Goal: Check status: Check status

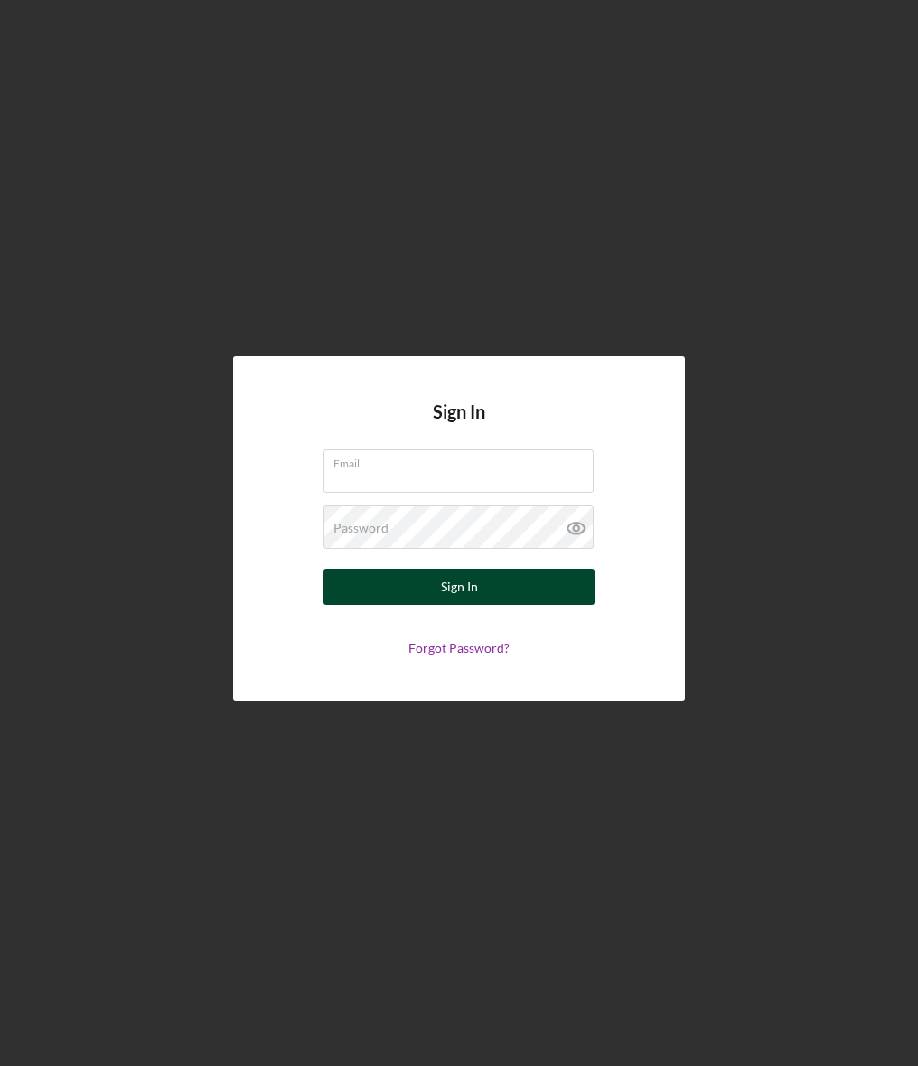
type input "vtanner@gnecorp.org"
click at [393, 579] on button "Sign In" at bounding box center [459, 587] width 271 height 36
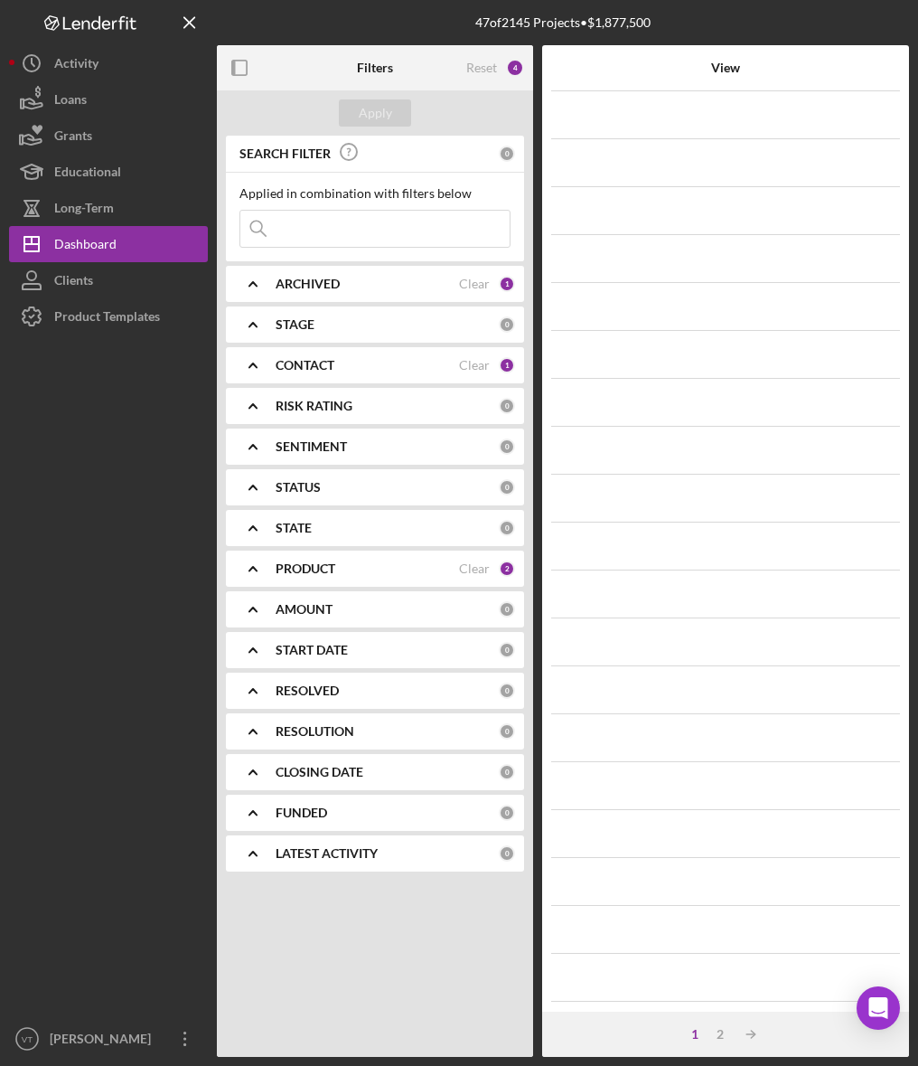
click at [322, 227] on input at bounding box center [374, 229] width 269 height 36
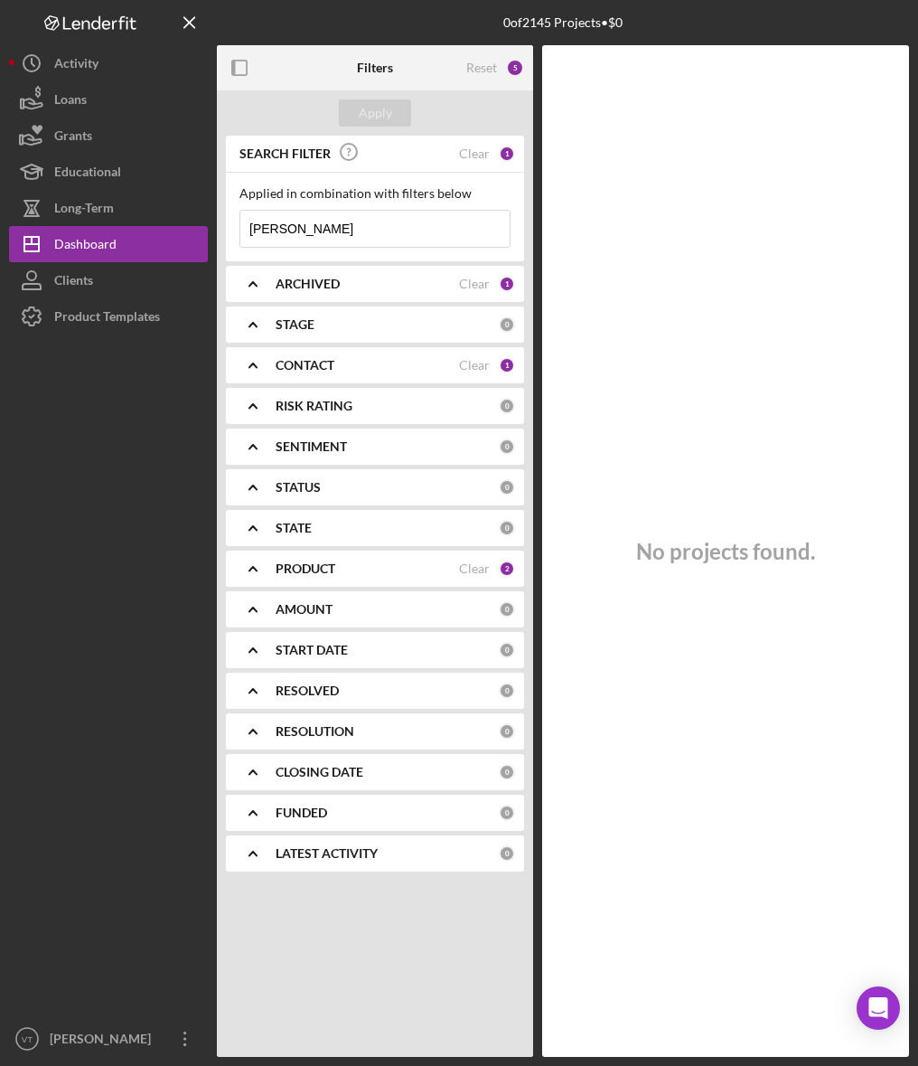
drag, startPoint x: 329, startPoint y: 211, endPoint x: 208, endPoint y: 240, distance: 124.7
click at [208, 240] on div "0 of 2145 Projects • $0 Filters Reset 5 Apply SEARCH FILTER Clear 1 Applied in …" at bounding box center [459, 528] width 900 height 1057
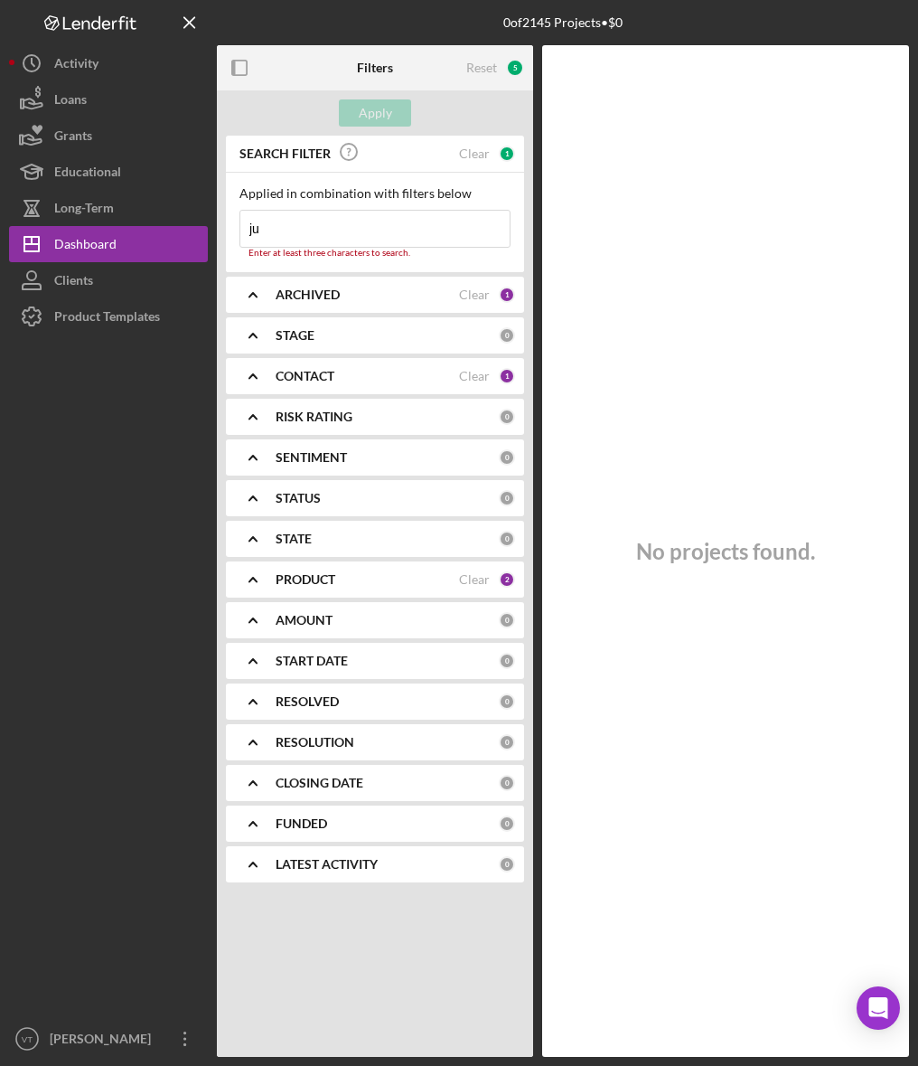
drag, startPoint x: 295, startPoint y: 235, endPoint x: 226, endPoint y: 232, distance: 68.8
click at [226, 232] on div "Applied in combination with filters below ju Icon/Menu Close Enter at least thr…" at bounding box center [375, 222] width 298 height 99
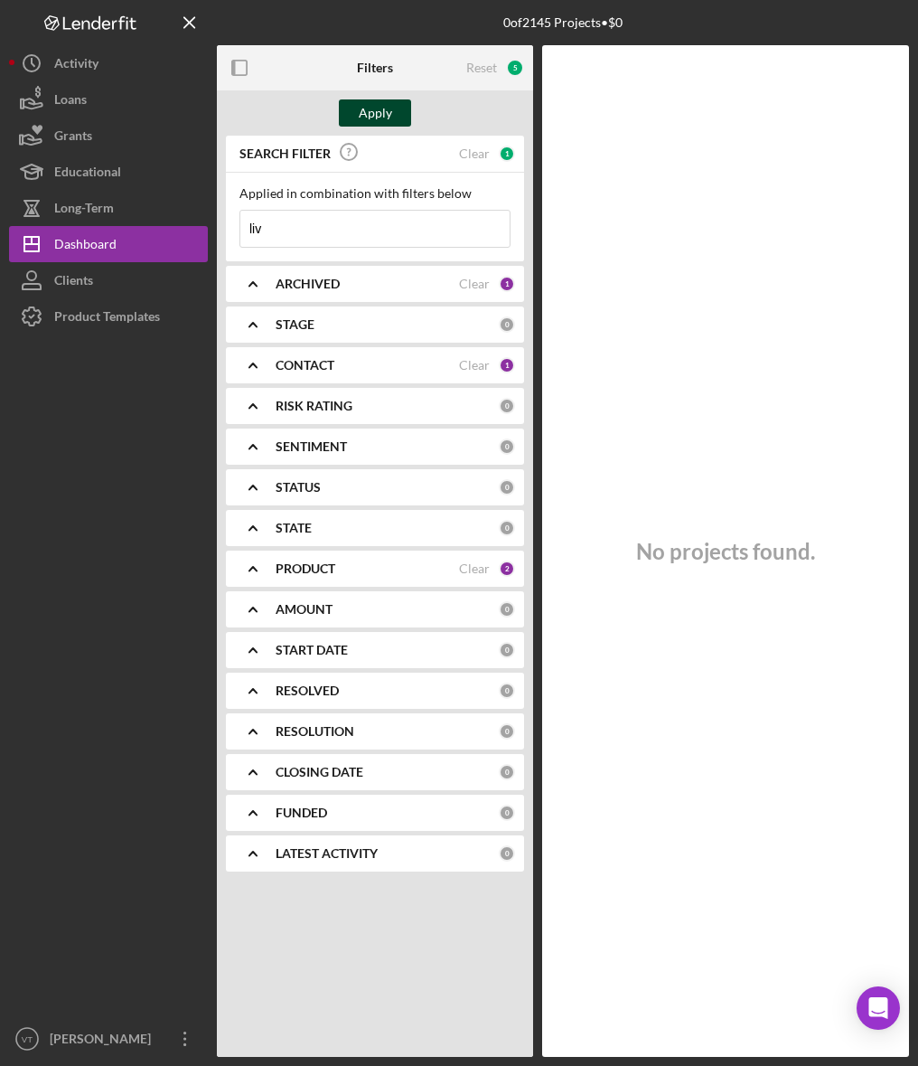
type input "liv"
click at [375, 102] on div "Apply" at bounding box center [375, 112] width 33 height 27
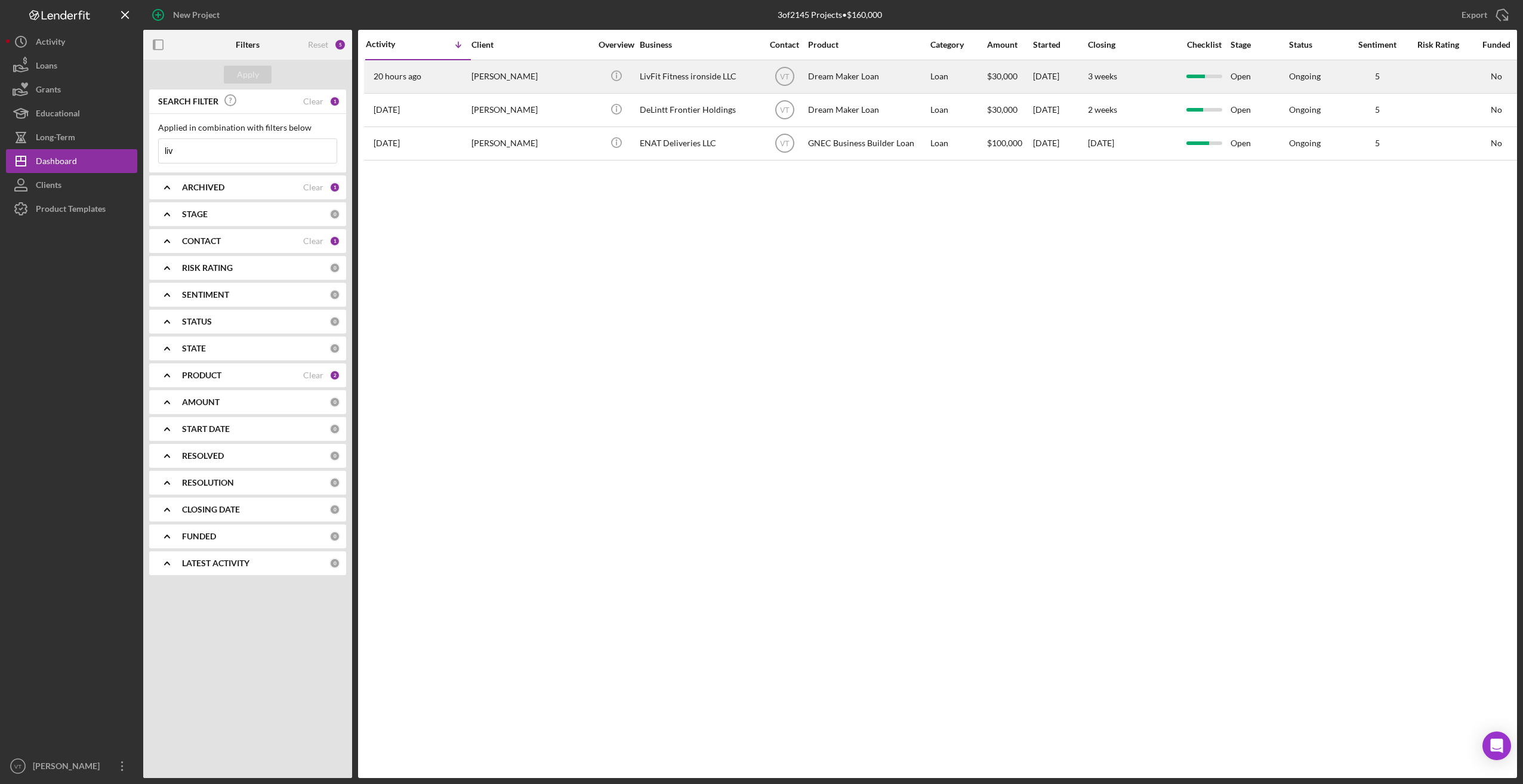
click at [547, 80] on div "[PERSON_NAME]" at bounding box center [531, 77] width 119 height 32
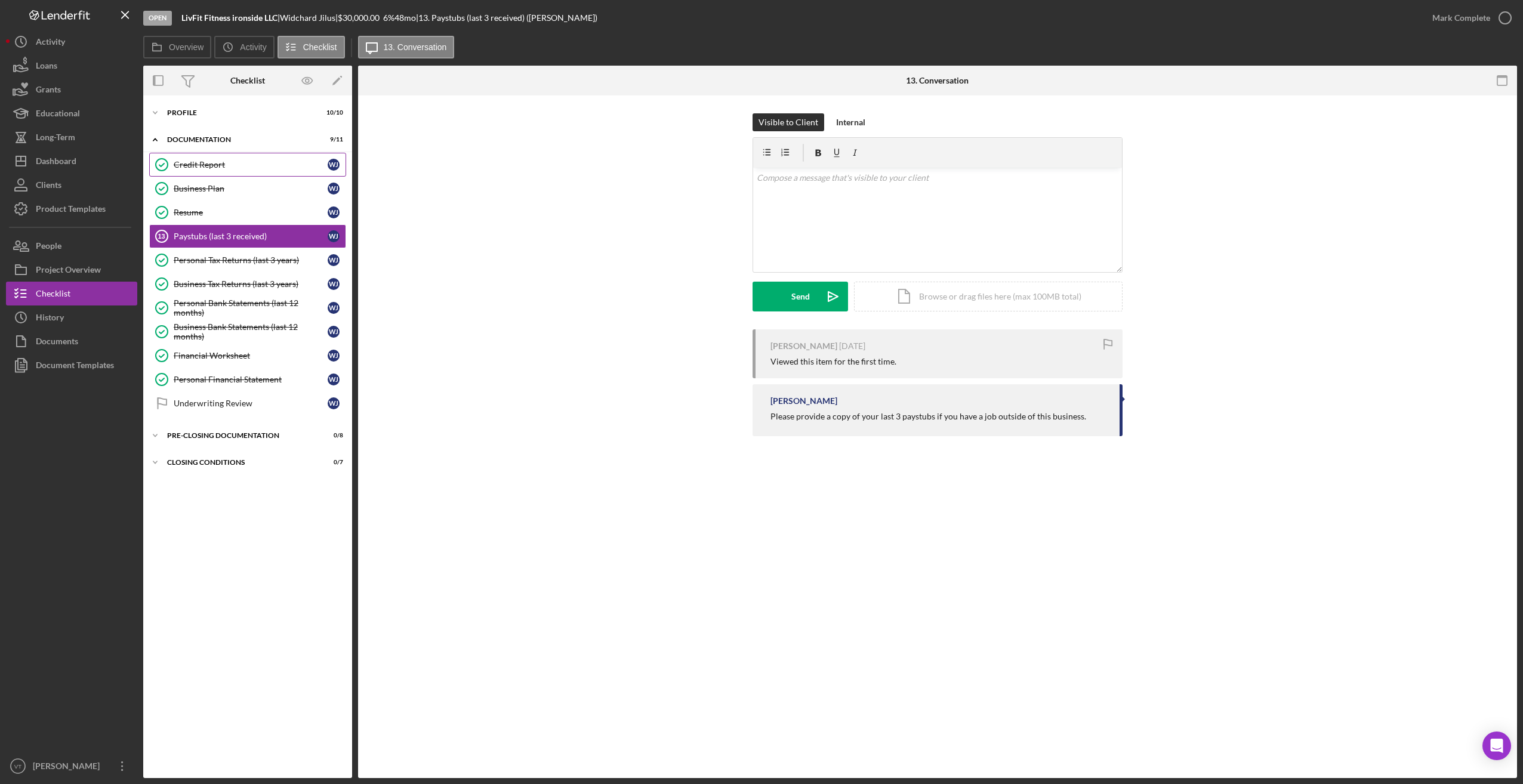
click at [202, 165] on div "Credit Report" at bounding box center [250, 164] width 154 height 9
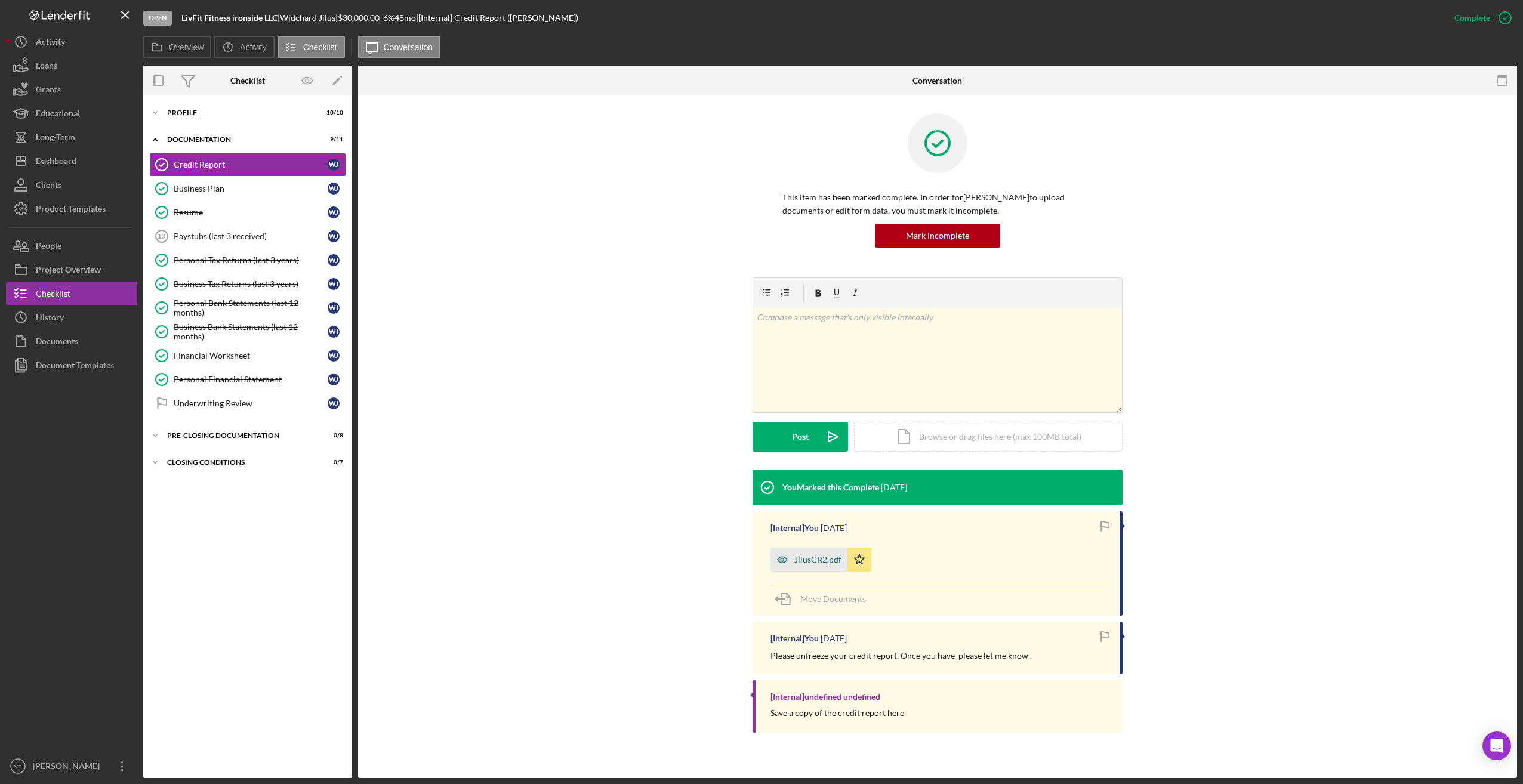
click at [606, 560] on div "JilusCR2.pdf" at bounding box center [817, 560] width 47 height 9
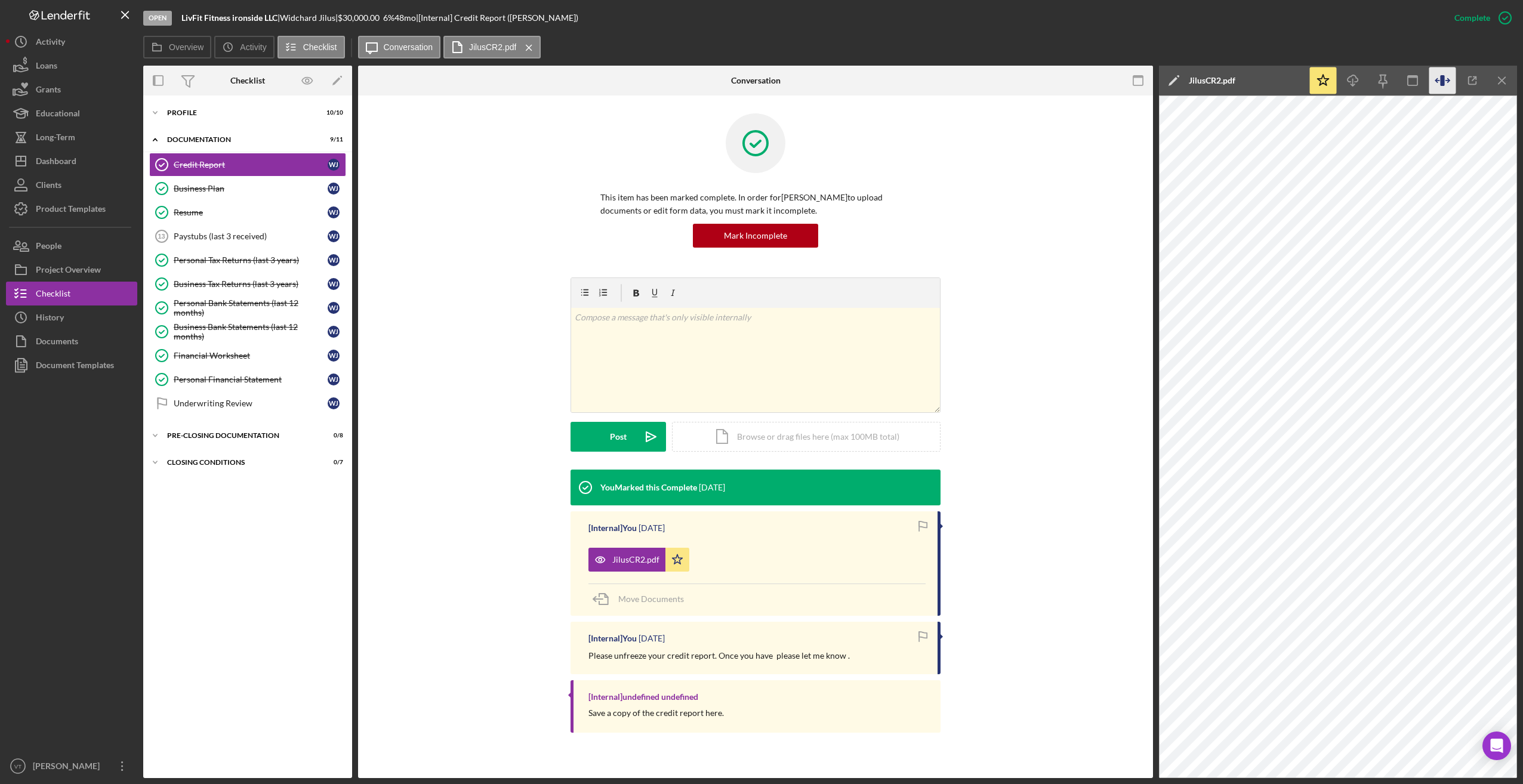
click at [606, 83] on icon "button" at bounding box center [1442, 81] width 4 height 11
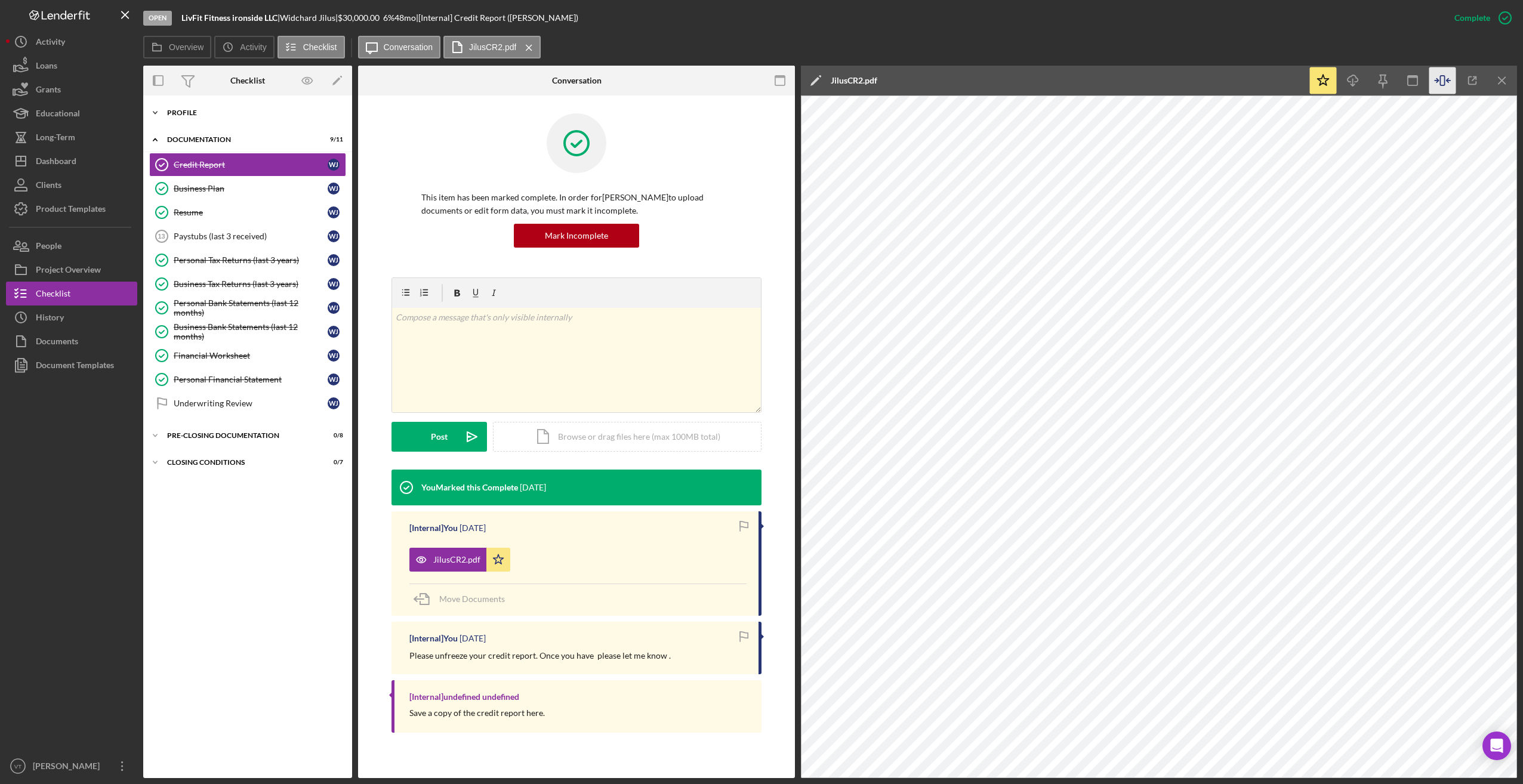
click at [151, 114] on icon "Icon/Expander" at bounding box center [155, 113] width 24 height 24
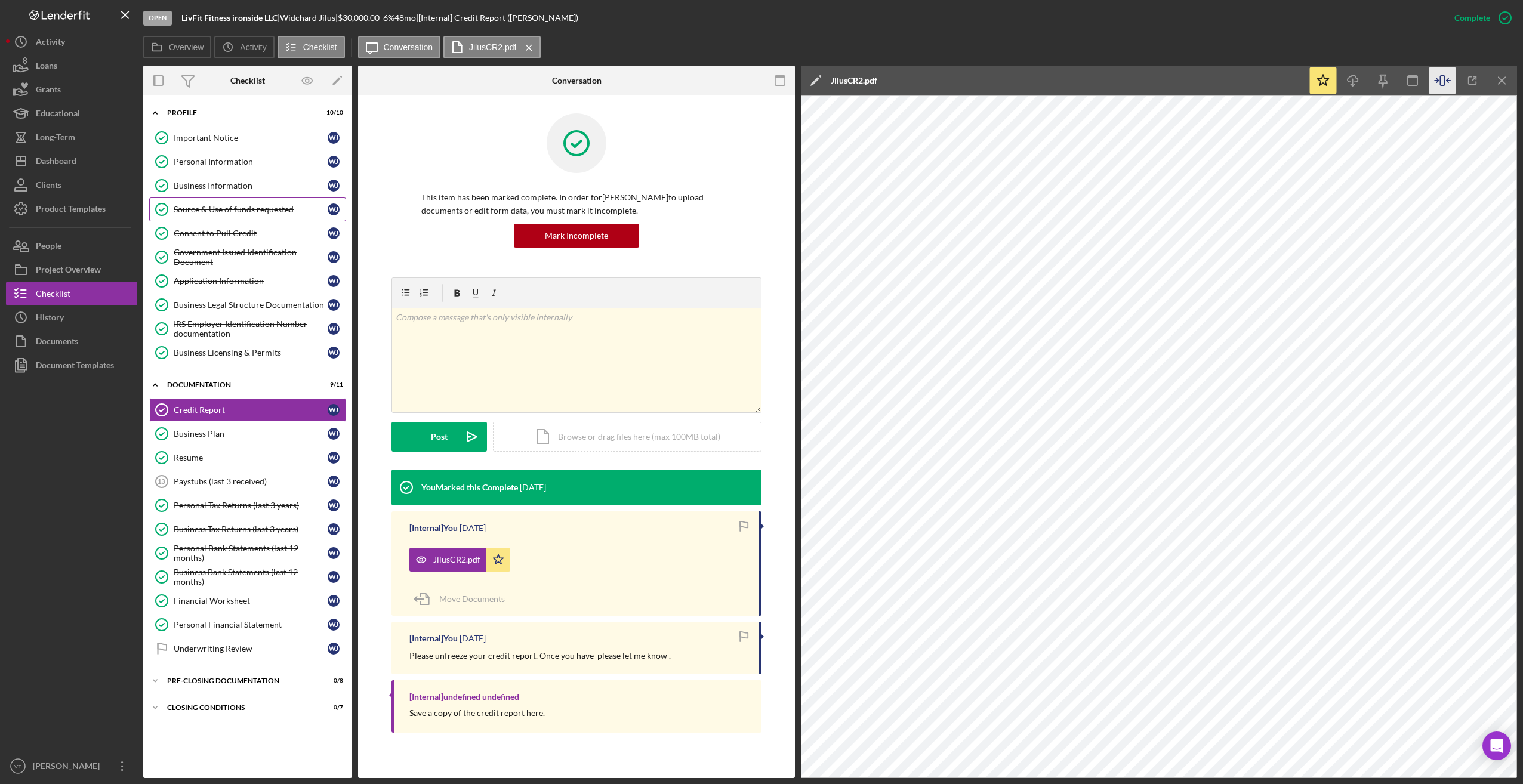
click at [222, 209] on div "Source & Use of funds requested" at bounding box center [250, 209] width 154 height 9
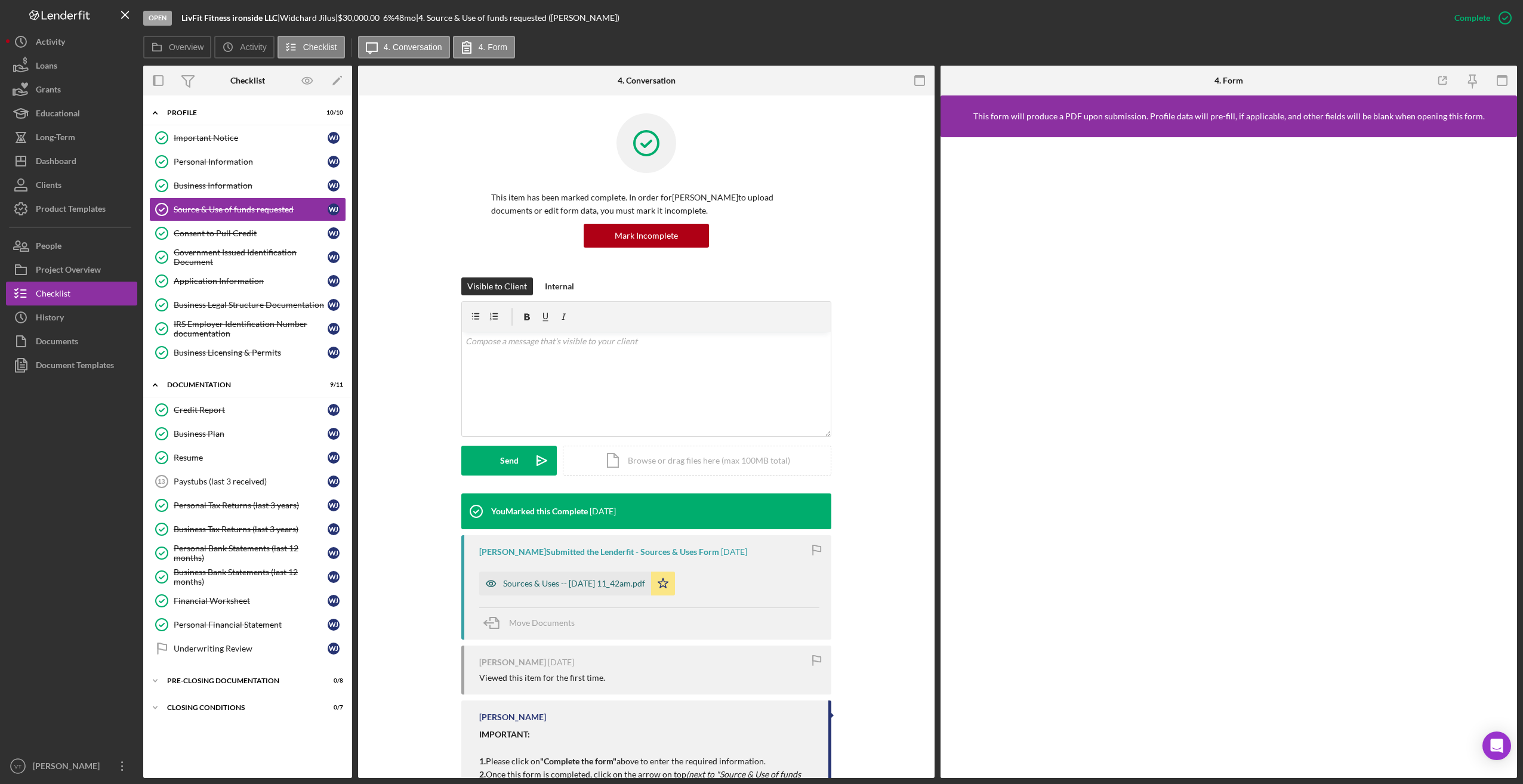
click at [597, 585] on div "Sources & Uses -- 2025-08-12 11_42am.pdf" at bounding box center [574, 583] width 142 height 9
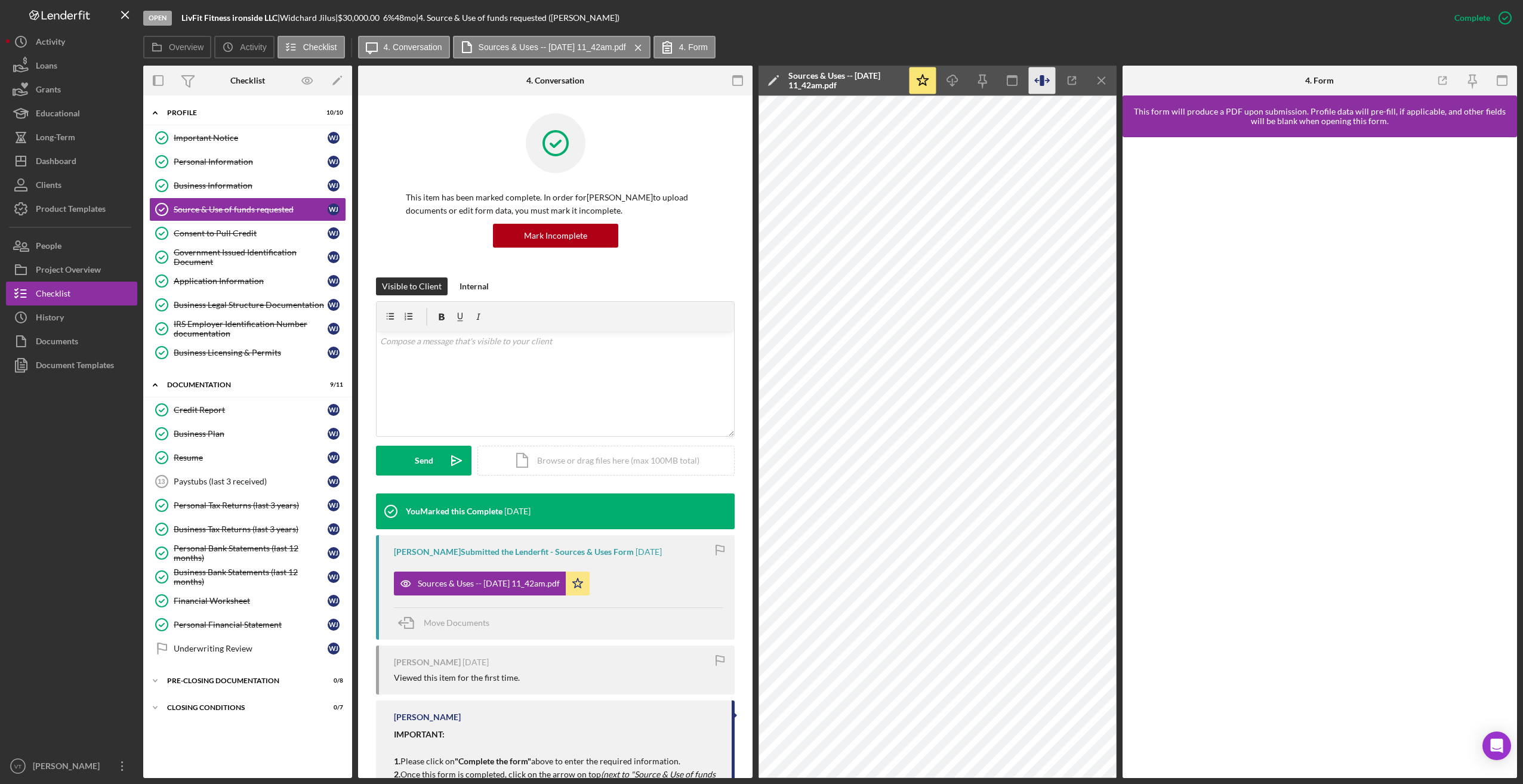
click at [606, 76] on icon "button" at bounding box center [1042, 81] width 4 height 11
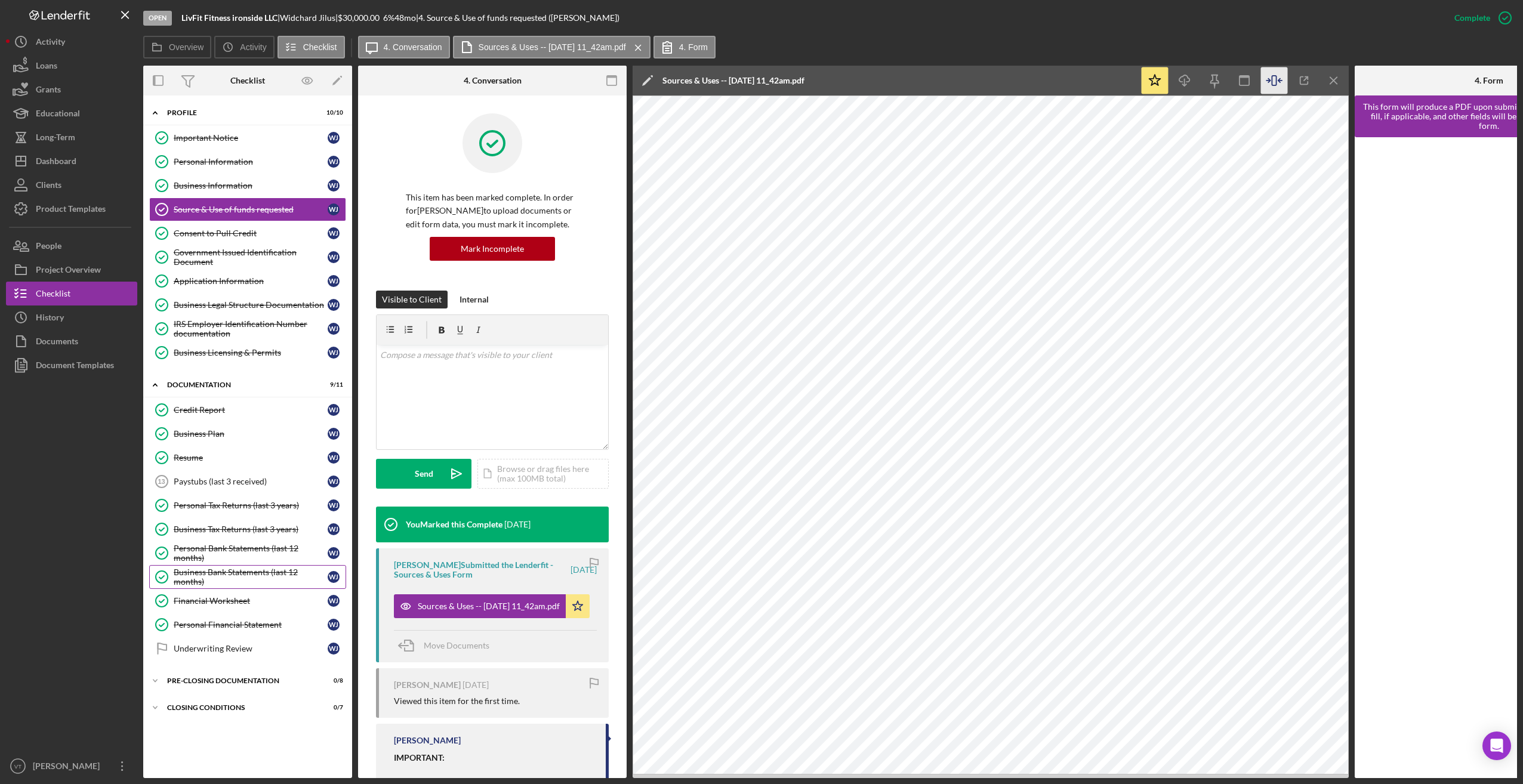
click at [212, 577] on div "Business Bank Statements (last 12 months)" at bounding box center [250, 577] width 154 height 19
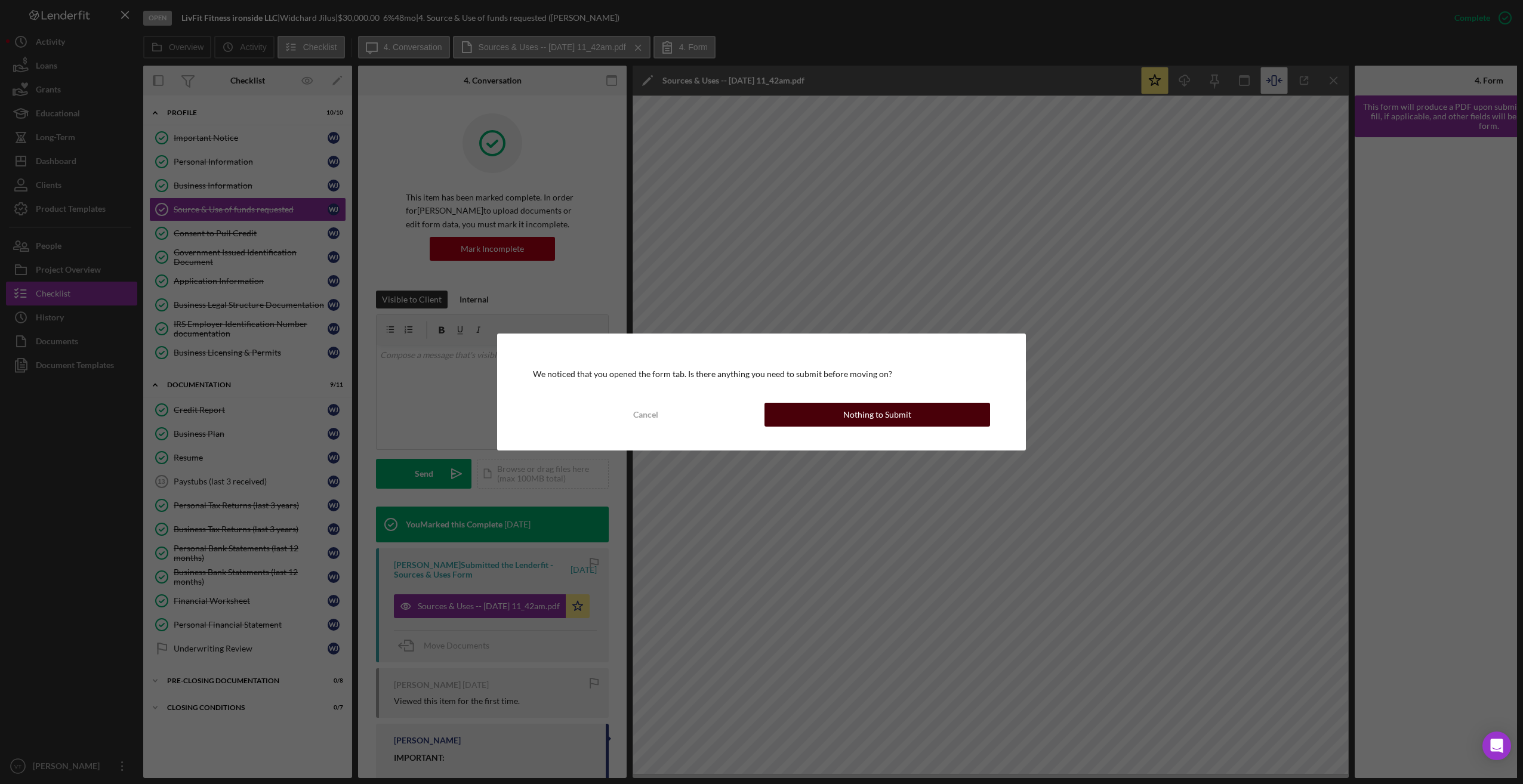
click at [606, 412] on div "Nothing to Submit" at bounding box center [877, 414] width 68 height 24
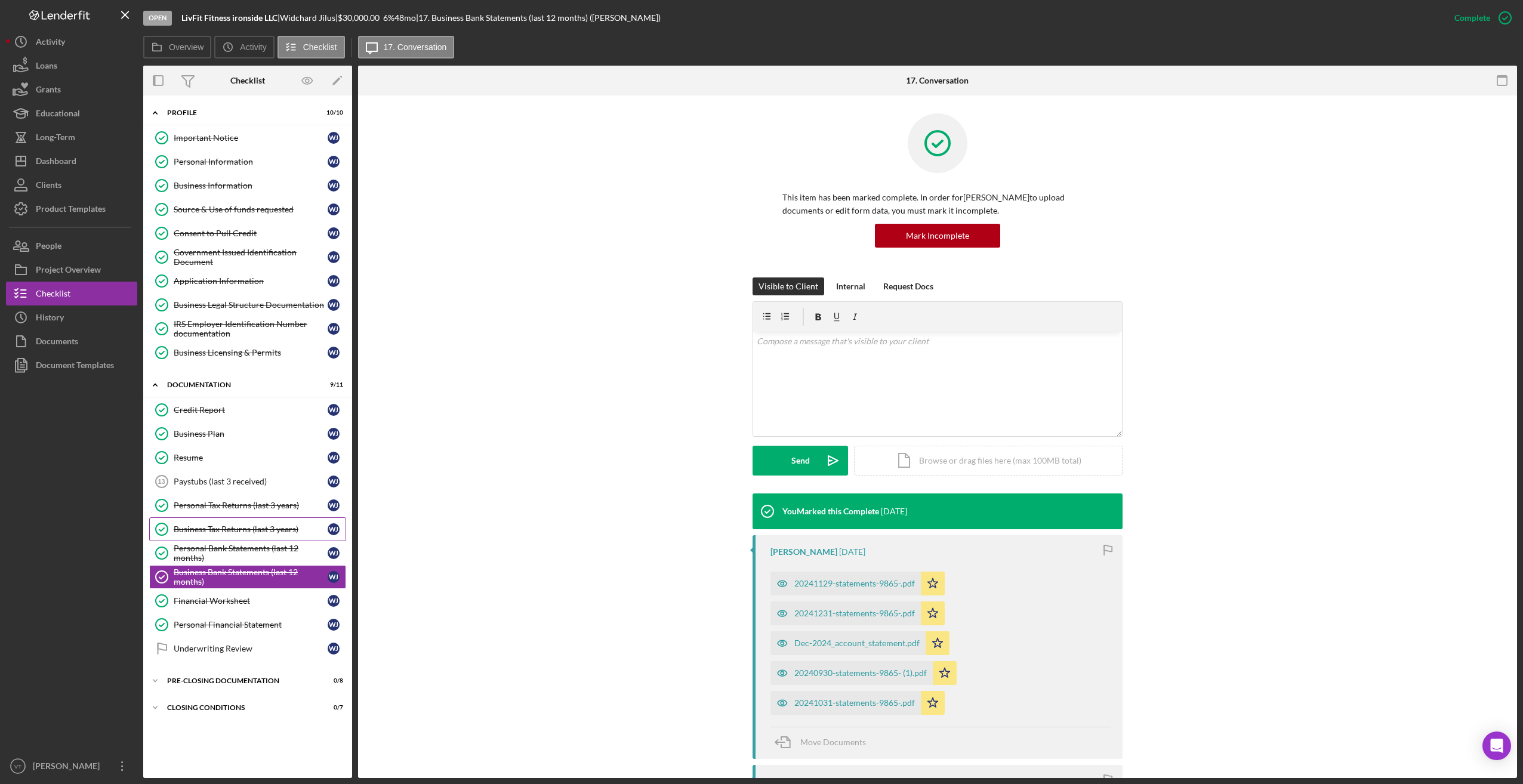
click at [232, 526] on div "Business Tax Returns (last 3 years)" at bounding box center [250, 529] width 154 height 9
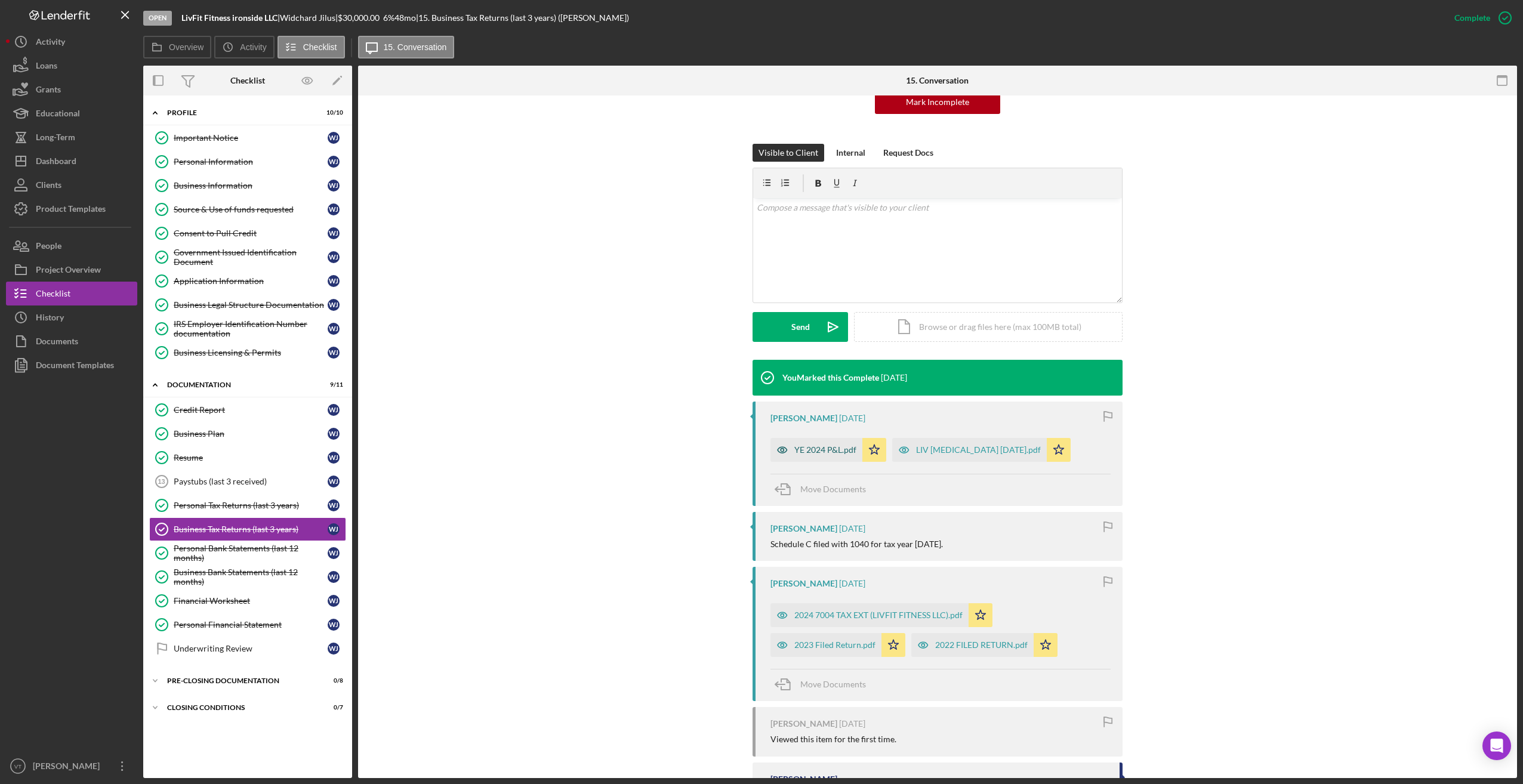
scroll to position [213, 0]
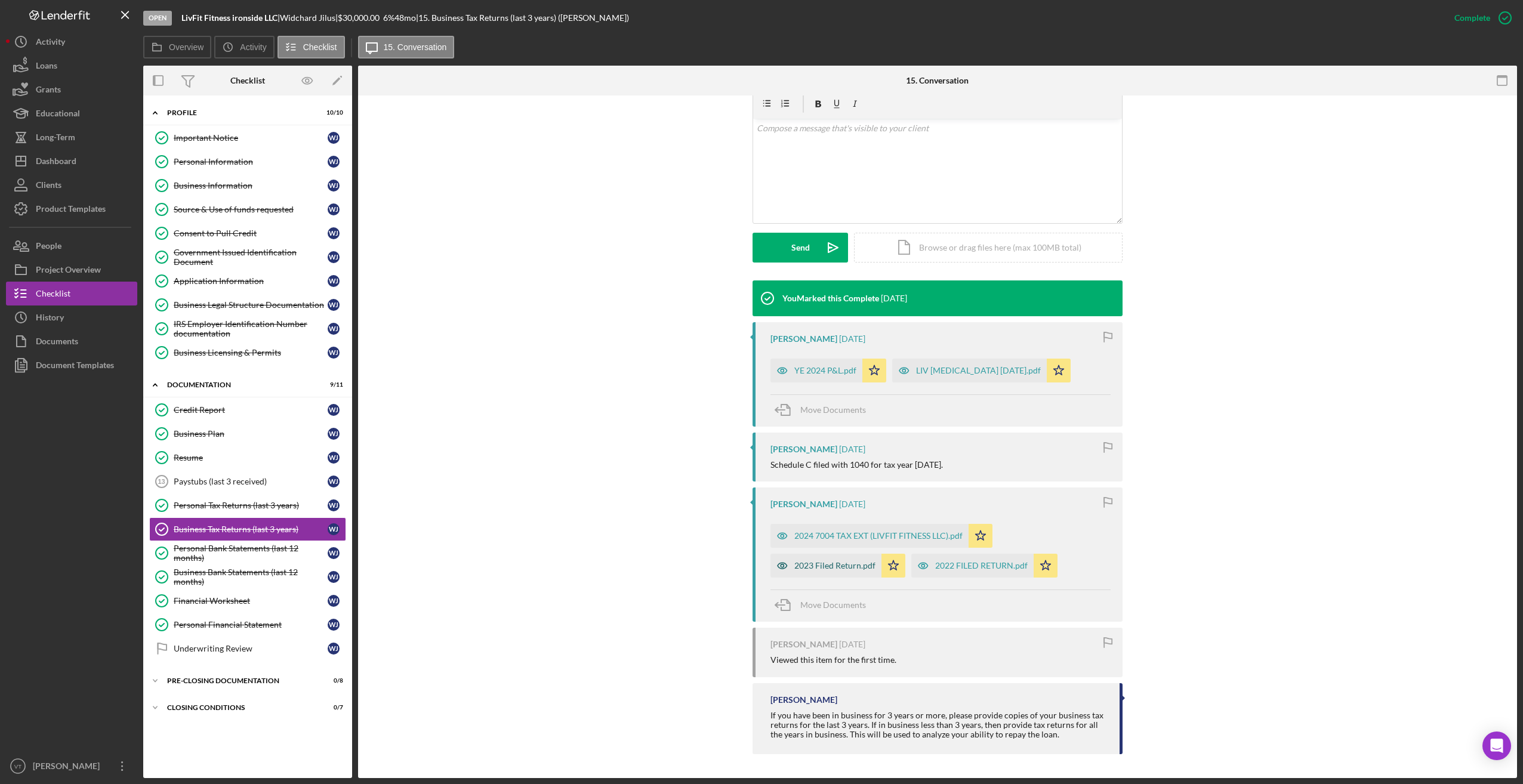
click at [606, 570] on div "2023 Filed Return.pdf" at bounding box center [834, 566] width 81 height 9
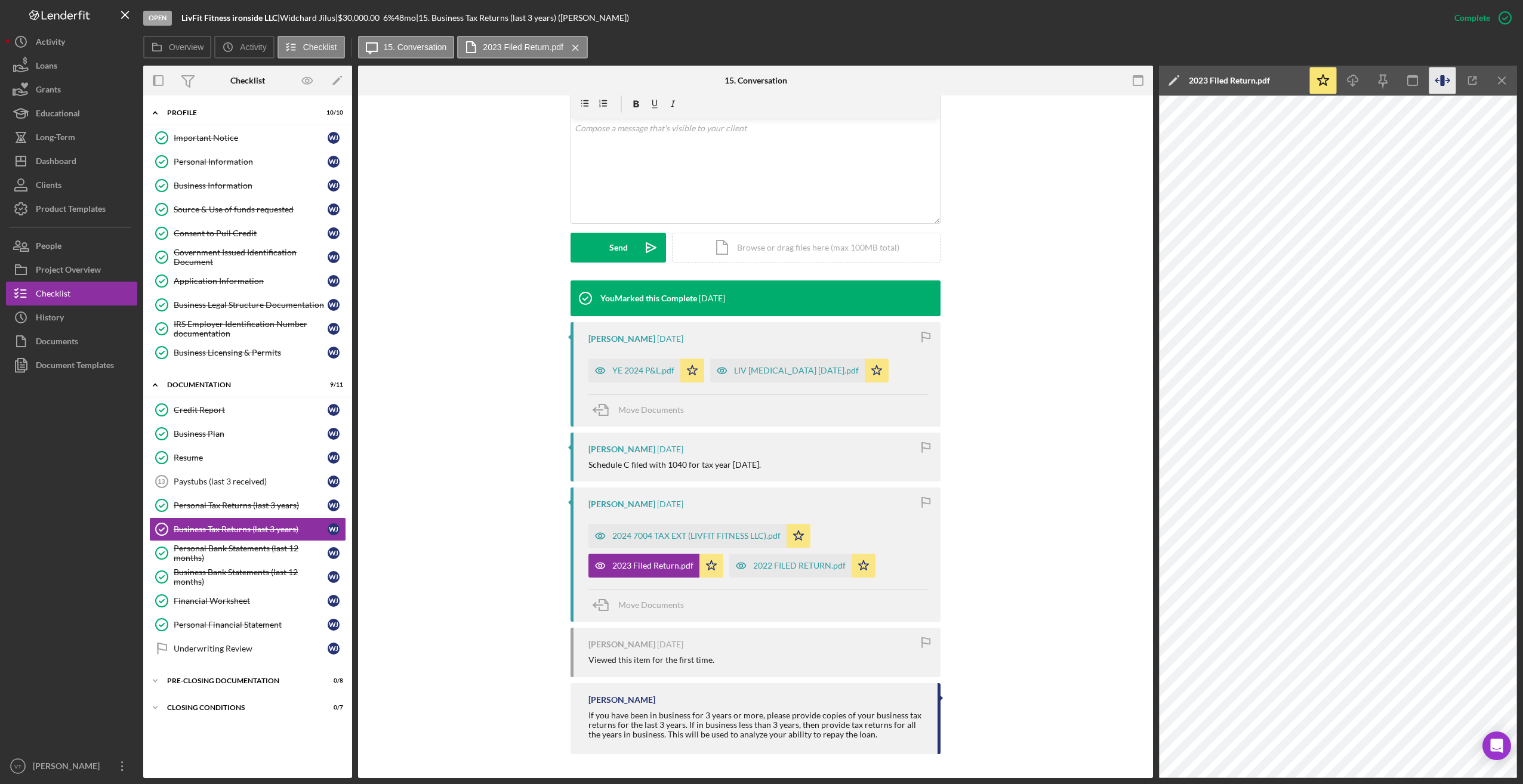
click at [606, 78] on icon "button" at bounding box center [1442, 81] width 27 height 27
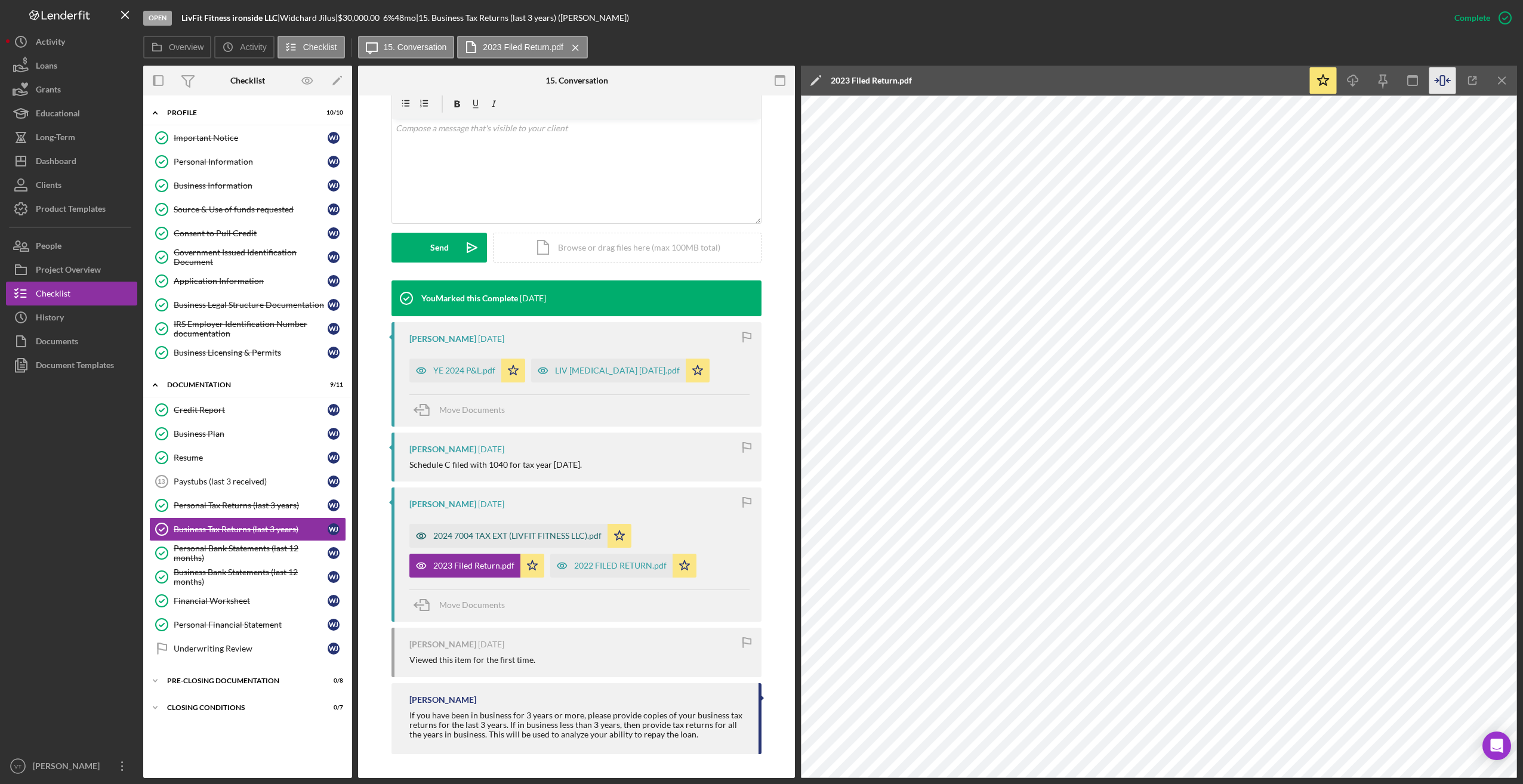
click at [493, 537] on div "2024 7004 TAX EXT (LIVFIT FITNESS LLC).pdf" at bounding box center [517, 536] width 168 height 9
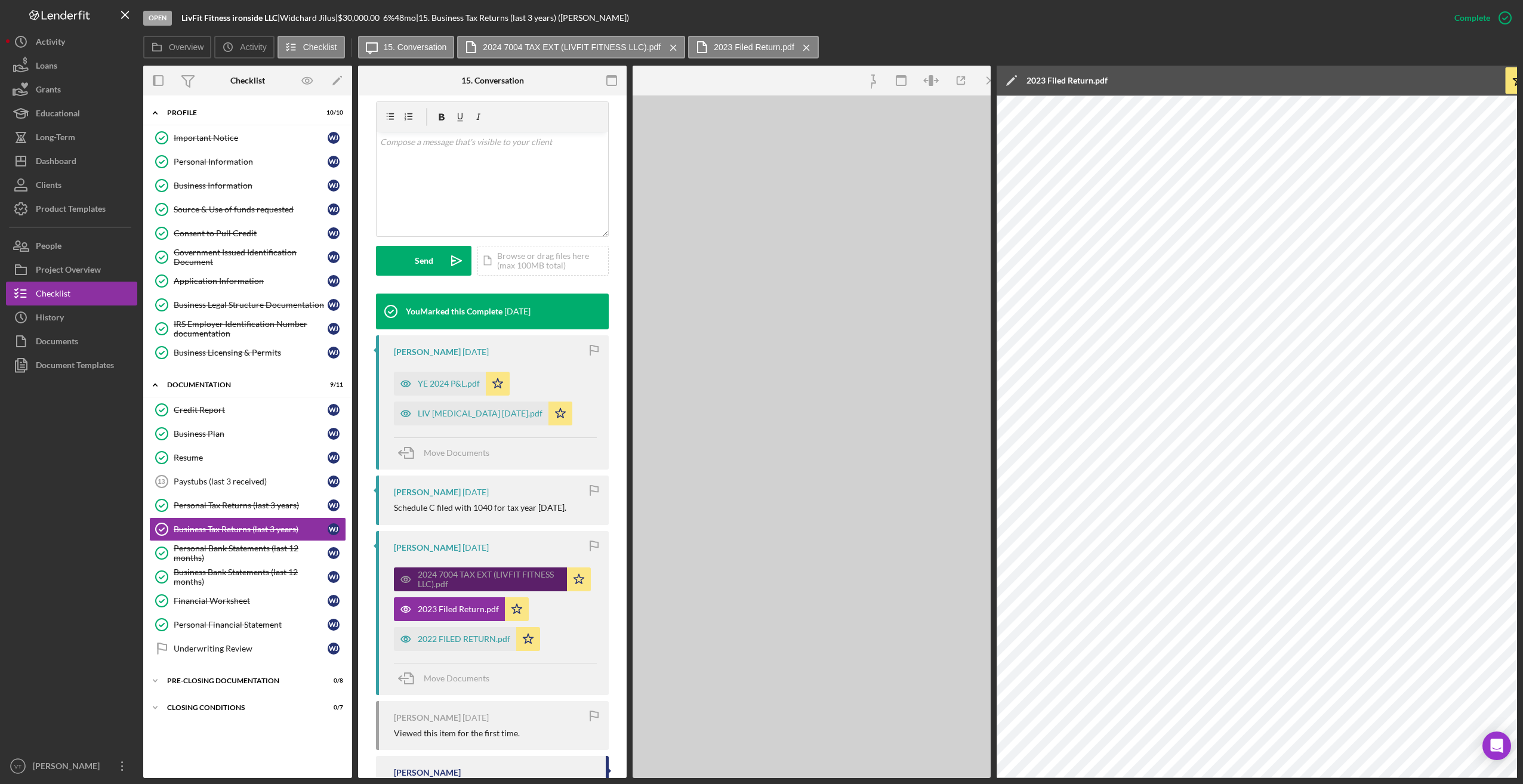
scroll to position [226, 0]
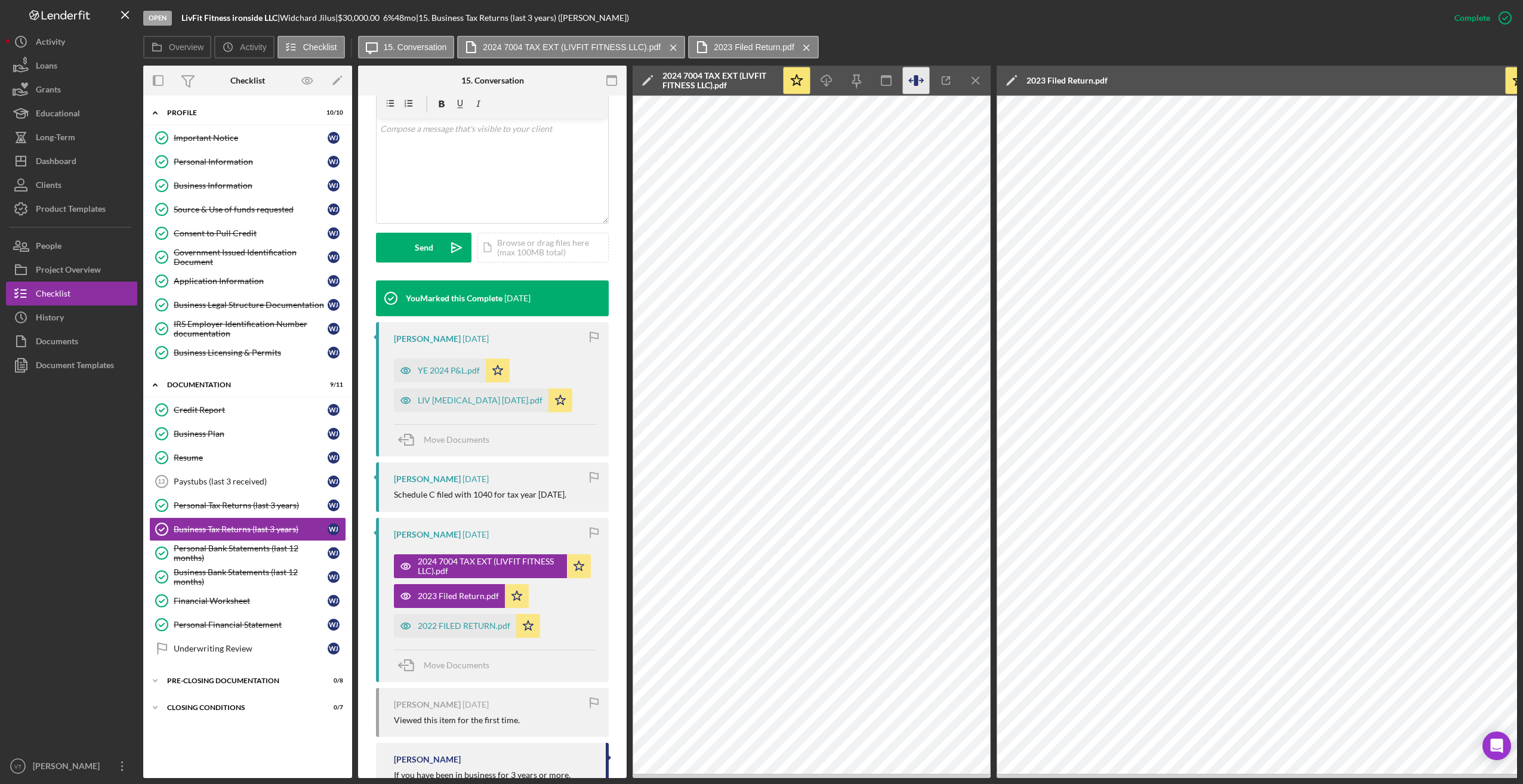
click at [606, 81] on icon "button" at bounding box center [916, 81] width 27 height 27
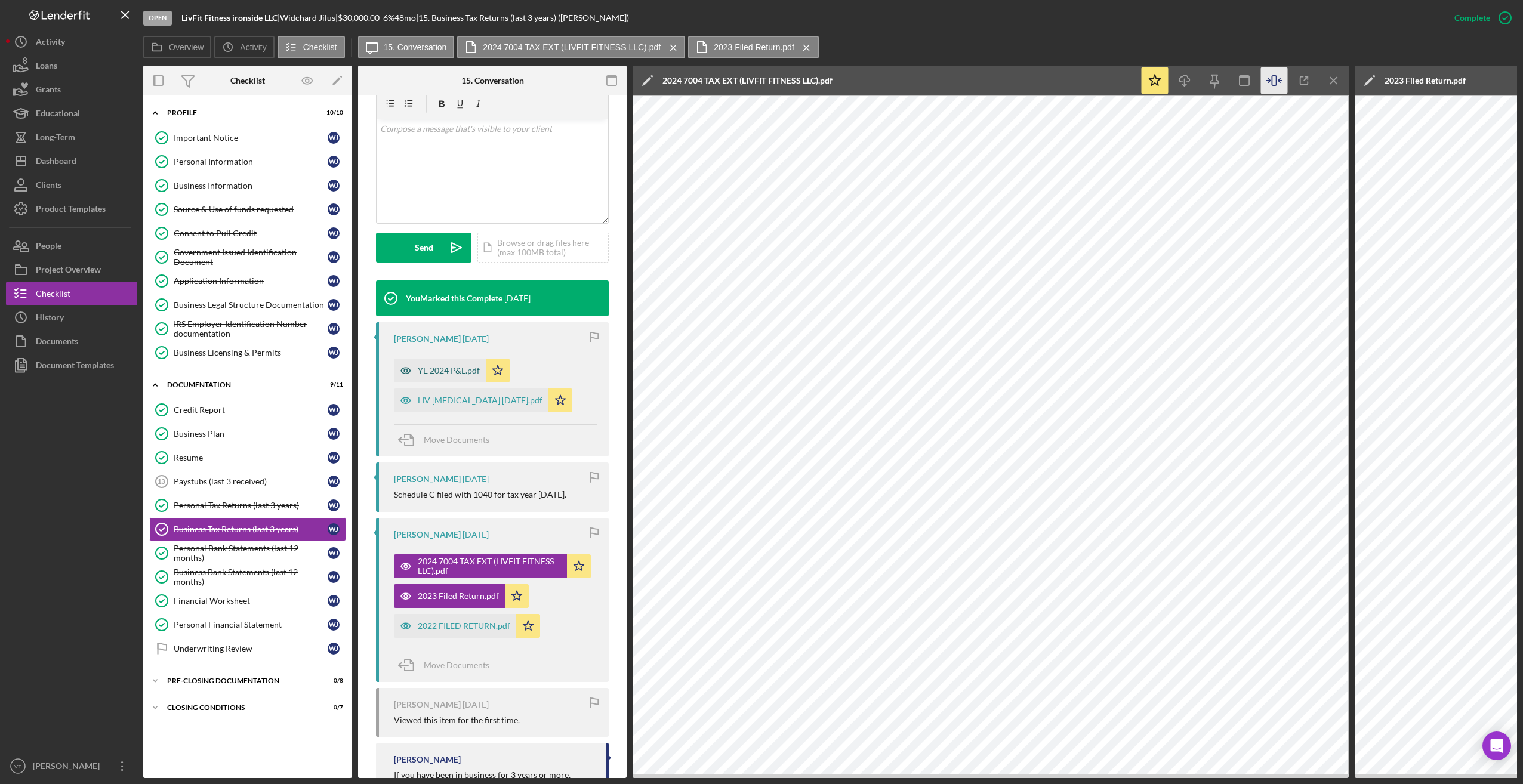
click at [453, 372] on div "YE 2024 P&L.pdf" at bounding box center [449, 370] width 62 height 9
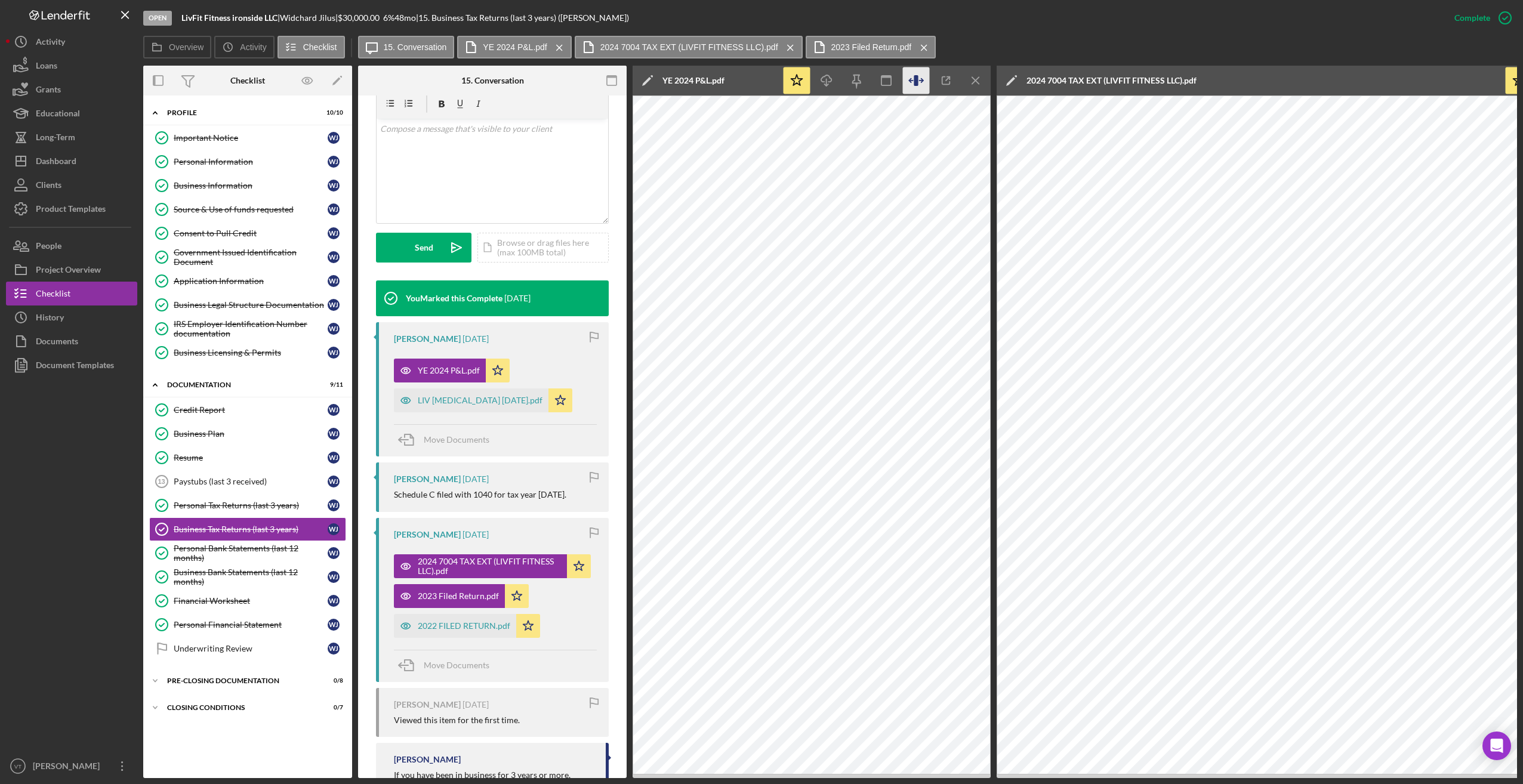
click at [606, 77] on icon "button" at bounding box center [916, 81] width 27 height 27
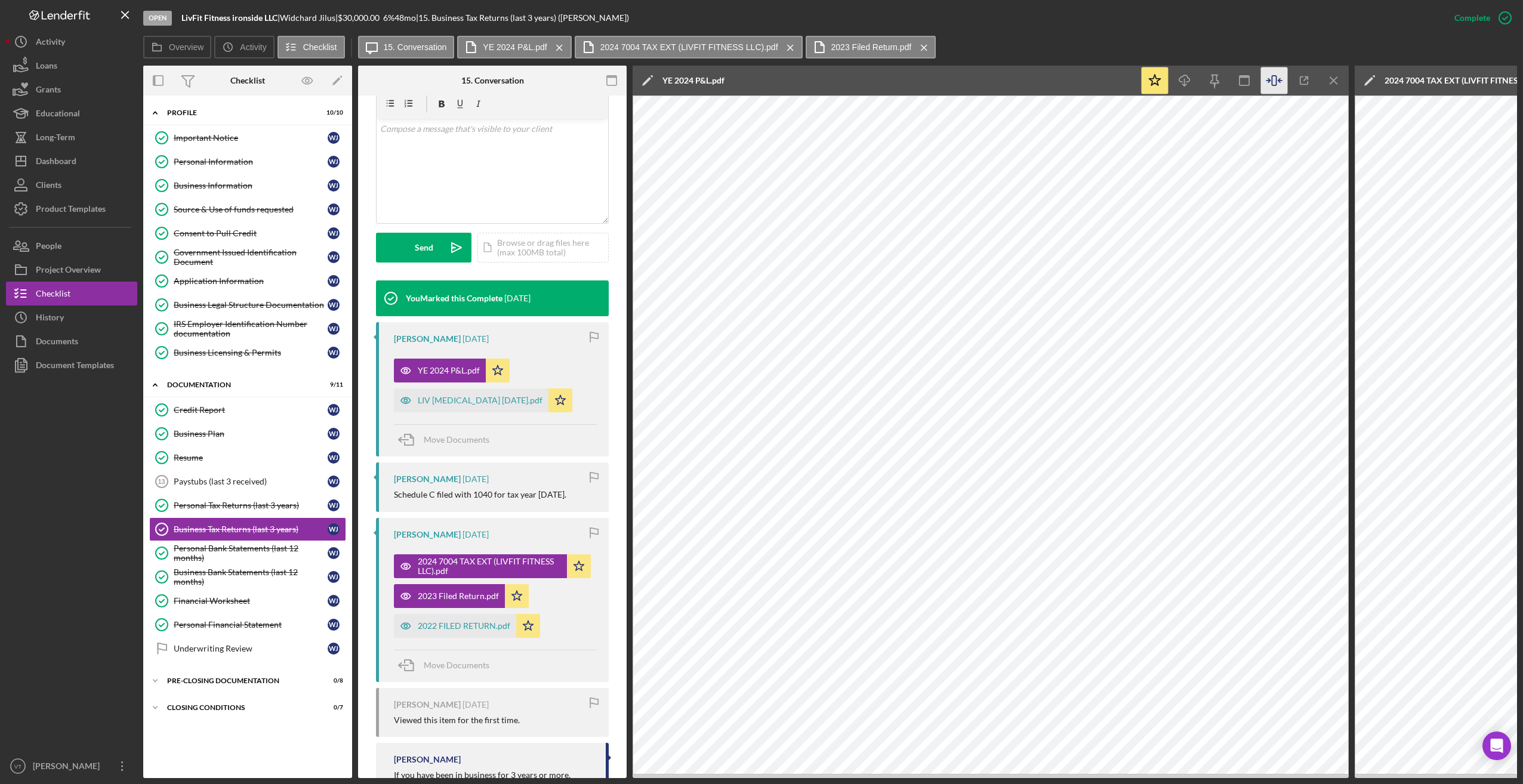
drag, startPoint x: 808, startPoint y: 779, endPoint x: 910, endPoint y: 779, distance: 102.0
click at [606, 703] on div "Open LivFit Fitness ironside LLC | Widchard Jilus | $30,000.00 6 % 48 mo | 15. …" at bounding box center [761, 392] width 1523 height 784
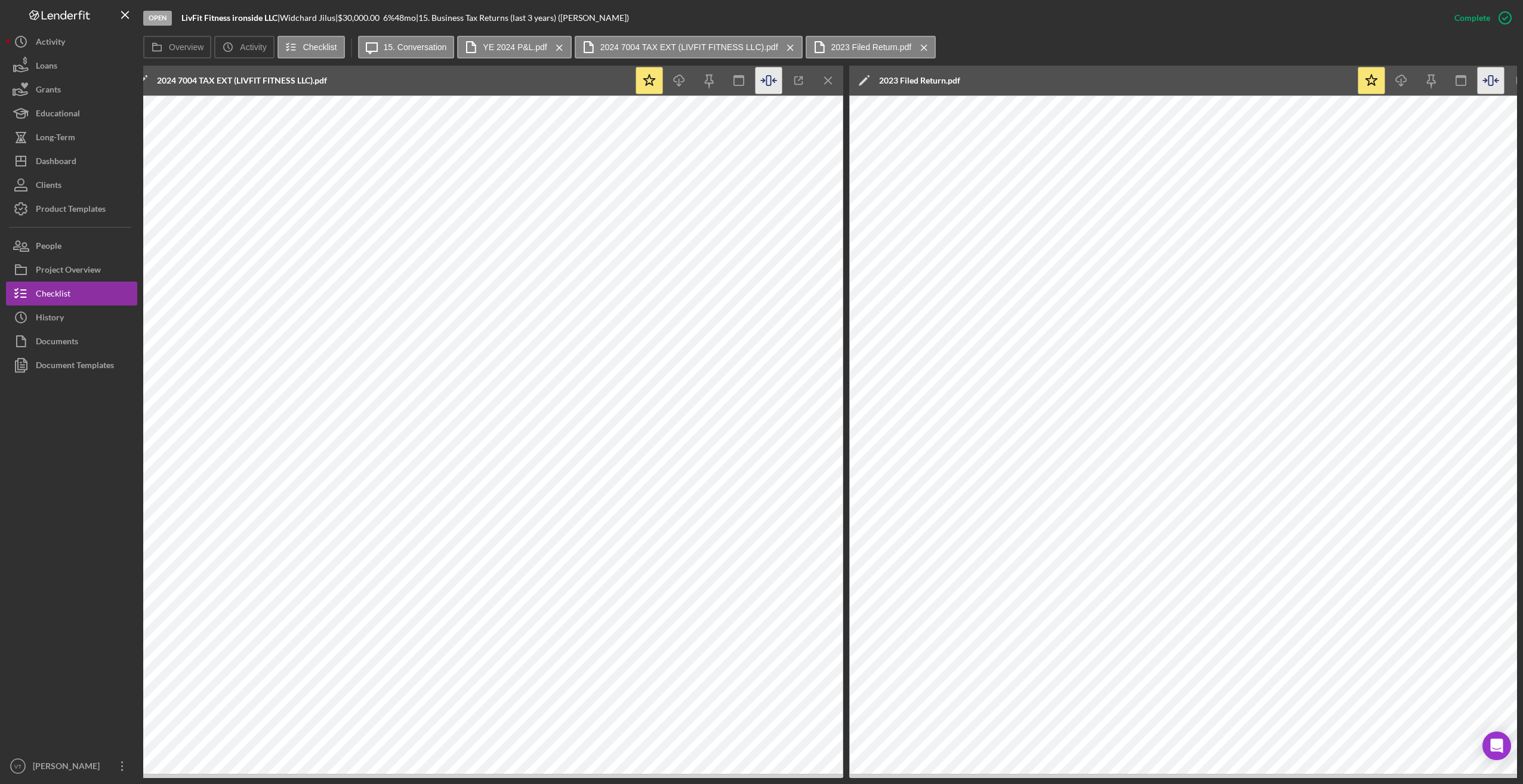
scroll to position [0, 1194]
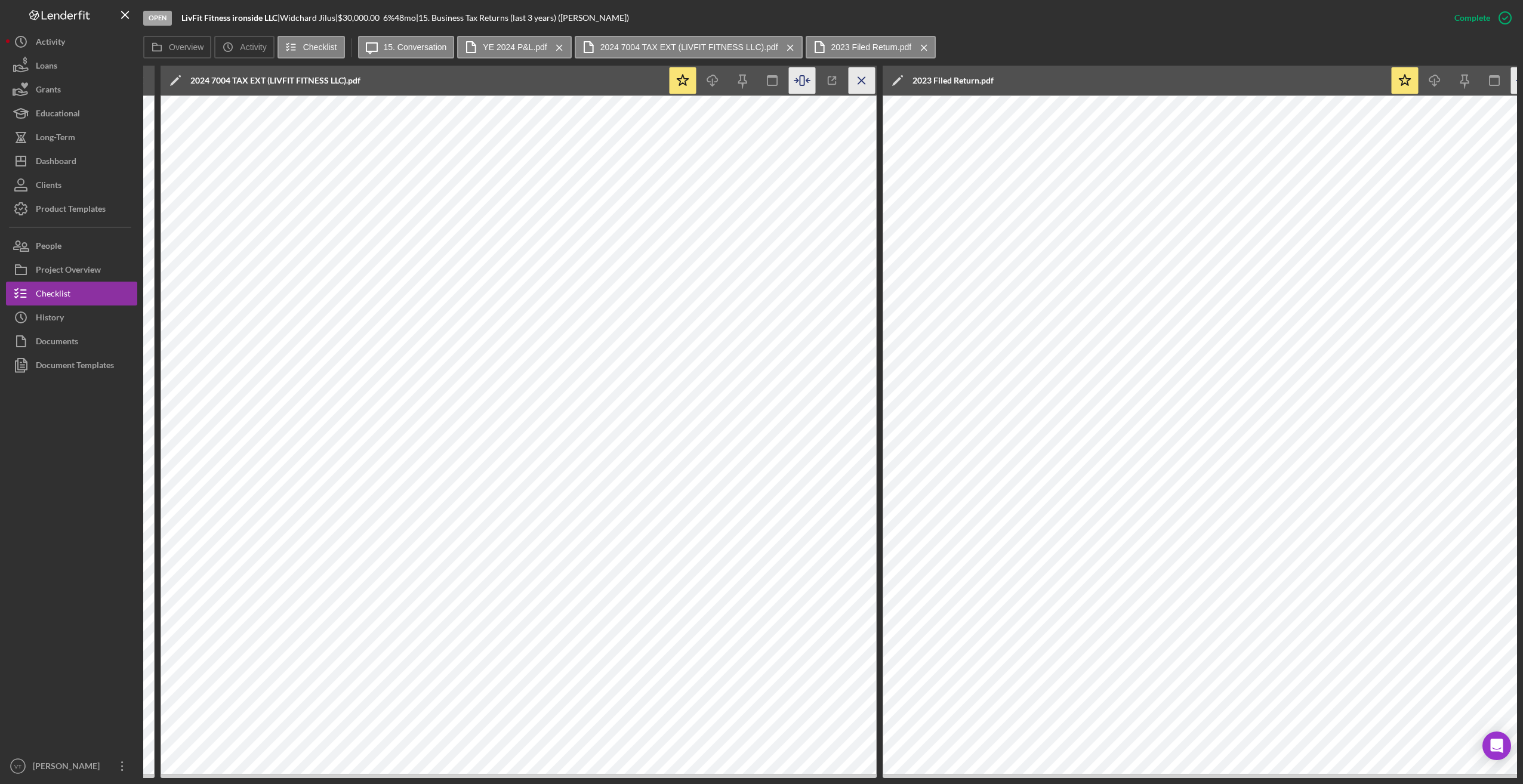
click at [606, 79] on icon "Icon/Menu Close" at bounding box center [862, 81] width 27 height 27
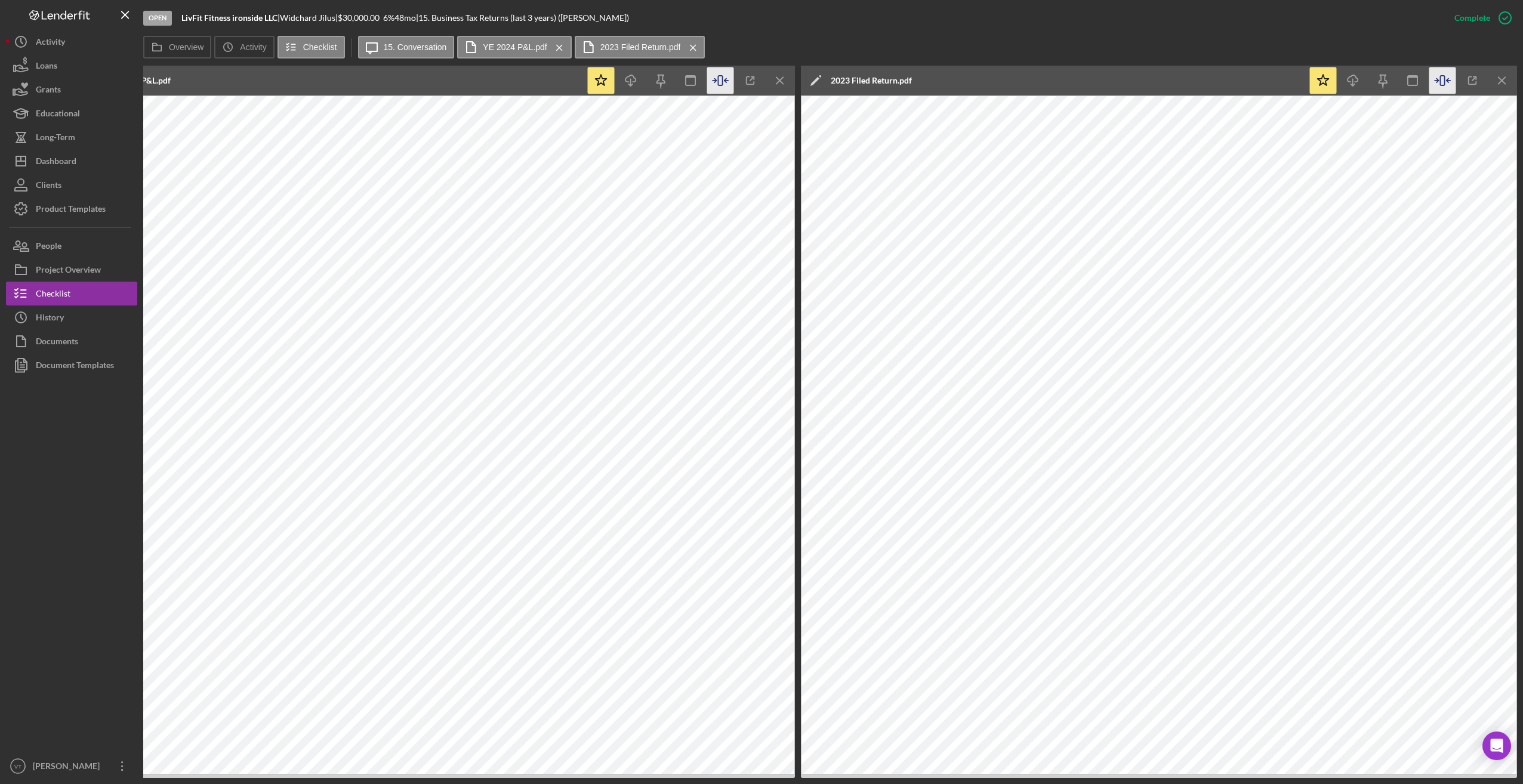
drag, startPoint x: 1043, startPoint y: 778, endPoint x: 966, endPoint y: 774, distance: 77.1
click at [606, 703] on div "Open LivFit Fitness ironside LLC | Widchard Jilus | $30,000.00 6 % 48 mo | 15. …" at bounding box center [761, 392] width 1523 height 784
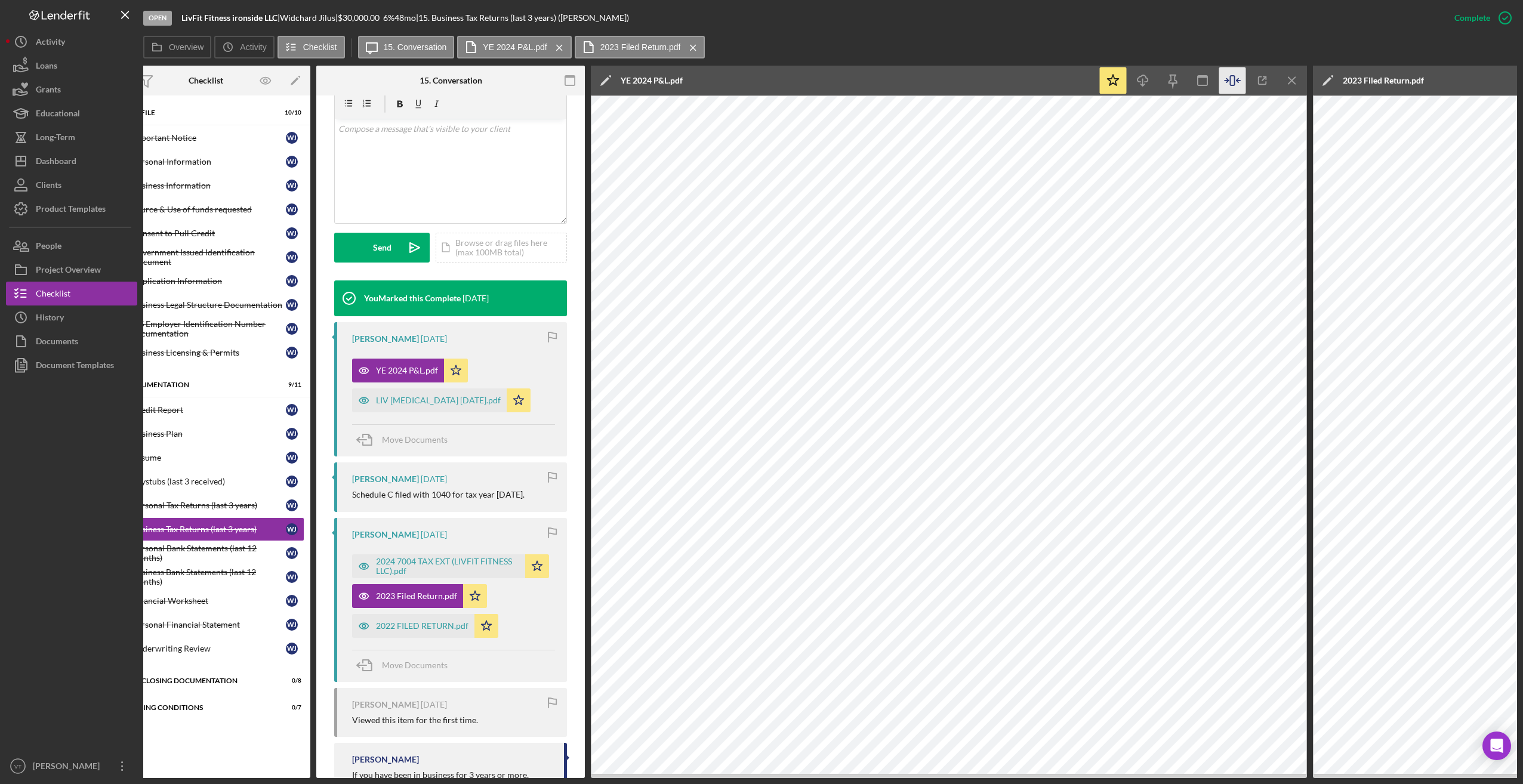
scroll to position [0, 0]
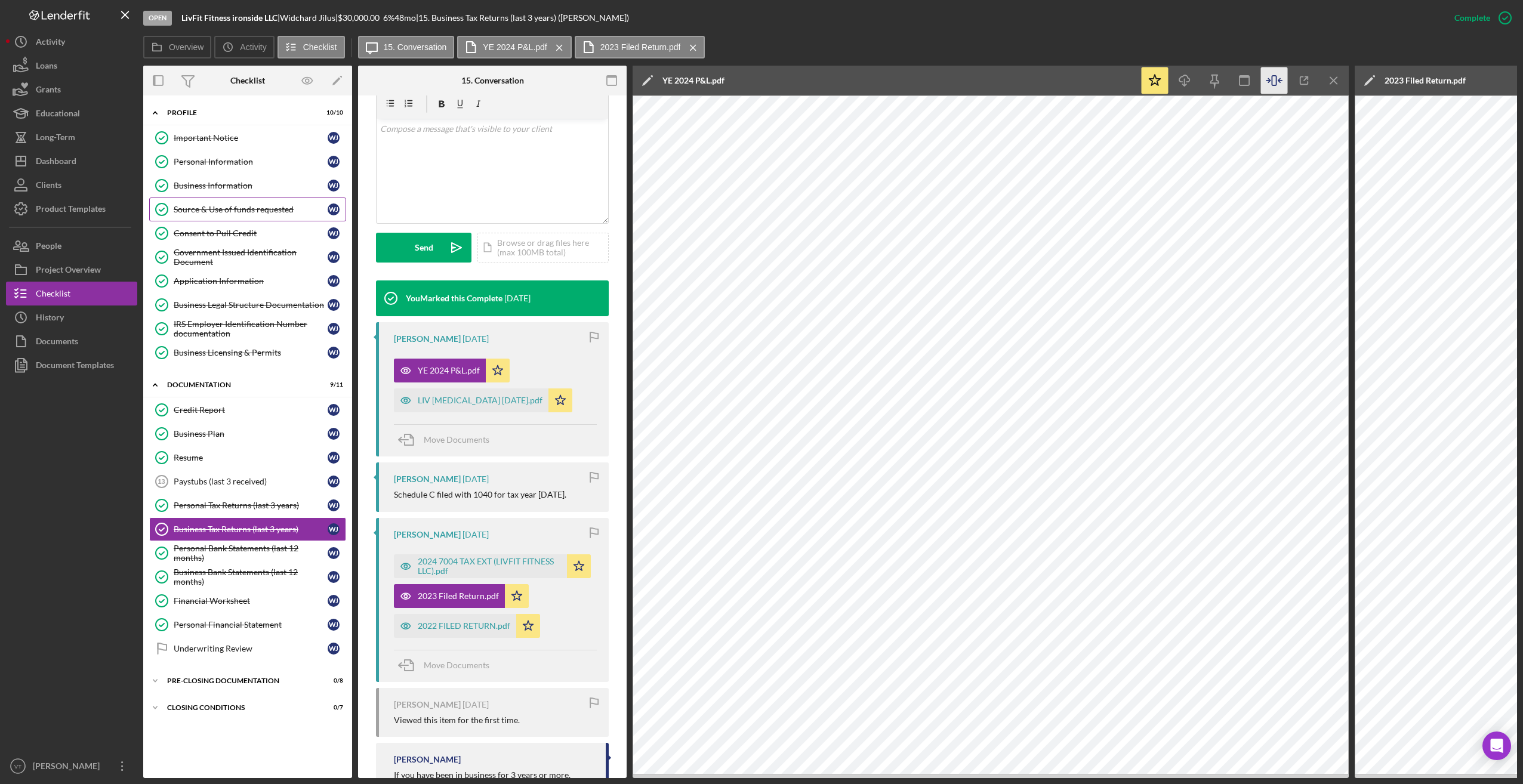
click at [225, 207] on div "Source & Use of funds requested" at bounding box center [250, 209] width 154 height 9
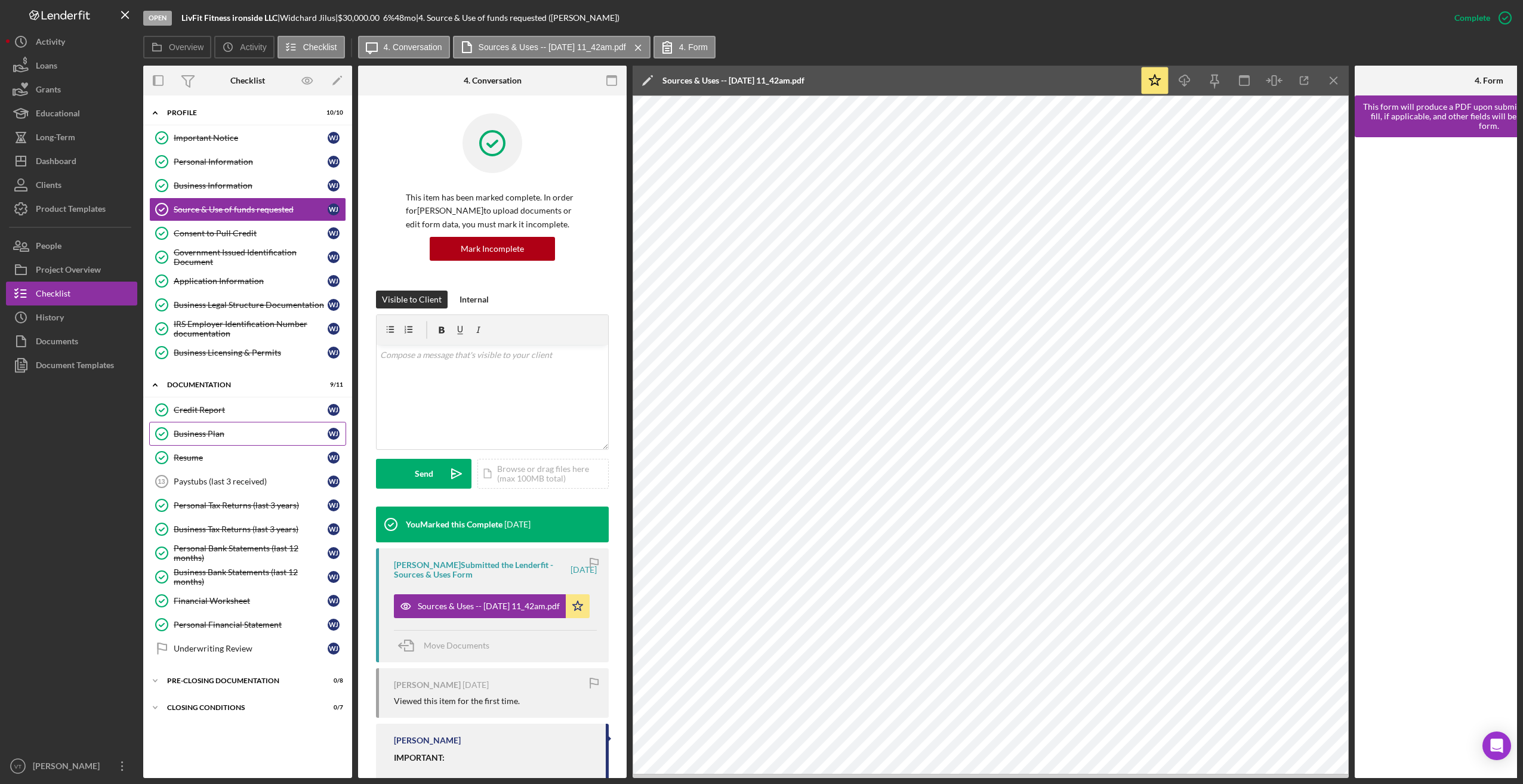
click at [200, 438] on div "Business Plan" at bounding box center [250, 434] width 154 height 9
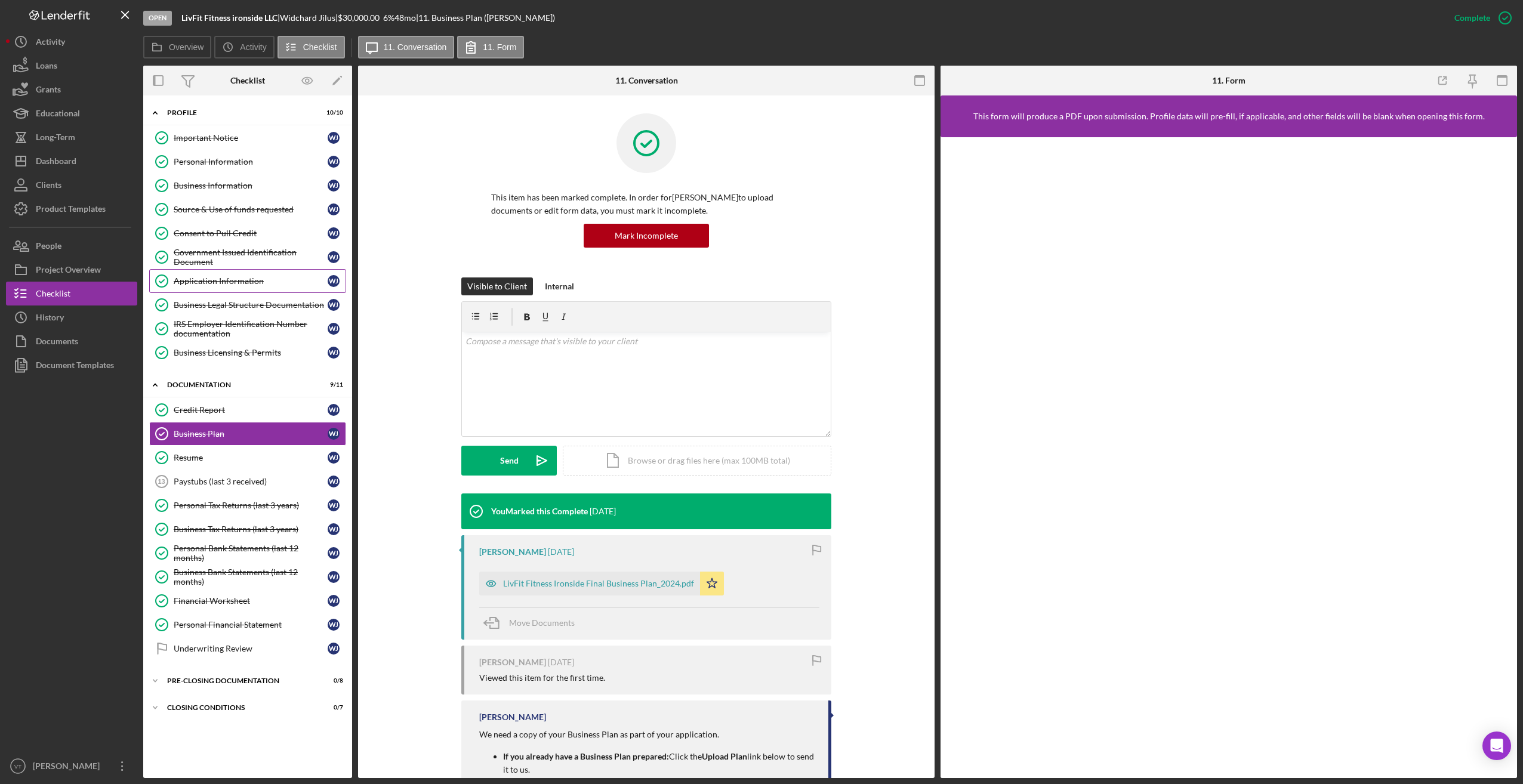
click at [224, 280] on div "Application Information" at bounding box center [250, 281] width 154 height 9
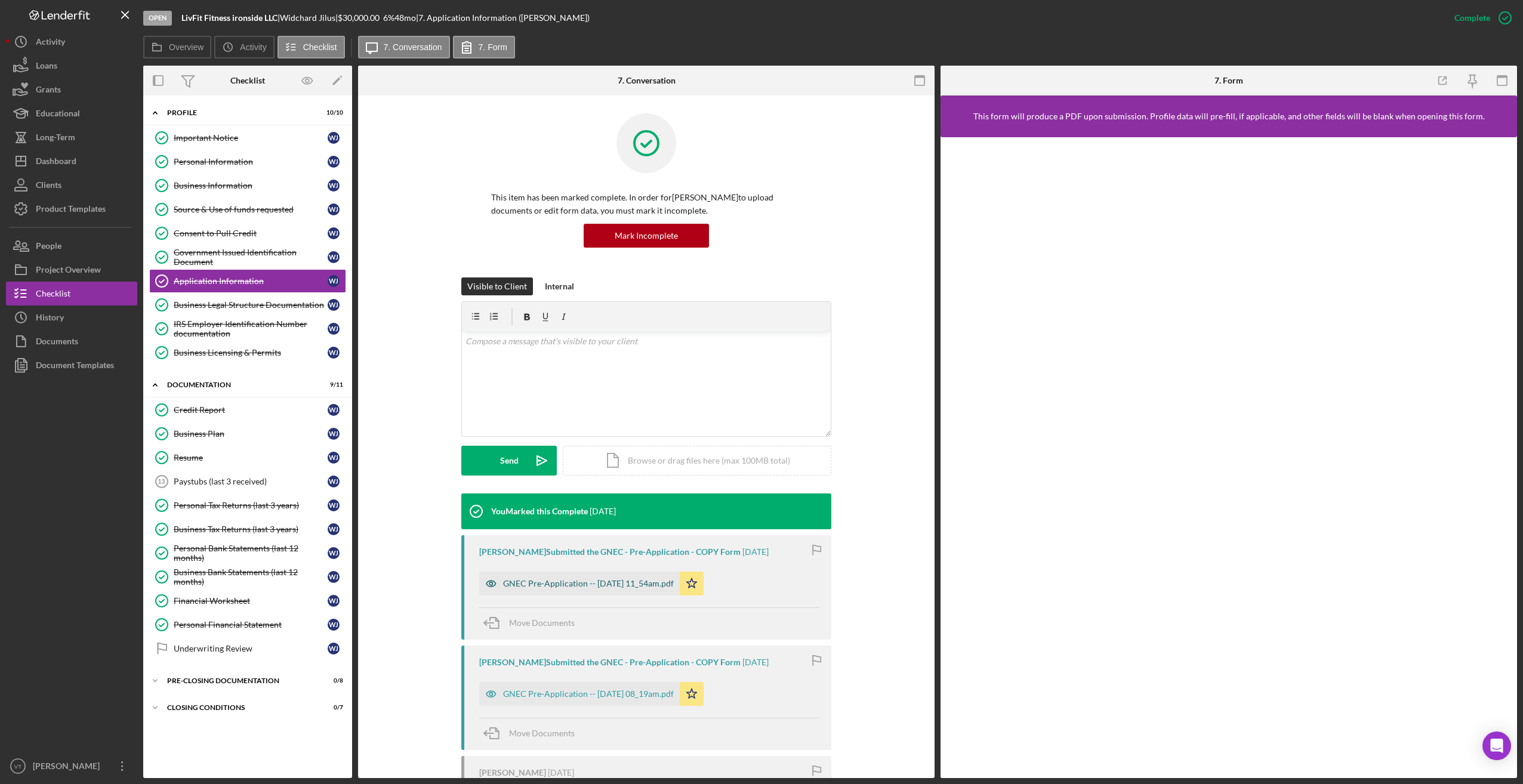
click at [606, 587] on div "GNEC Pre-Application -- 2025-08-12 11_54am.pdf" at bounding box center [588, 583] width 171 height 9
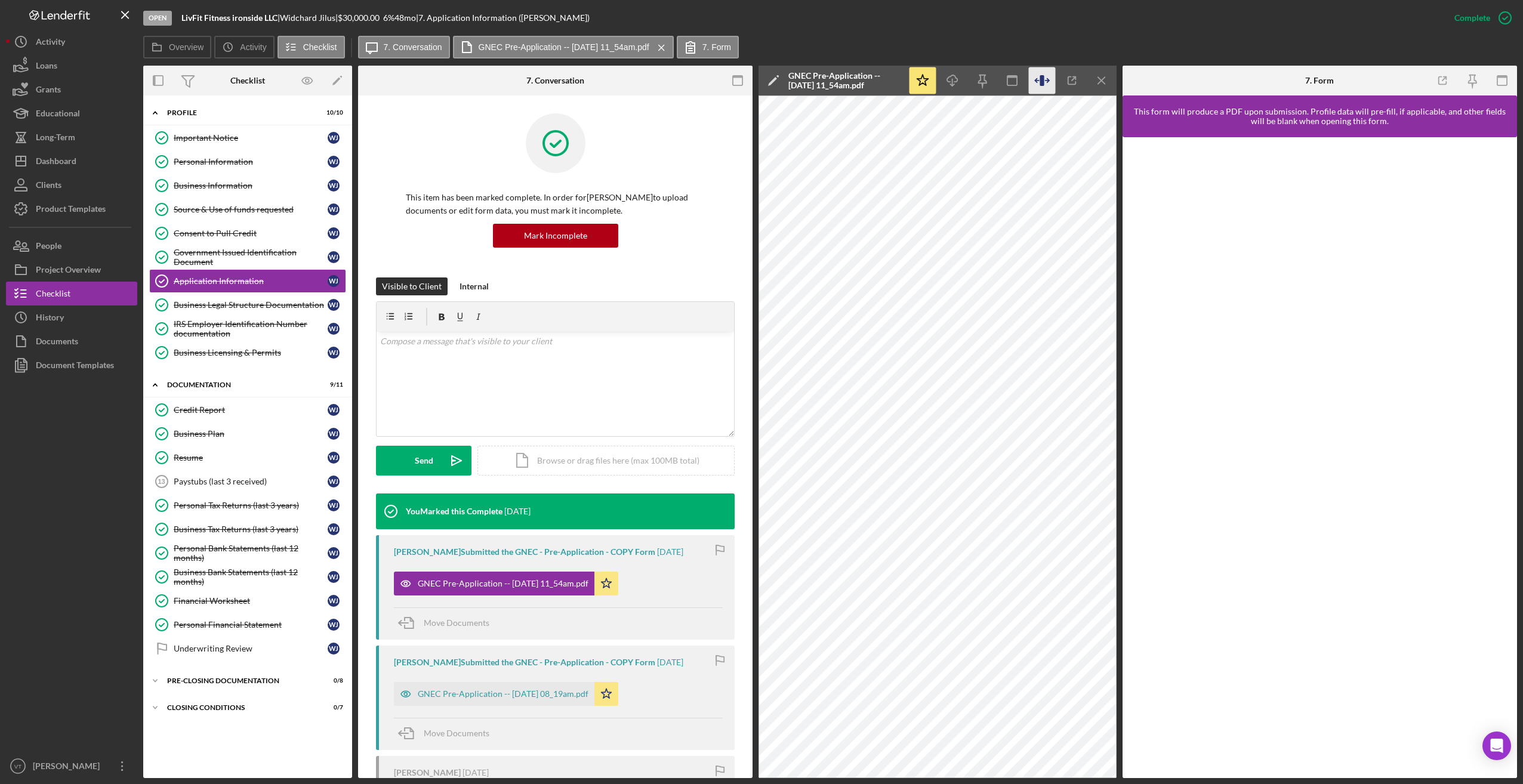
click at [606, 77] on icon "button" at bounding box center [1042, 81] width 27 height 27
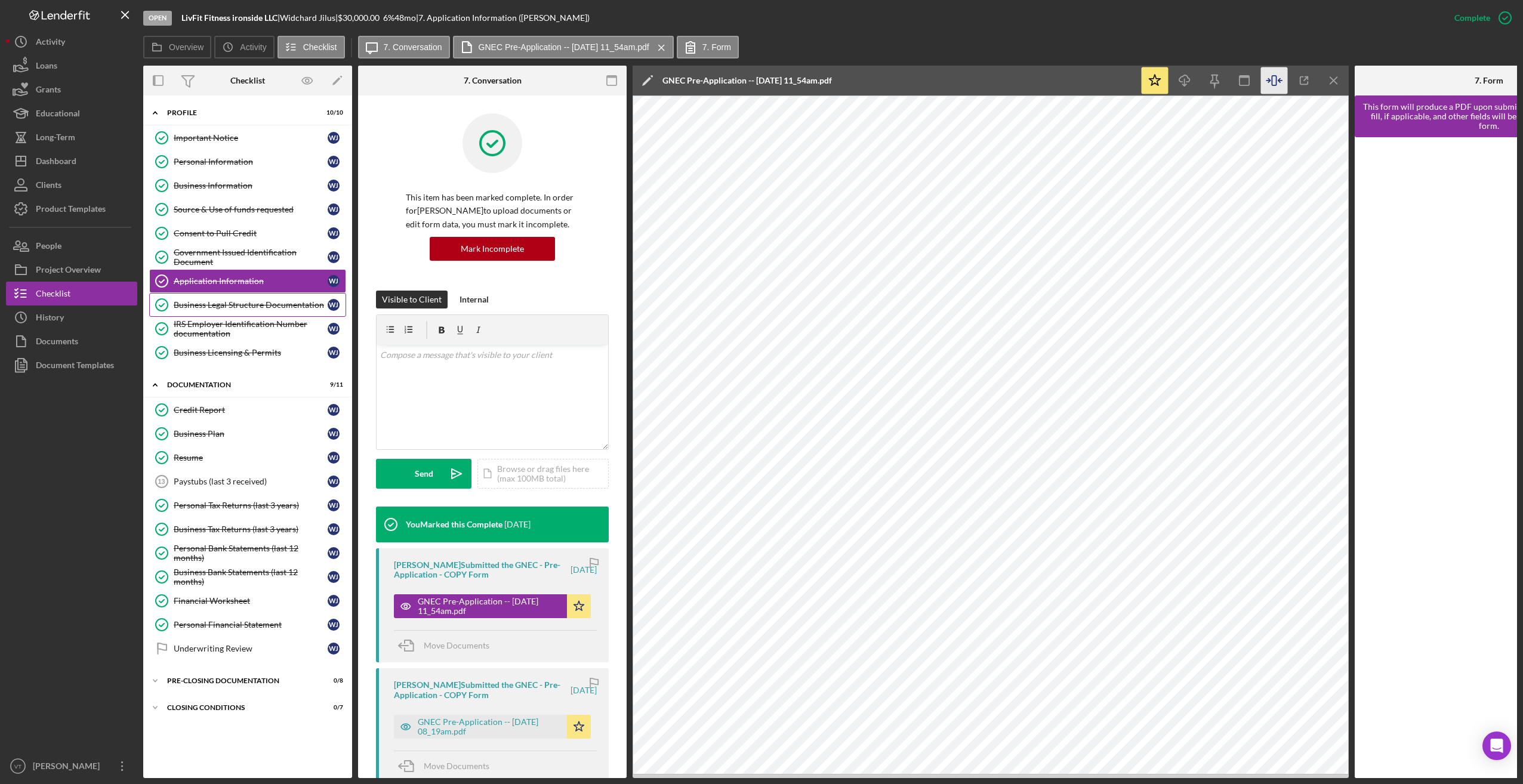
click at [264, 311] on link "Business Legal Structure Documentation Business Legal Structure Documentation W…" at bounding box center [248, 305] width 197 height 24
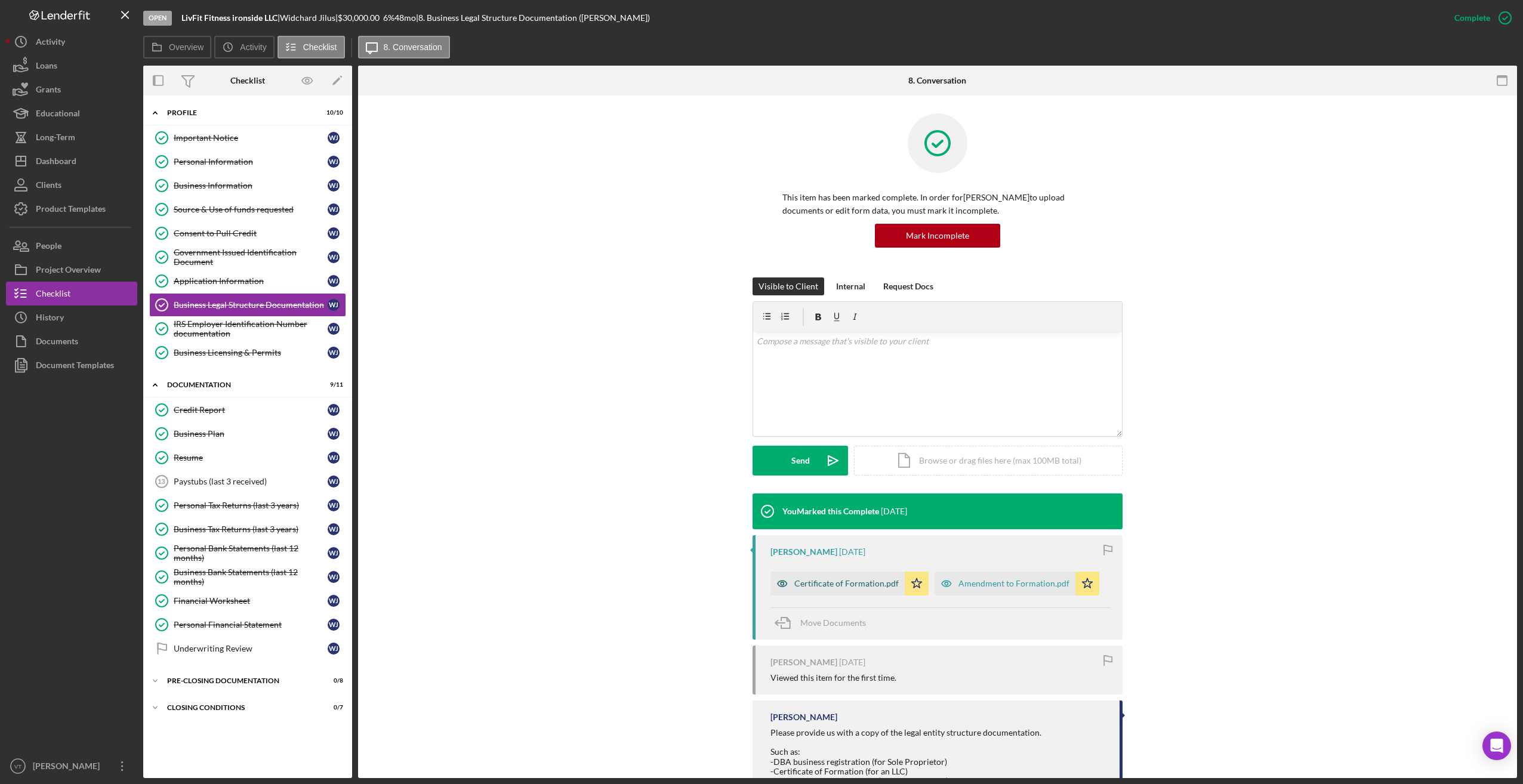
click at [606, 589] on div "Certificate of Formation.pdf" at bounding box center [837, 583] width 134 height 24
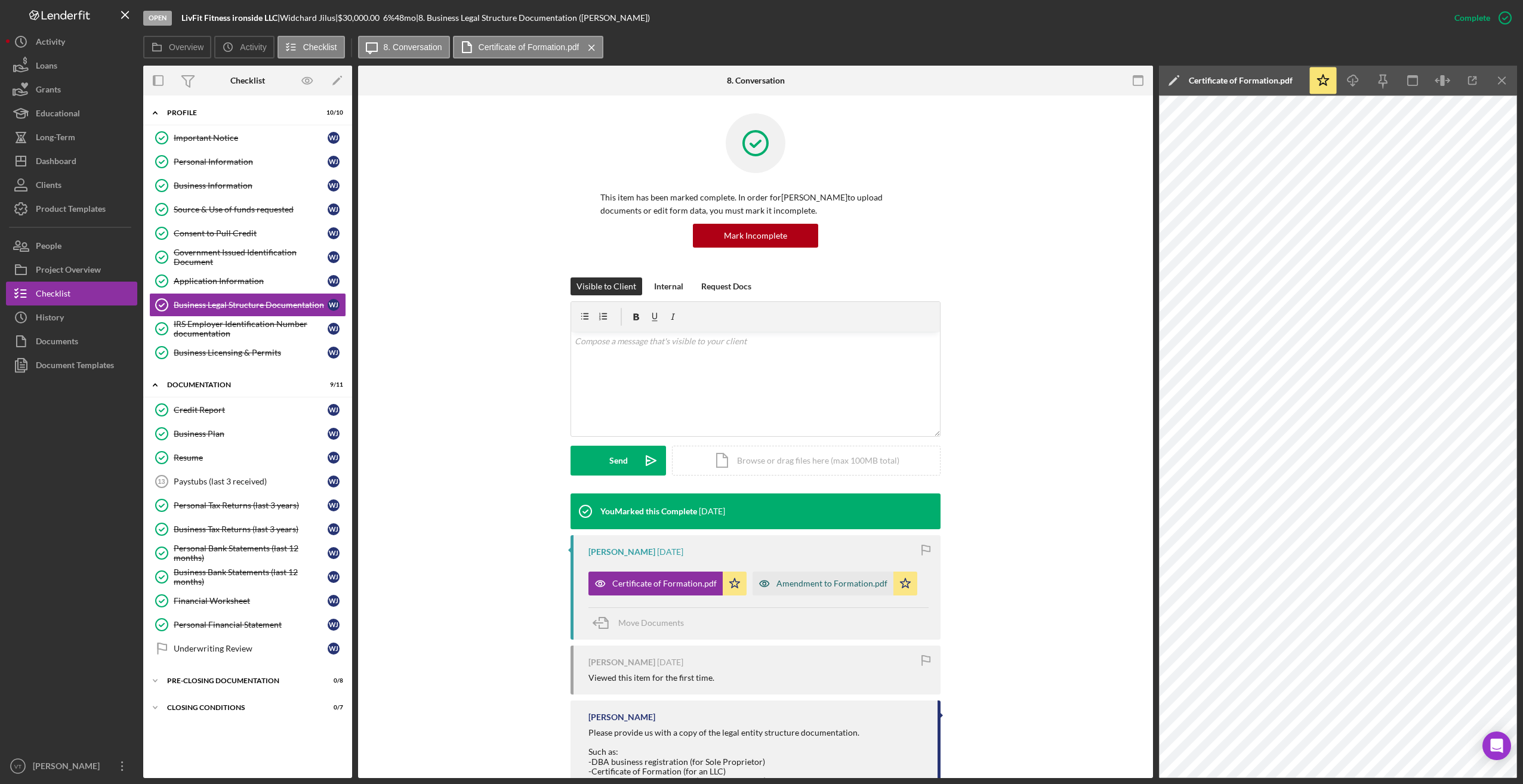
click at [606, 585] on div "Amendment to Formation.pdf" at bounding box center [832, 583] width 111 height 9
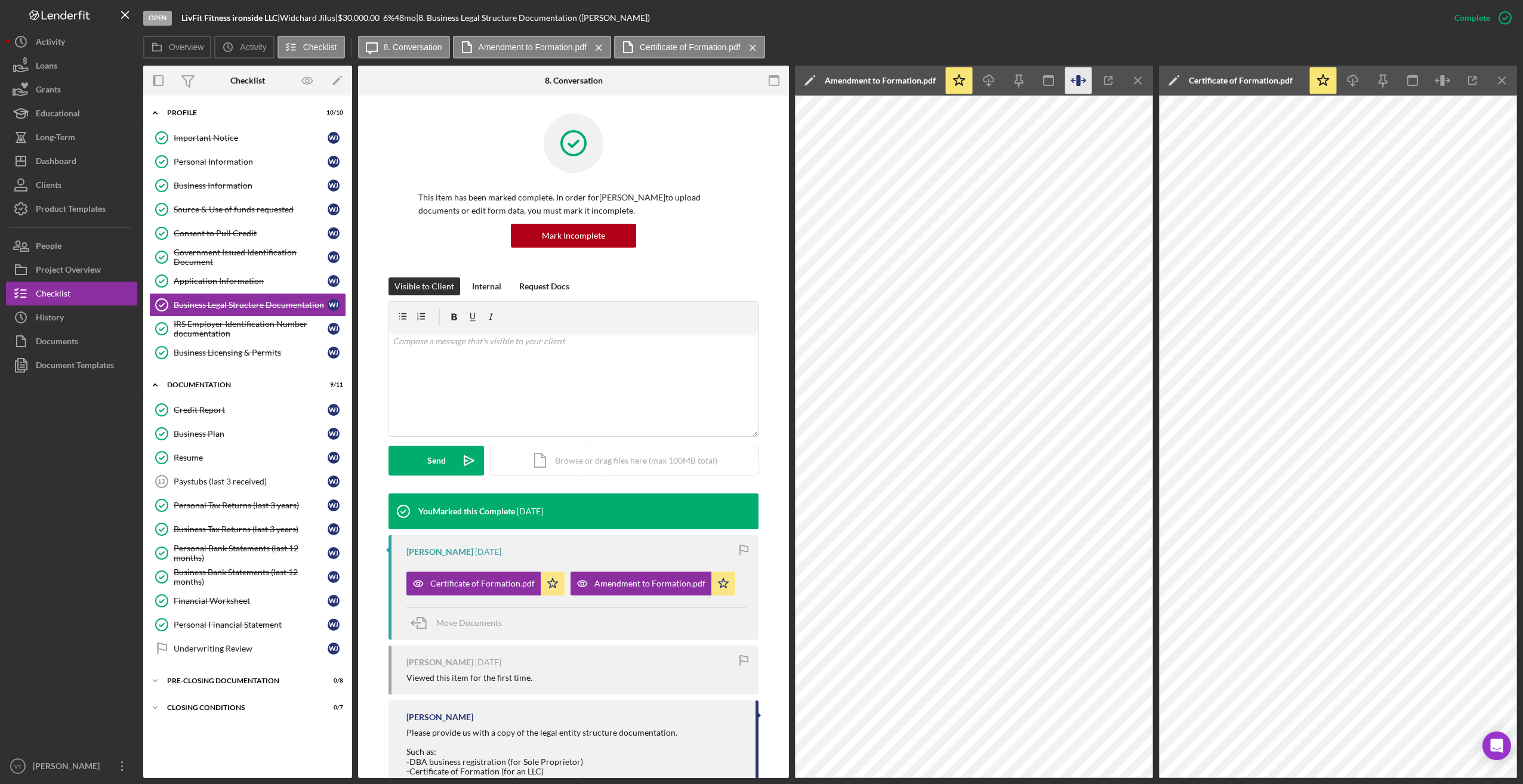
click at [606, 84] on icon "button" at bounding box center [1079, 81] width 27 height 27
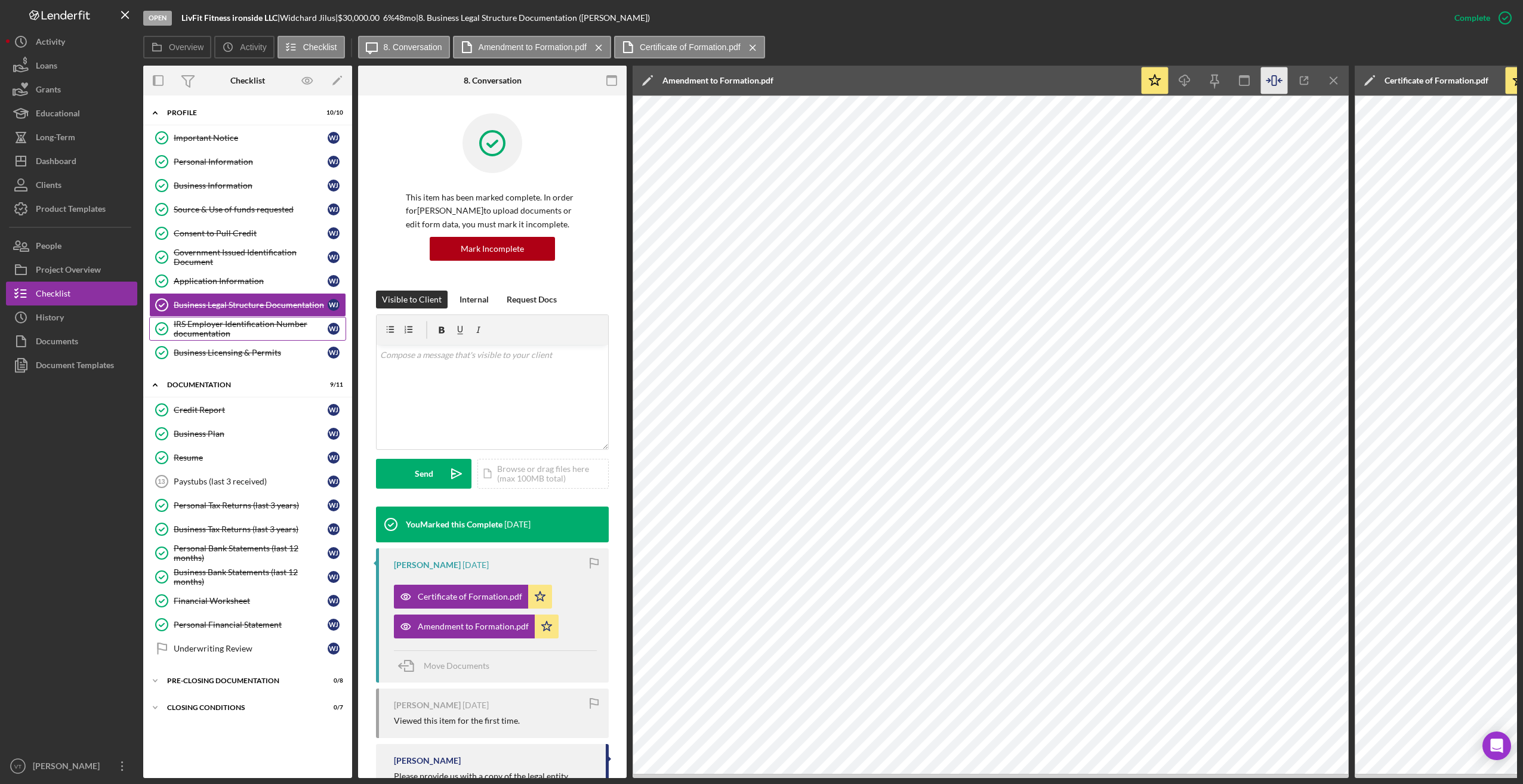
click at [226, 323] on div "IRS Employer Identification Number documentation" at bounding box center [250, 329] width 154 height 19
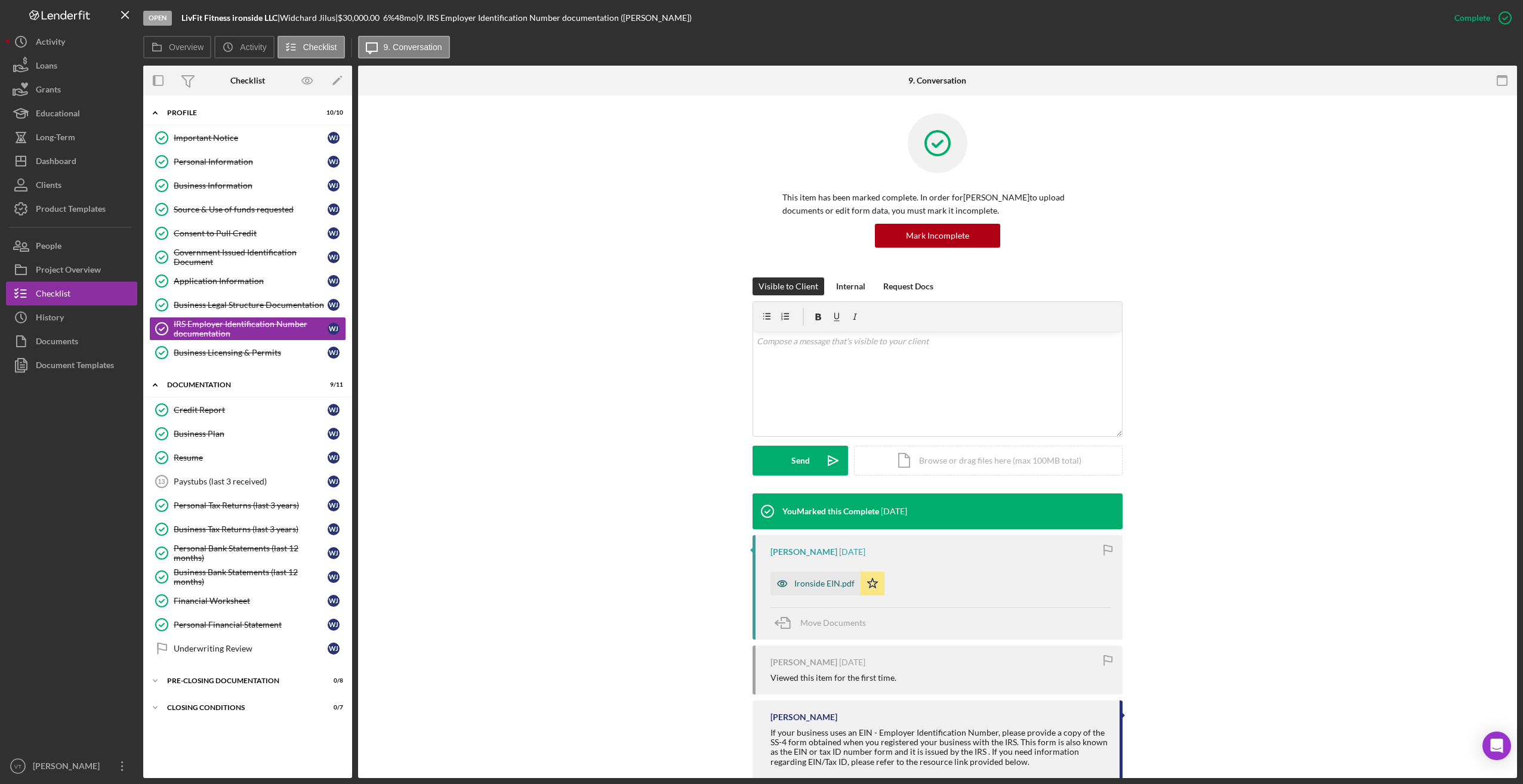
click at [606, 581] on div "Ironside EIN.pdf" at bounding box center [824, 583] width 60 height 9
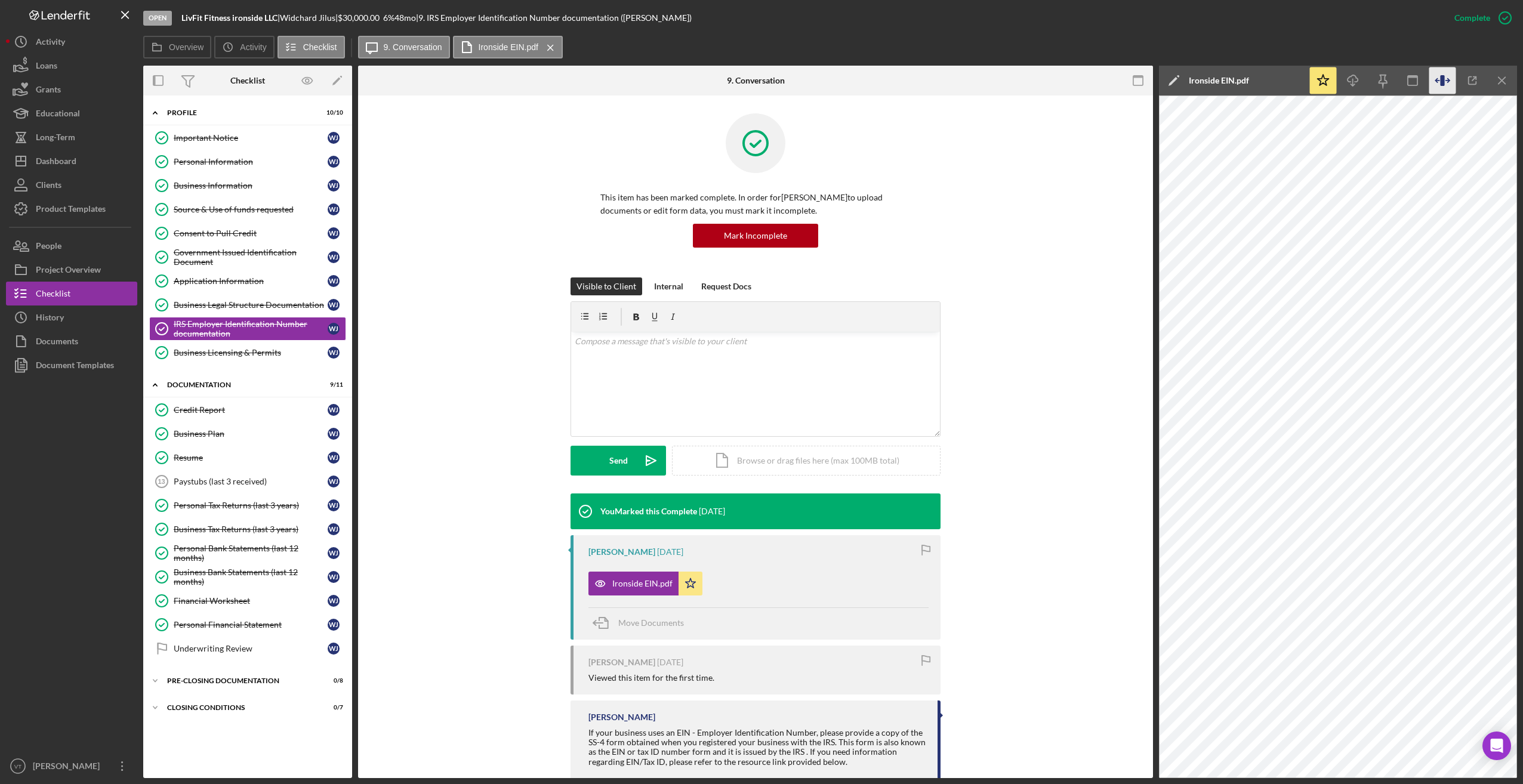
click at [606, 82] on icon "button" at bounding box center [1442, 81] width 4 height 11
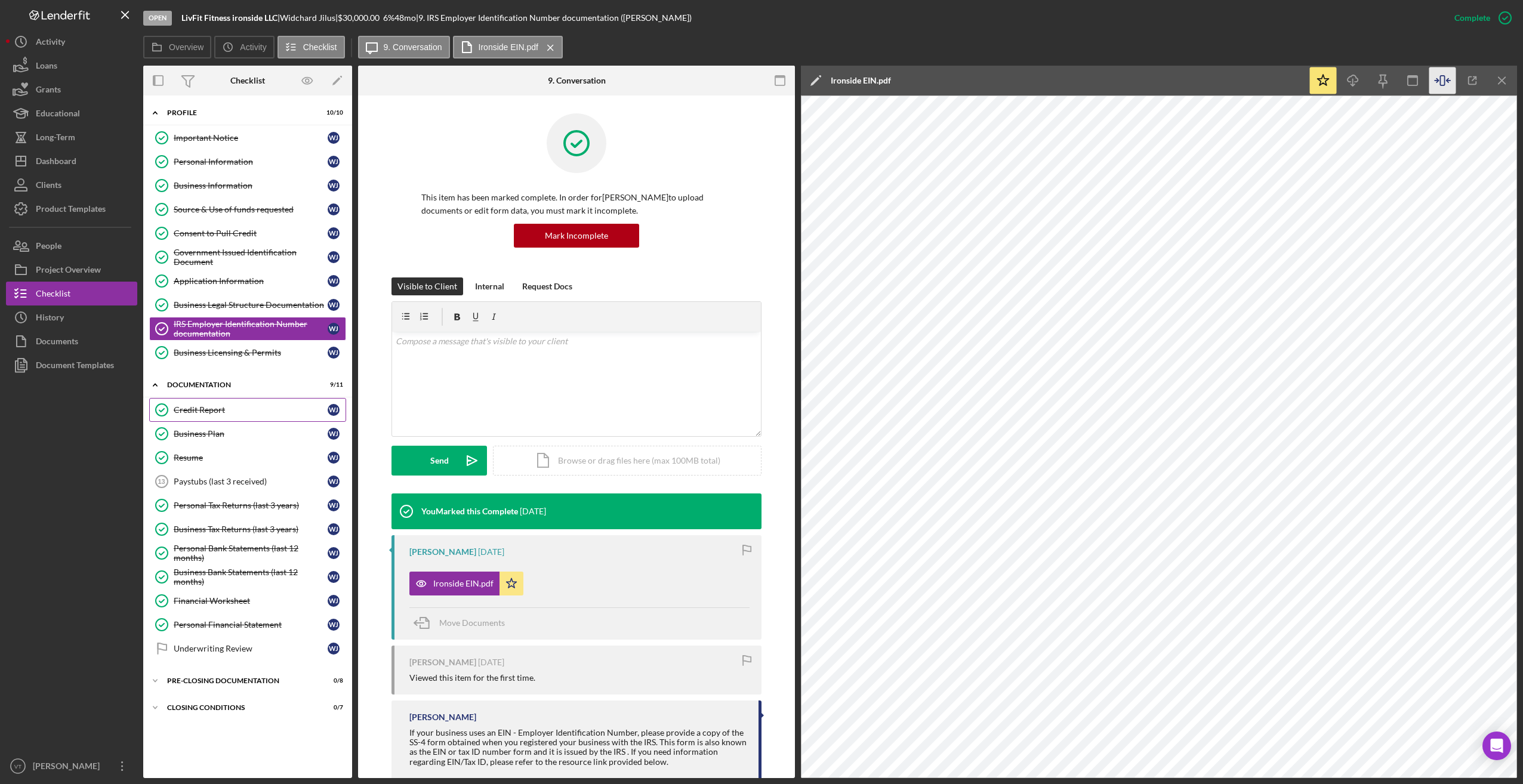
click at [215, 414] on div "Credit Report" at bounding box center [250, 410] width 154 height 9
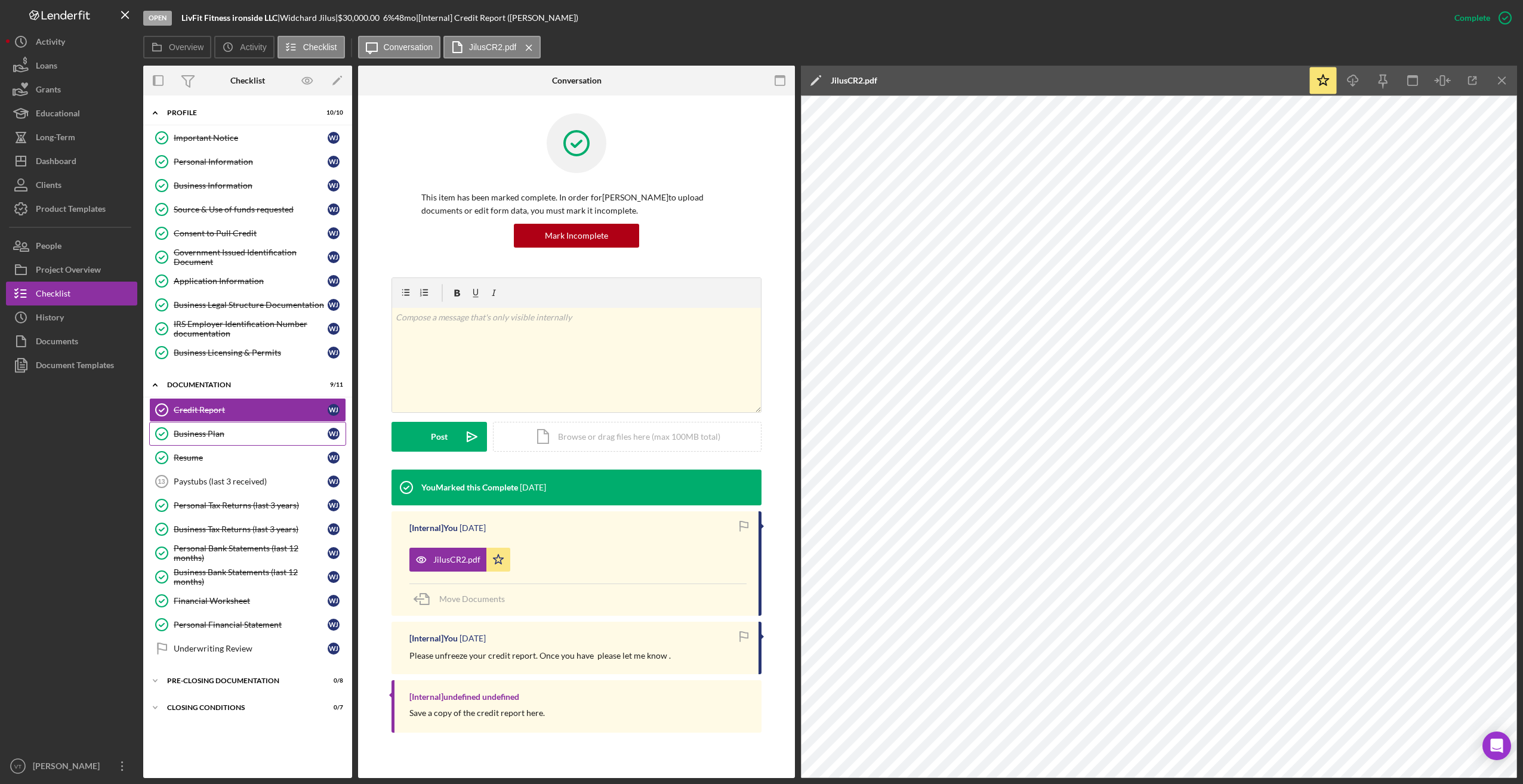
click at [217, 434] on div "Business Plan" at bounding box center [250, 434] width 154 height 9
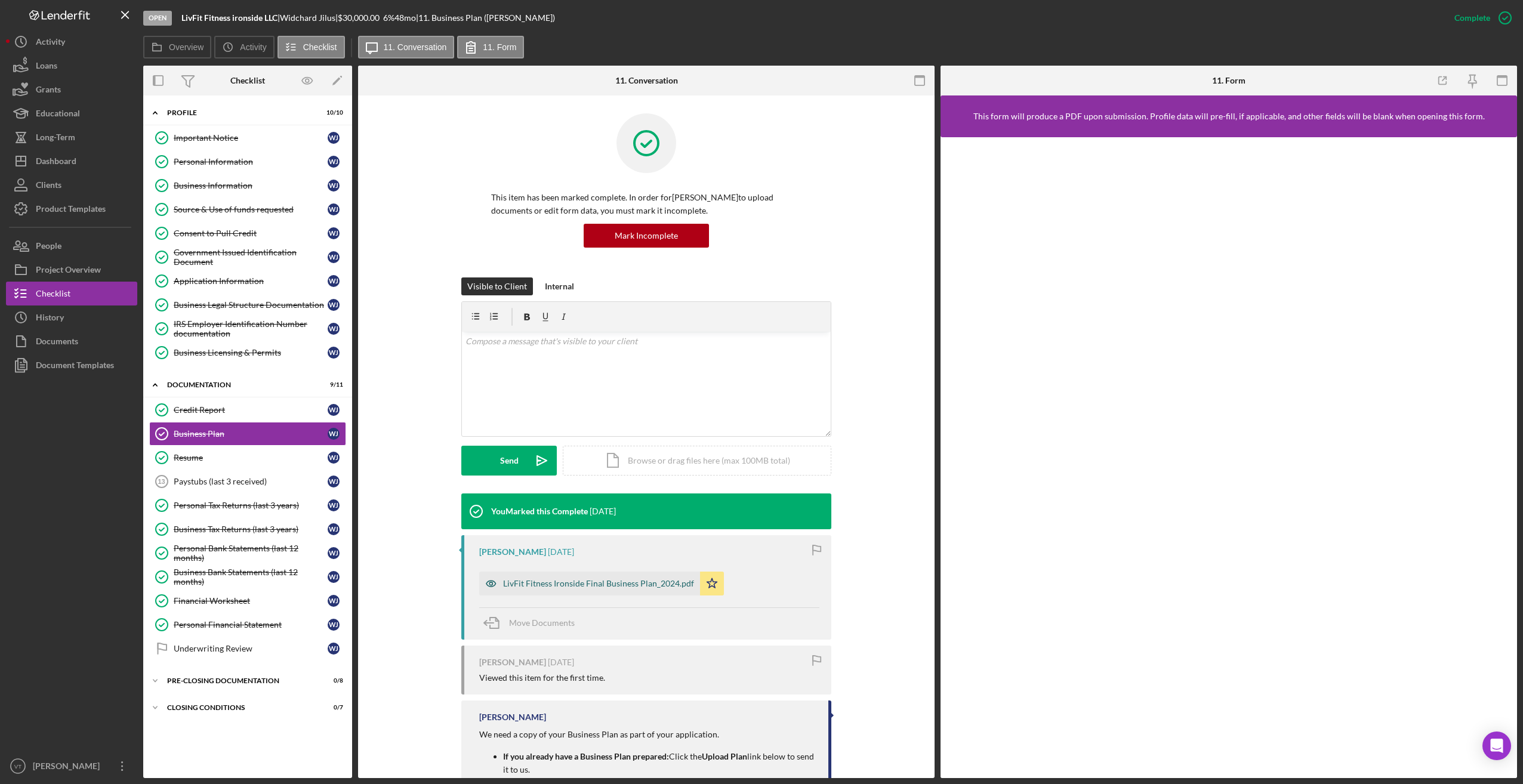
click at [584, 589] on div "LivFit Fitness Ironside Final Business Plan_2024.pdf" at bounding box center [590, 583] width 220 height 24
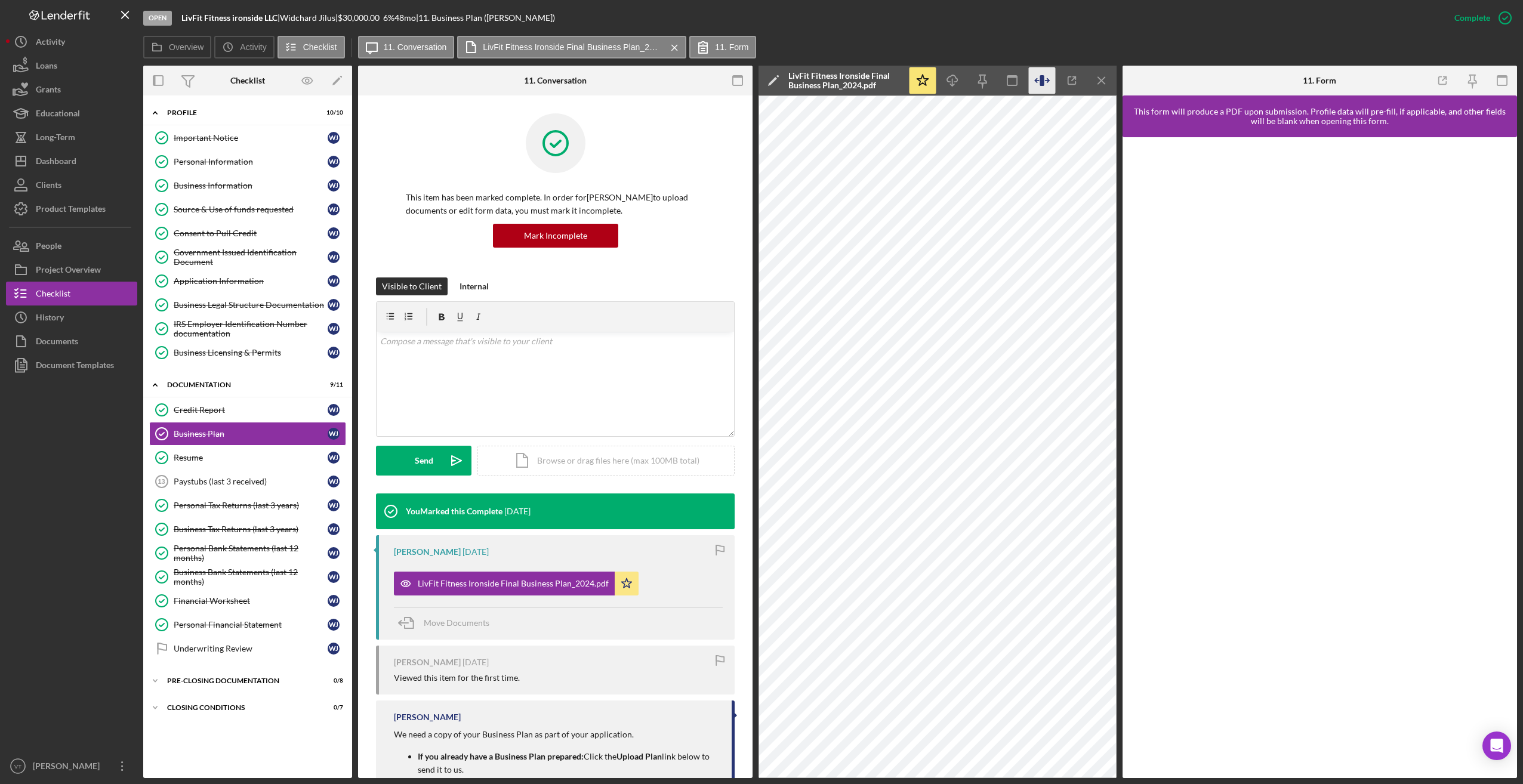
click at [606, 83] on icon "button" at bounding box center [1042, 81] width 27 height 27
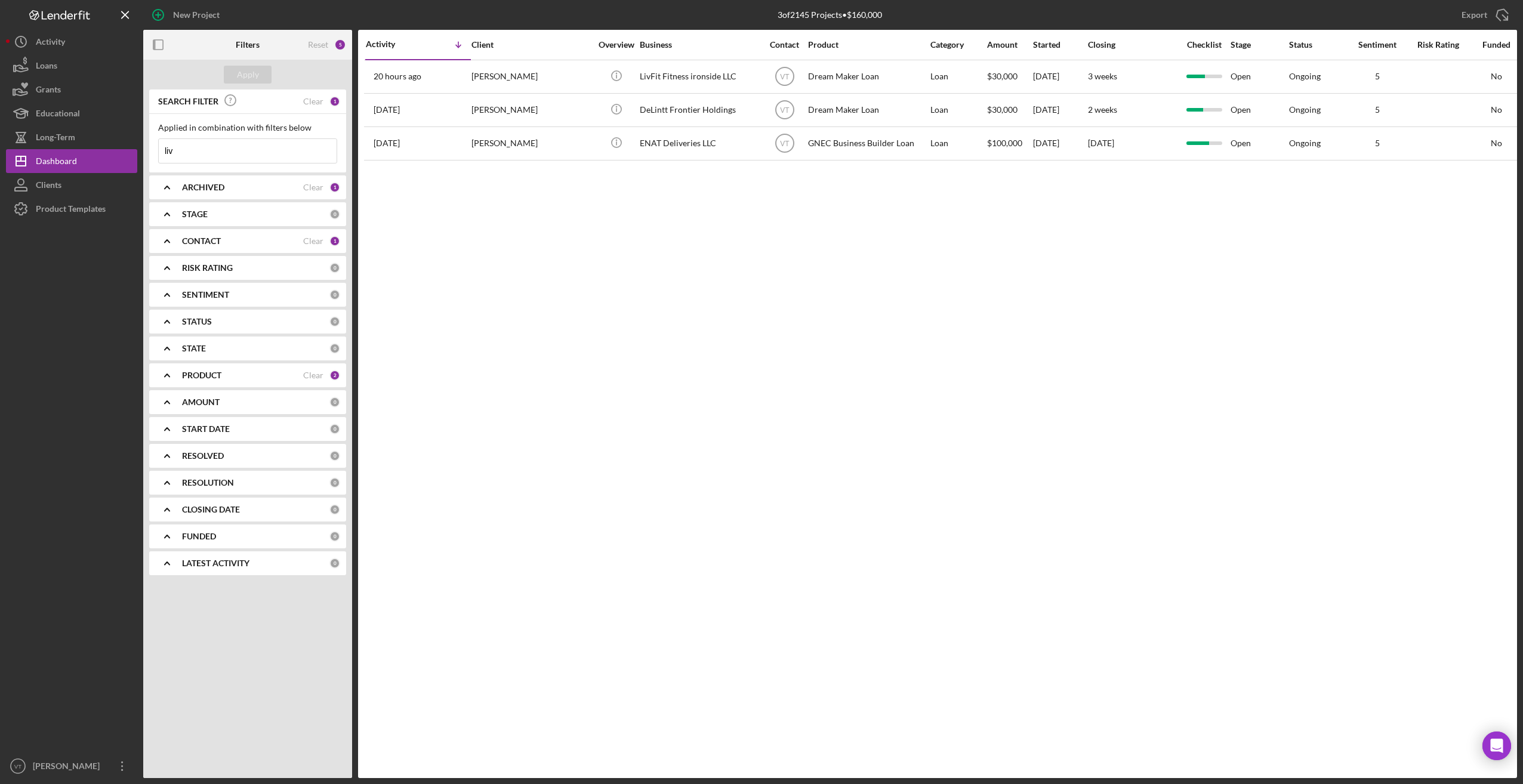
click at [220, 153] on input "liv" at bounding box center [247, 151] width 178 height 24
drag, startPoint x: 209, startPoint y: 149, endPoint x: 126, endPoint y: 147, distance: 83.0
click at [127, 146] on div "New Project 3 of 2145 Projects • $160,000 liv Export Icon/Export Filters Reset …" at bounding box center [761, 389] width 1511 height 778
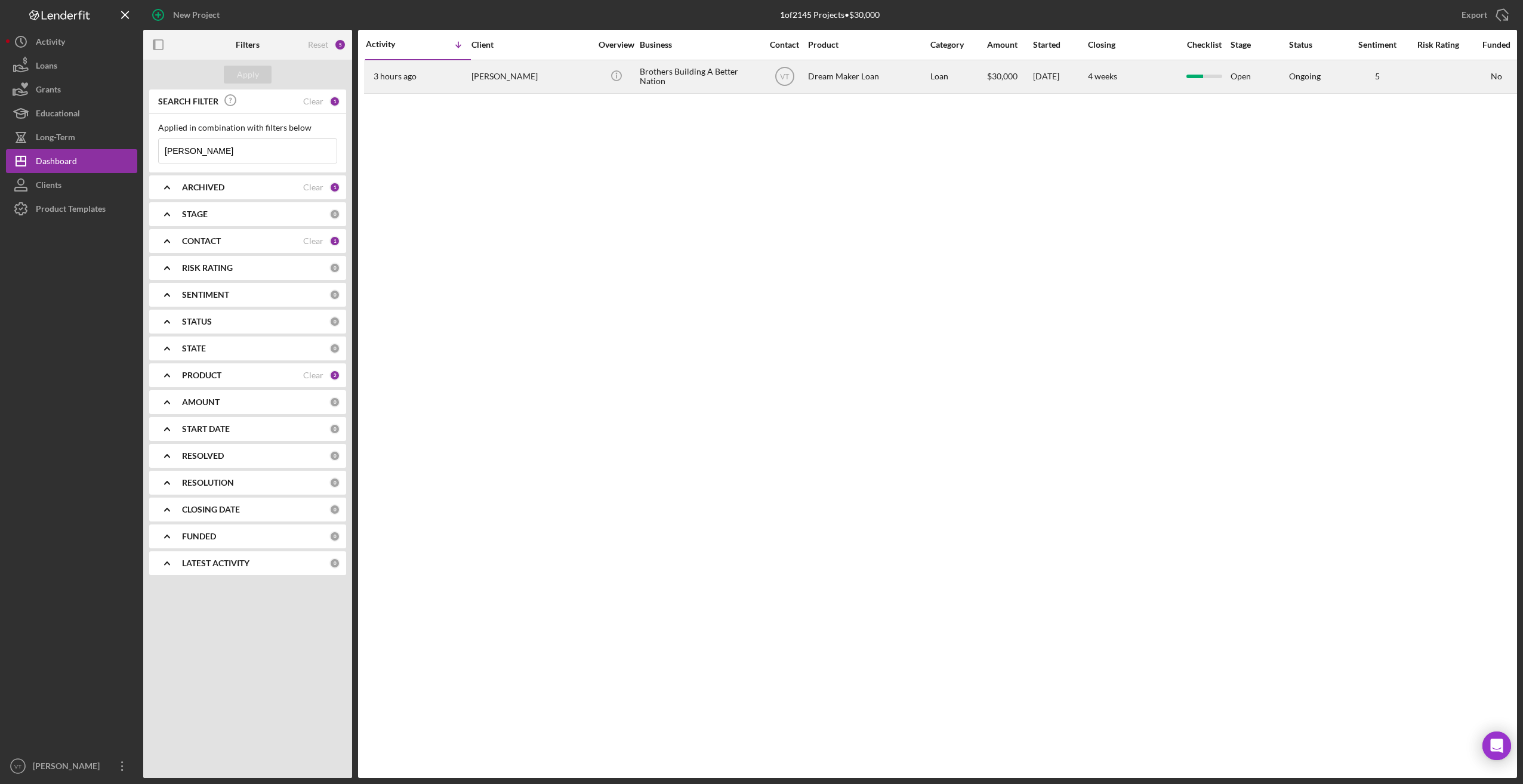
type input "[PERSON_NAME]"
click at [515, 76] on div "[PERSON_NAME]" at bounding box center [531, 77] width 119 height 32
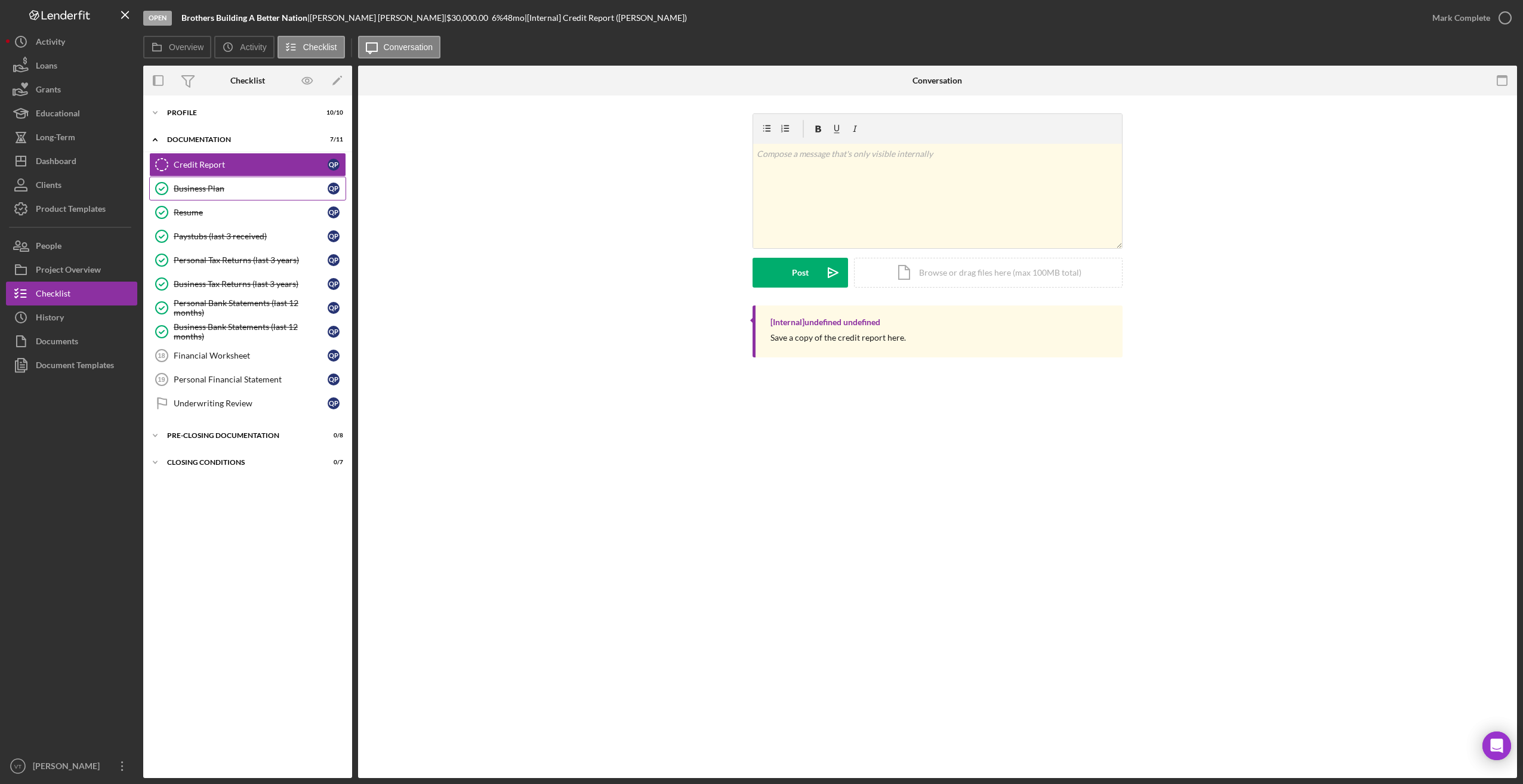
click at [191, 187] on div "Business Plan" at bounding box center [250, 188] width 154 height 9
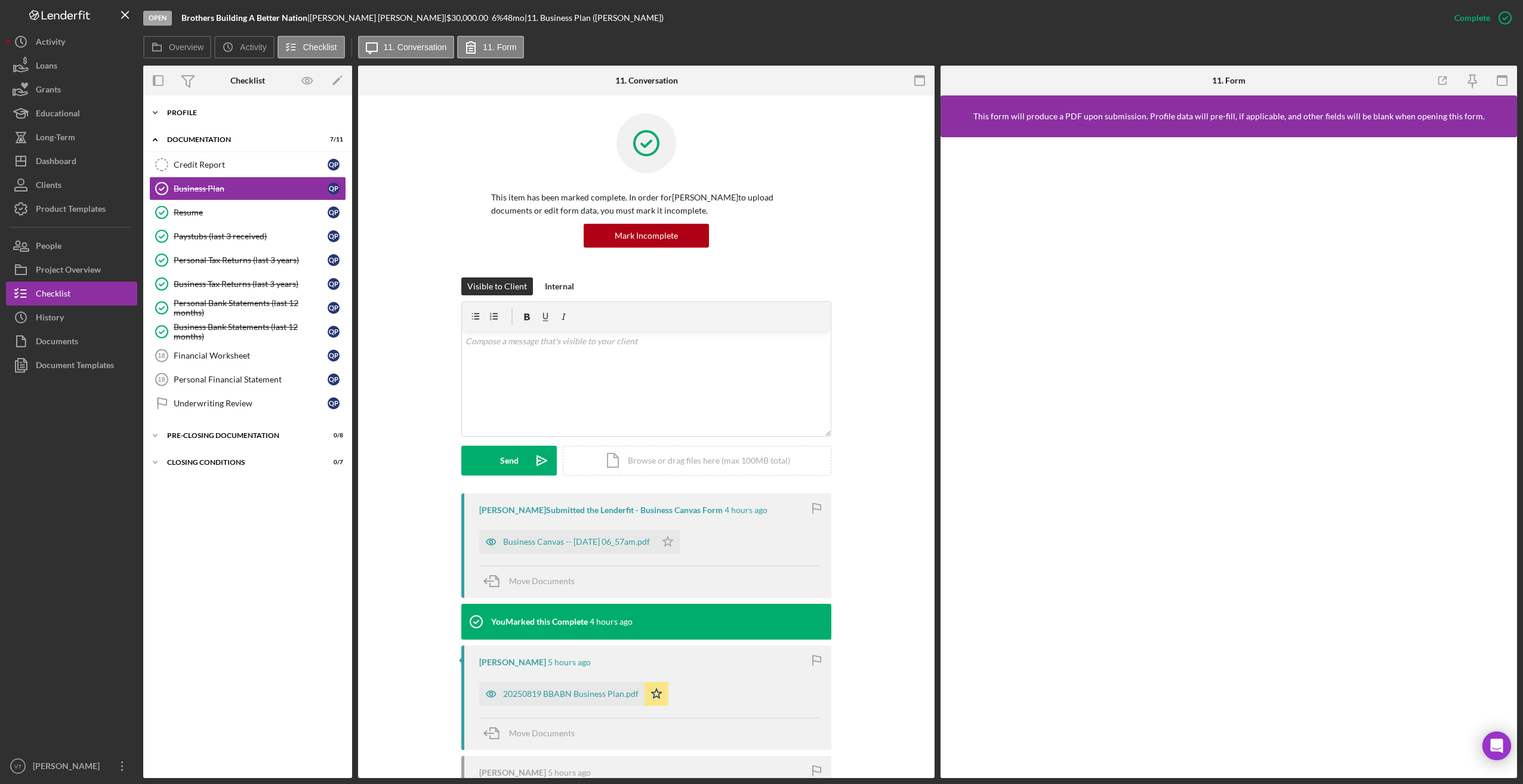
click at [168, 112] on div "Profile" at bounding box center [252, 112] width 170 height 7
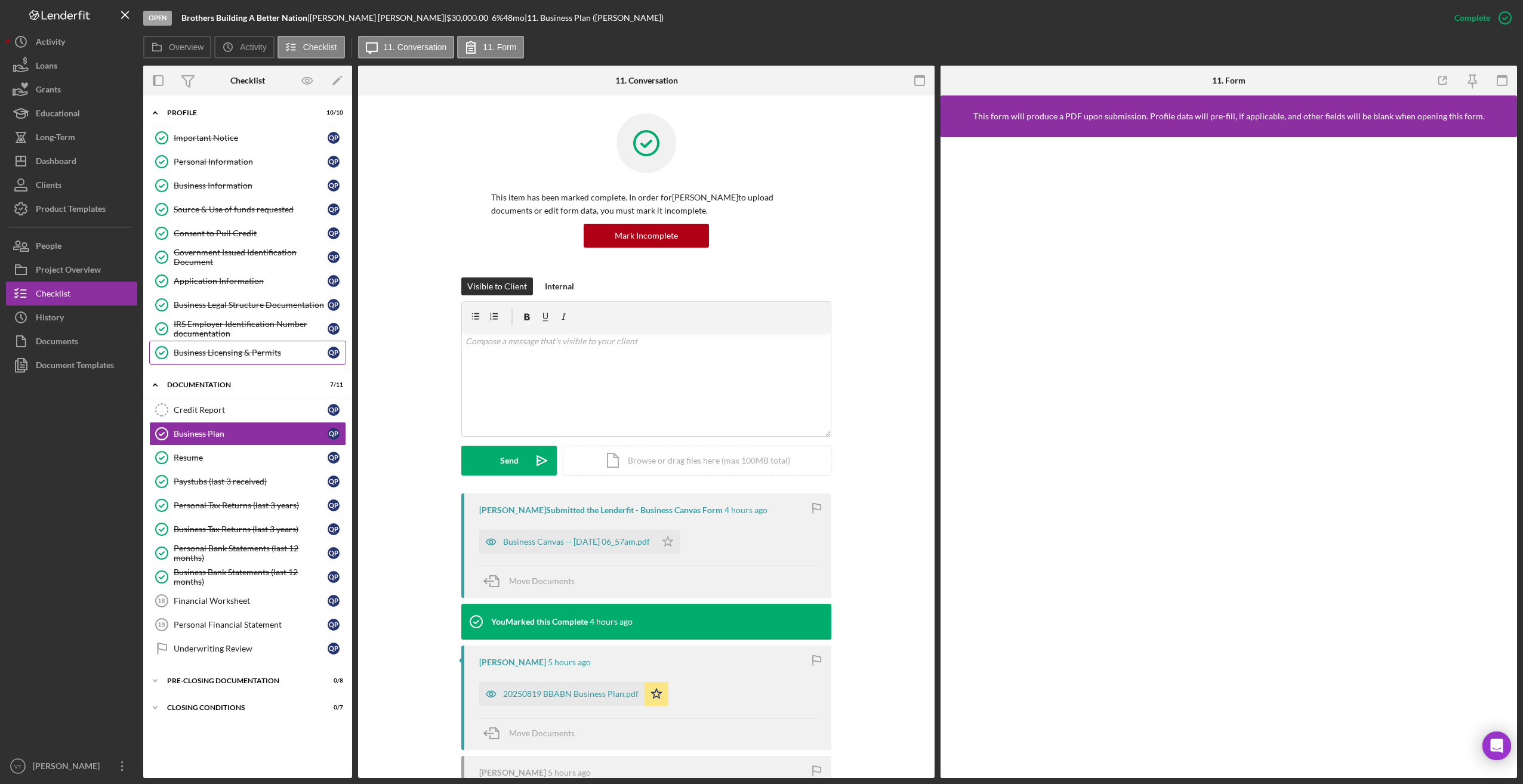
click at [237, 349] on div "Business Licensing & Permits" at bounding box center [250, 352] width 154 height 9
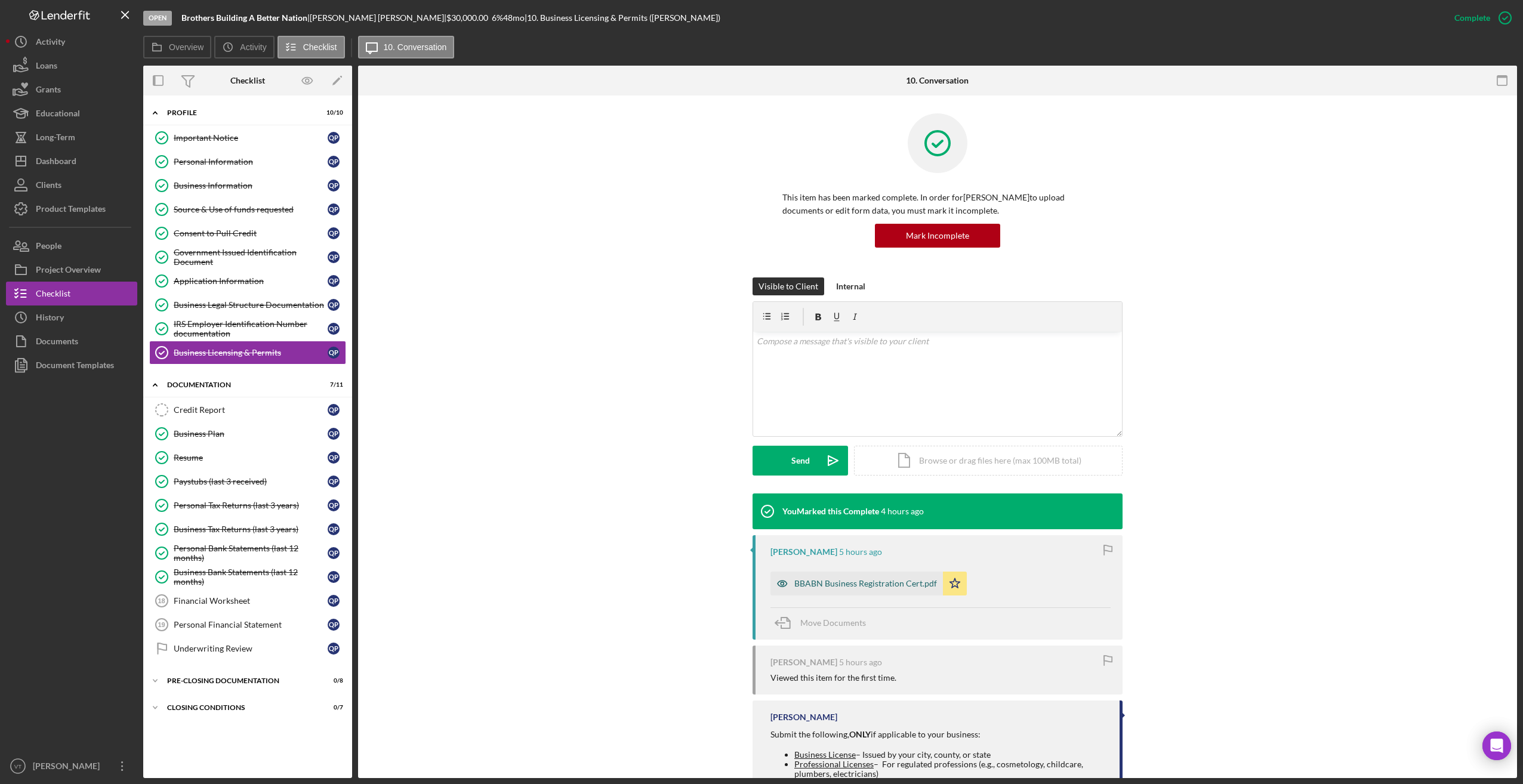
click at [867, 581] on div "BBABN Business Registration Cert.pdf" at bounding box center [865, 583] width 143 height 9
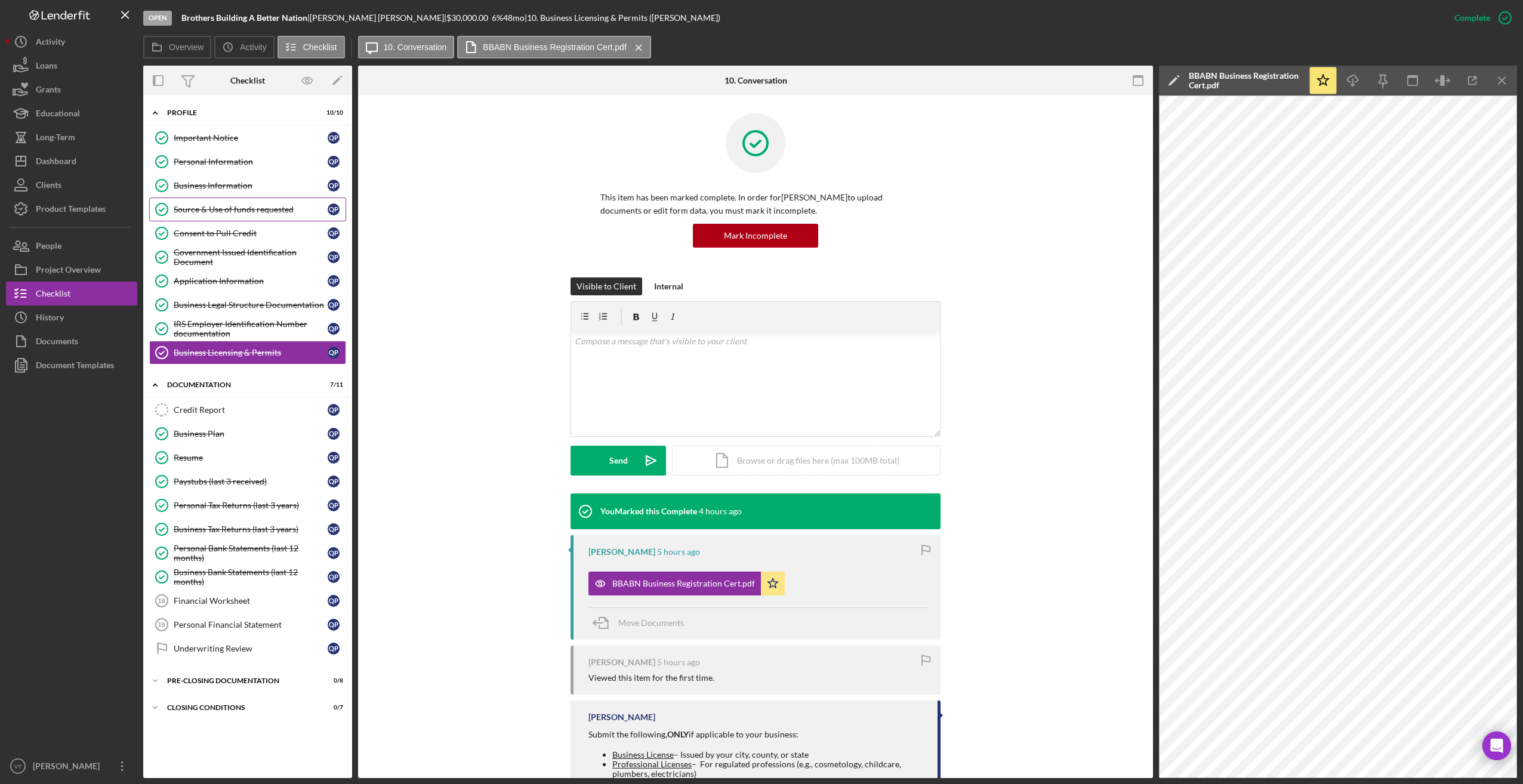
click at [237, 220] on link "Source & Use of funds requested Source & Use of funds requested Q P" at bounding box center [248, 209] width 197 height 24
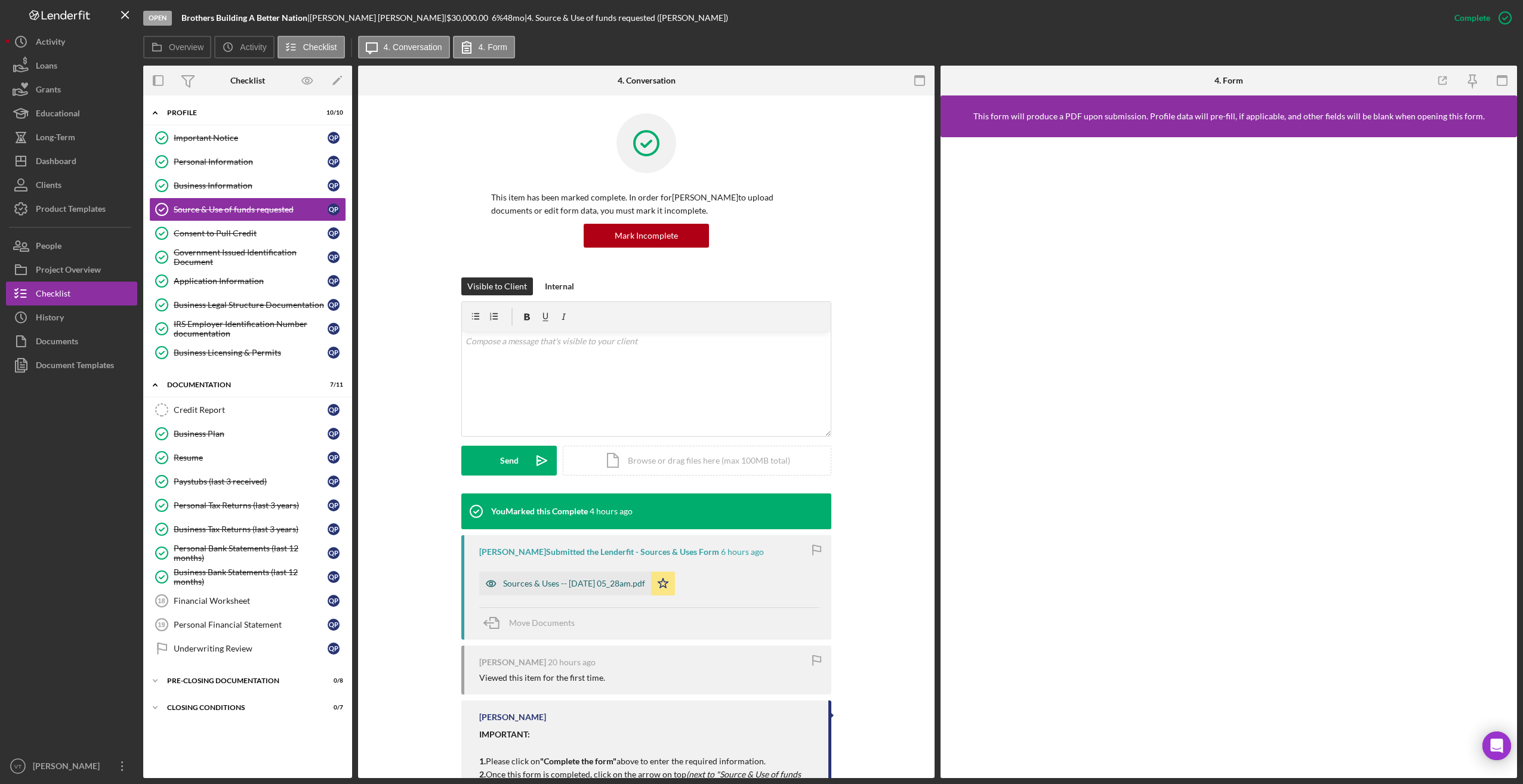
click at [569, 581] on div "Sources & Uses -- [DATE] 05_28am.pdf" at bounding box center [574, 583] width 142 height 9
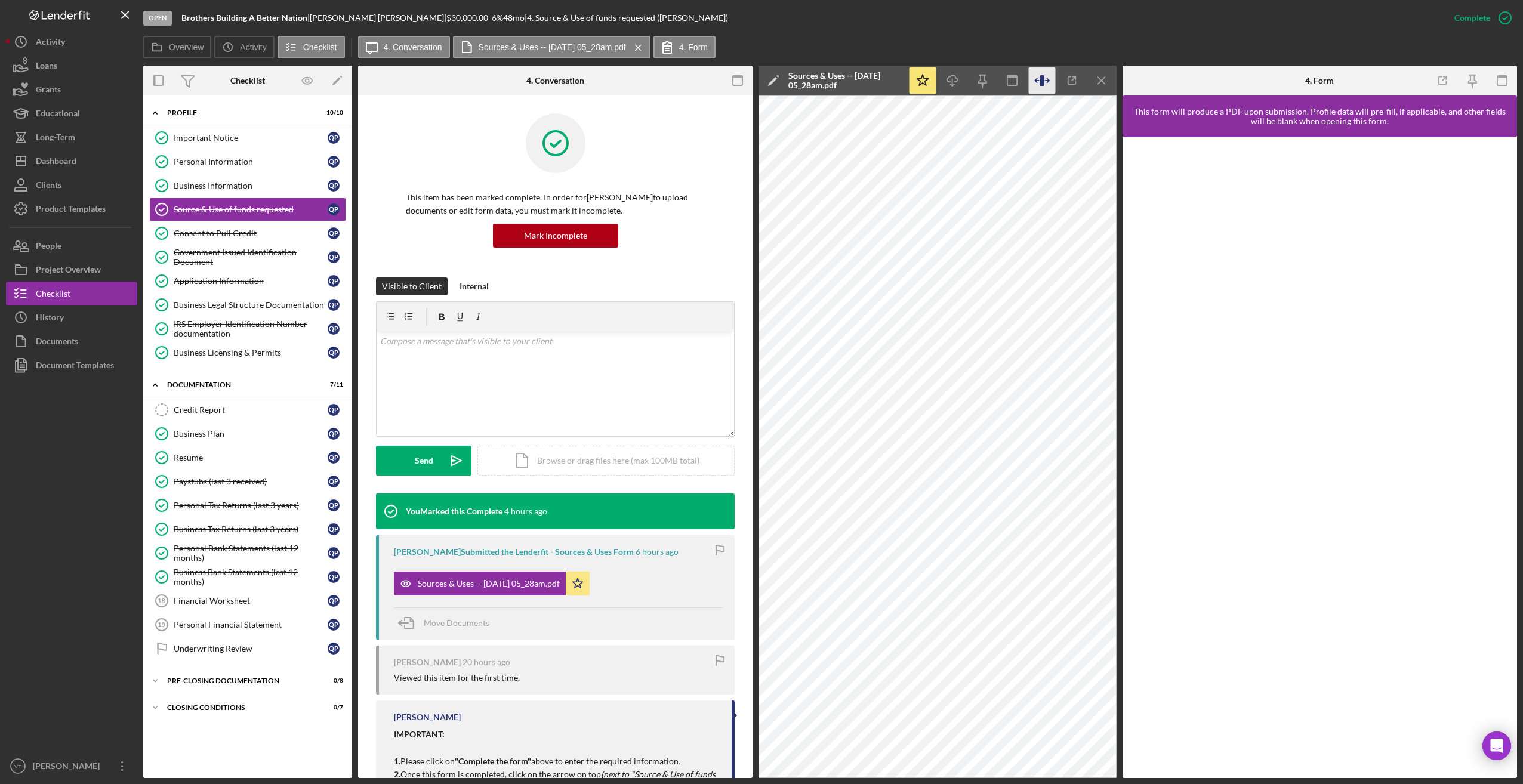
click at [1040, 81] on icon "button" at bounding box center [1042, 81] width 27 height 27
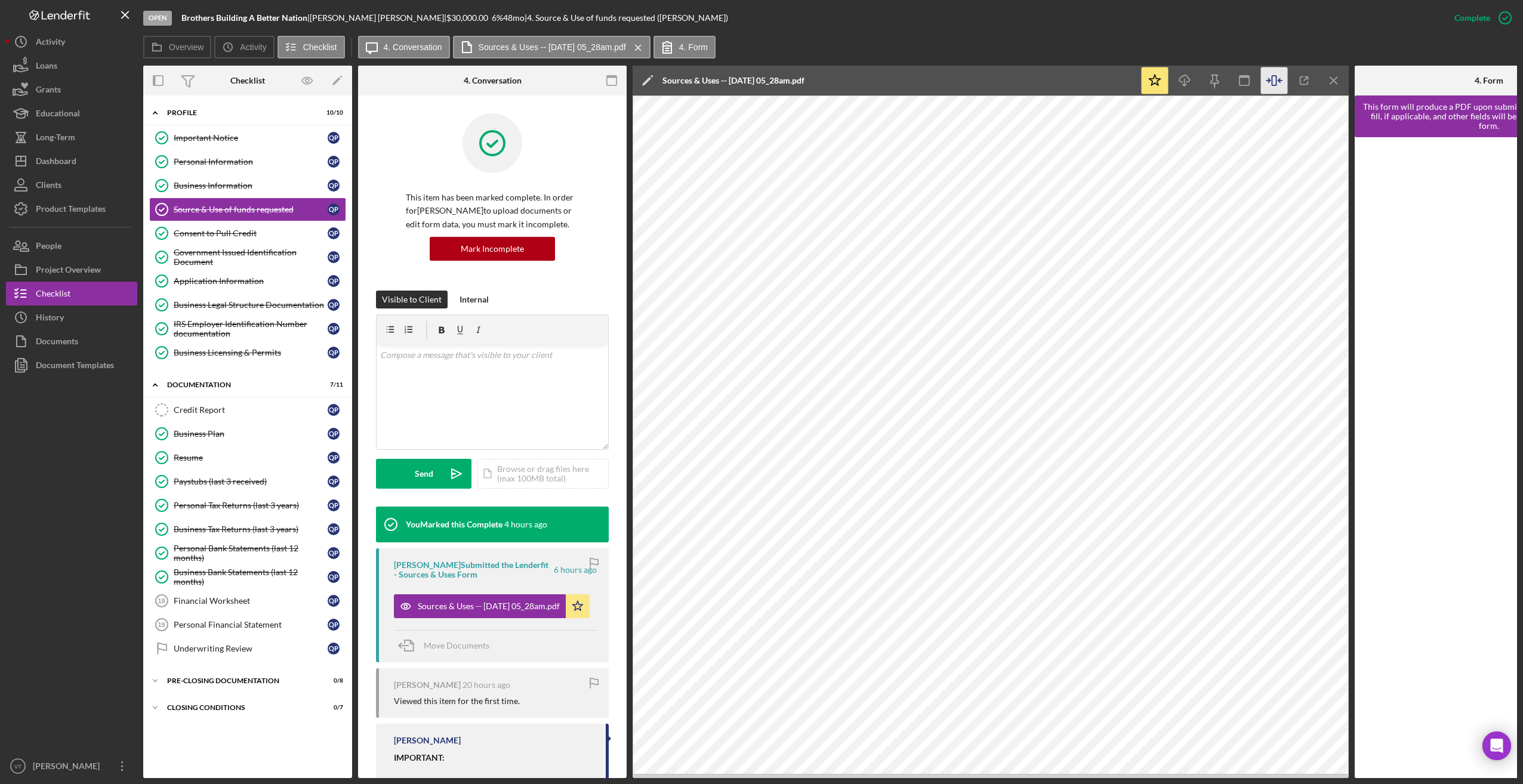
drag, startPoint x: 232, startPoint y: 216, endPoint x: 104, endPoint y: 455, distance: 271.1
click at [104, 455] on div at bounding box center [71, 565] width 131 height 377
click at [230, 310] on link "Business Legal Structure Documentation Business Legal Structure Documentation Q…" at bounding box center [248, 305] width 197 height 24
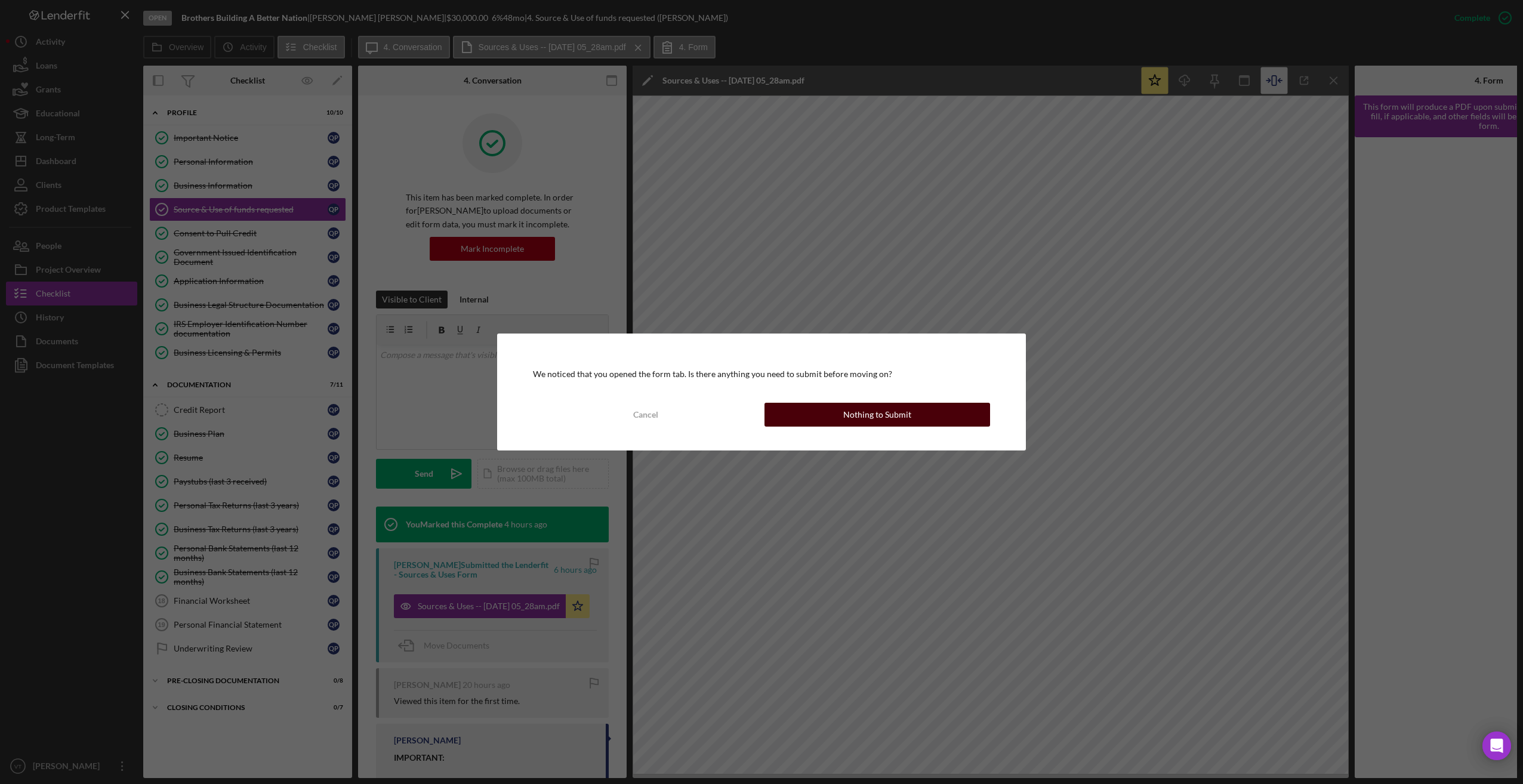
click at [838, 419] on button "Nothing to Submit" at bounding box center [877, 414] width 226 height 24
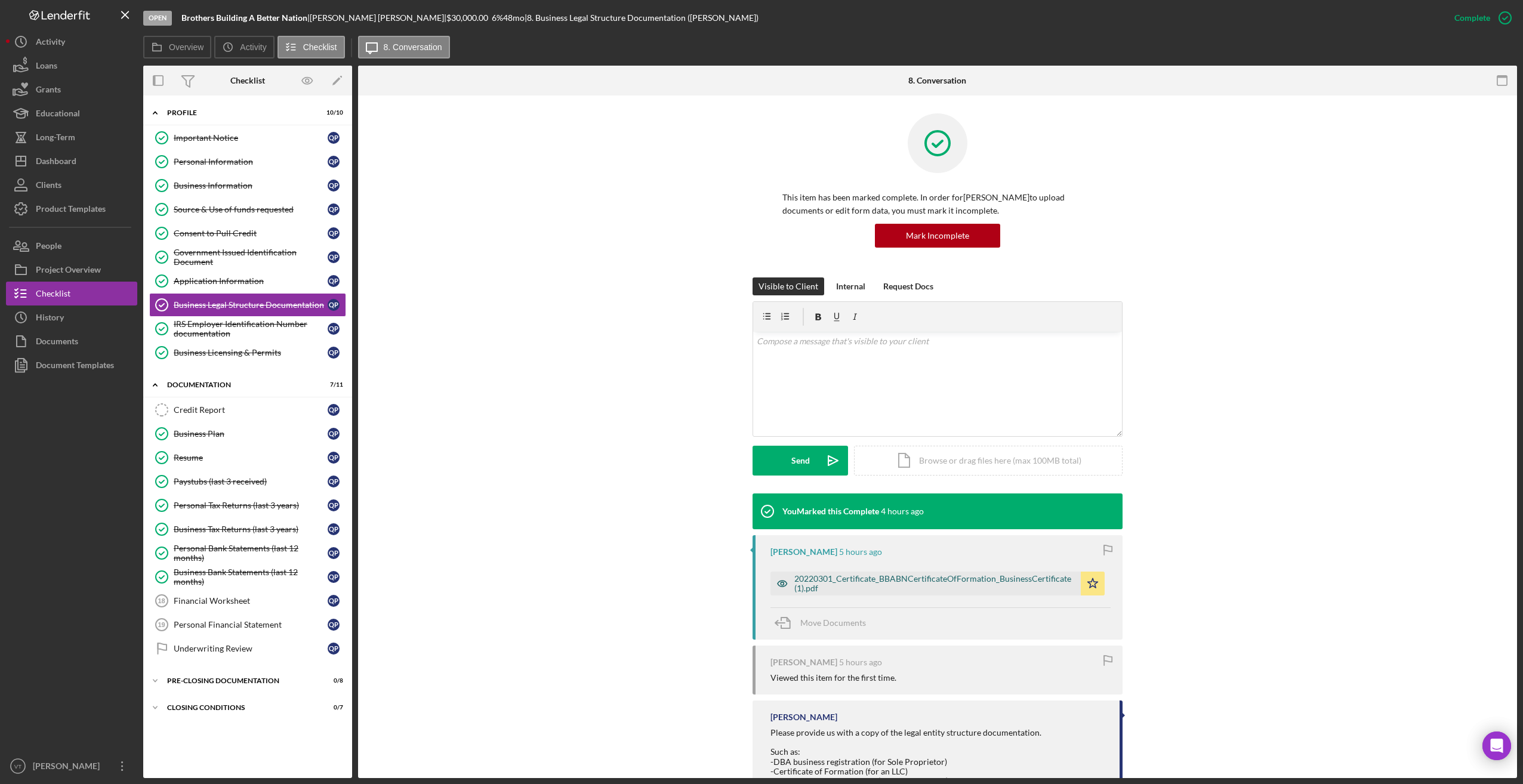
click at [900, 581] on div "20220301_Certificate_BBABNCertificateOfFormation_BusinessCertificate (1).pdf" at bounding box center [934, 583] width 281 height 19
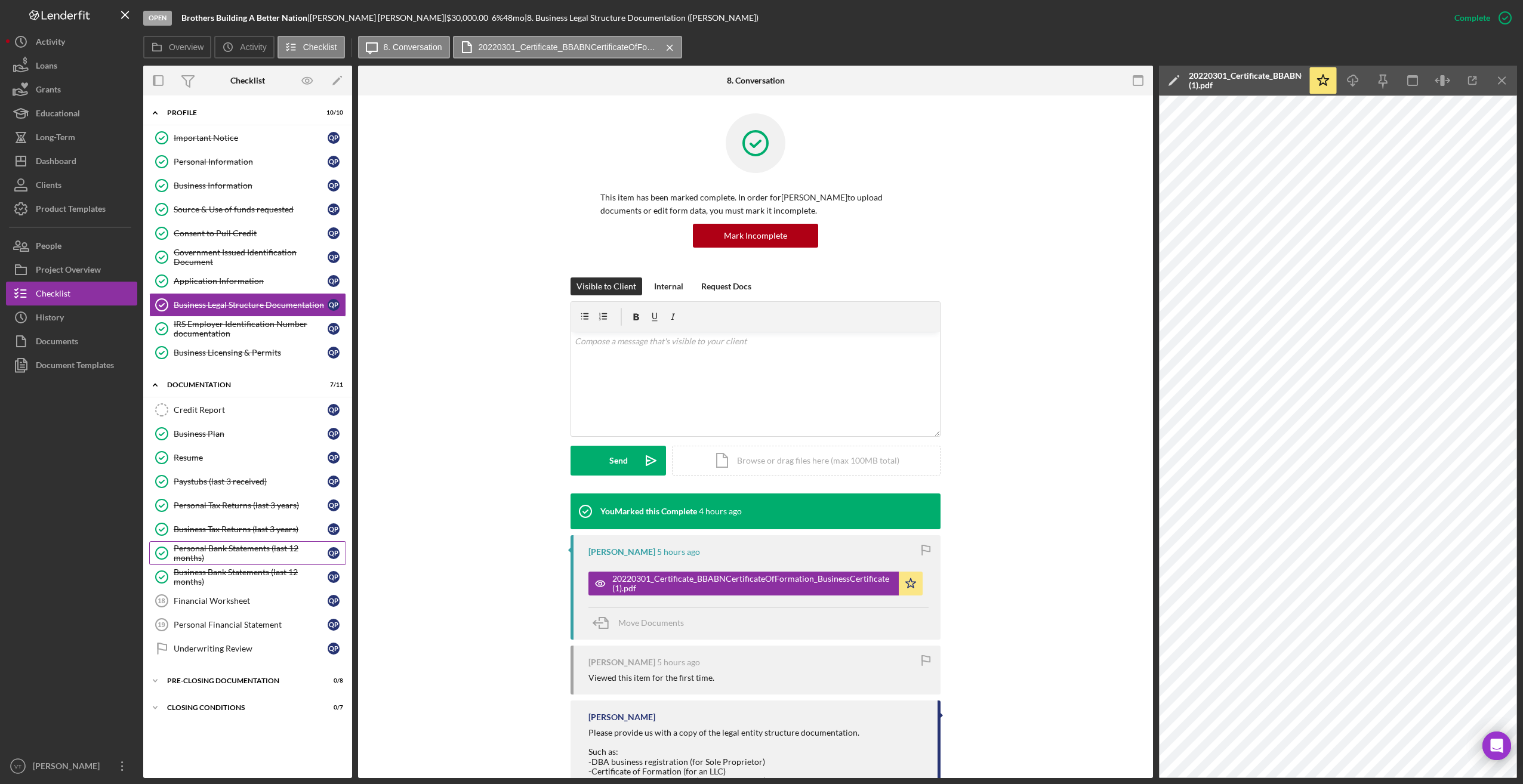
click at [209, 552] on div "Personal Bank Statements (last 12 months)" at bounding box center [250, 553] width 154 height 19
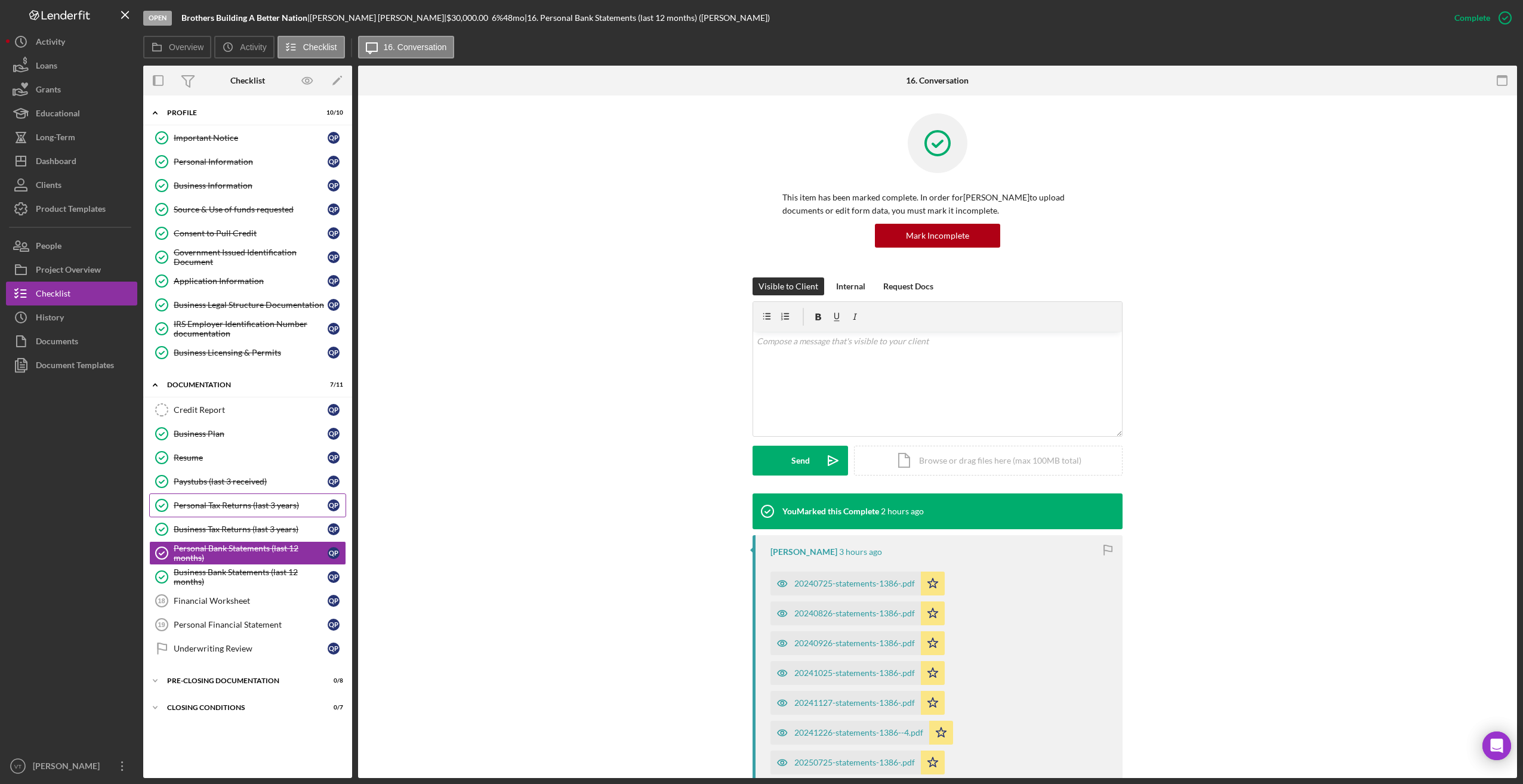
click at [242, 500] on div "Personal Tax Returns (last 3 years)" at bounding box center [250, 505] width 154 height 9
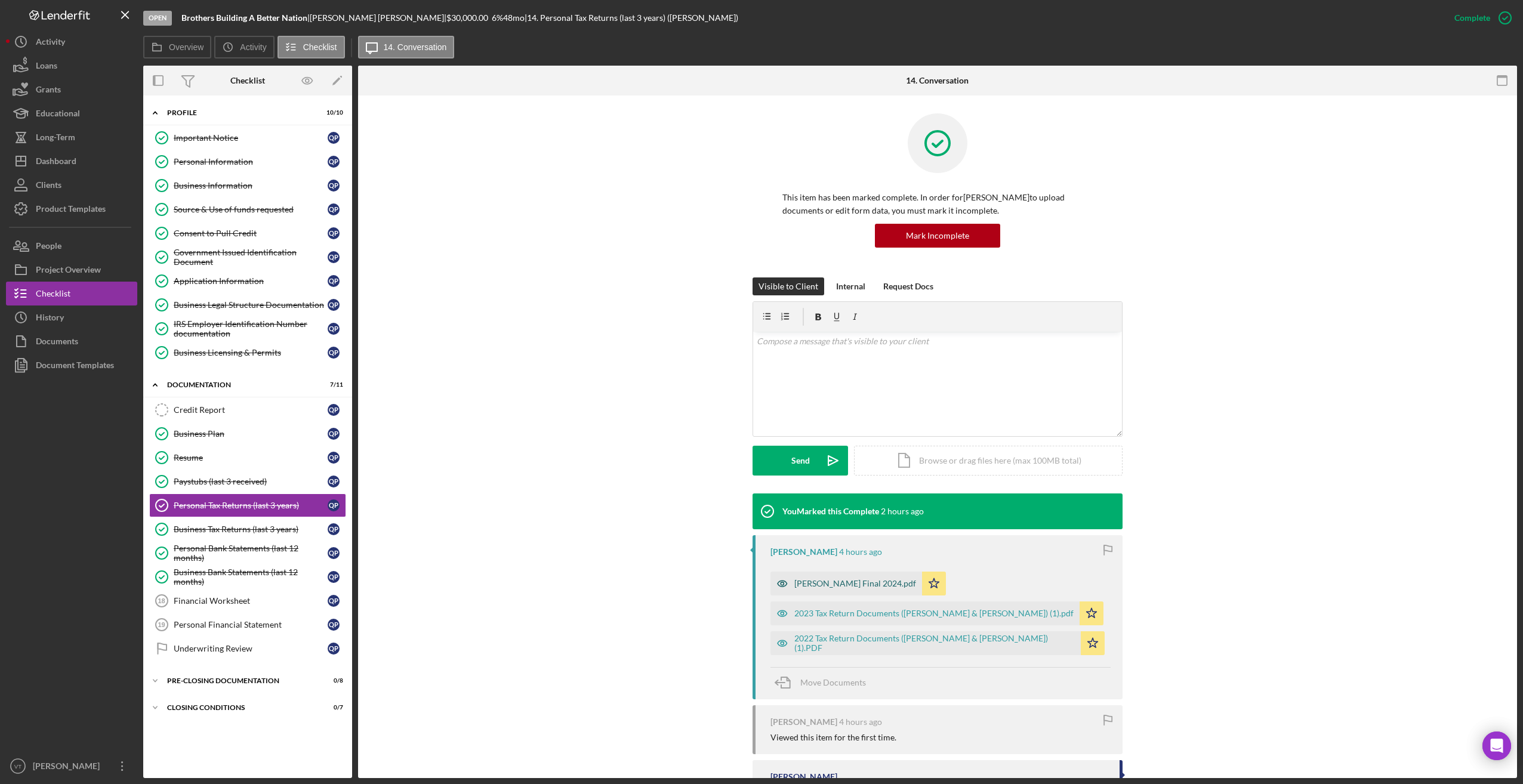
click at [871, 581] on div "[PERSON_NAME] Final 2024.pdf" at bounding box center [855, 583] width 121 height 9
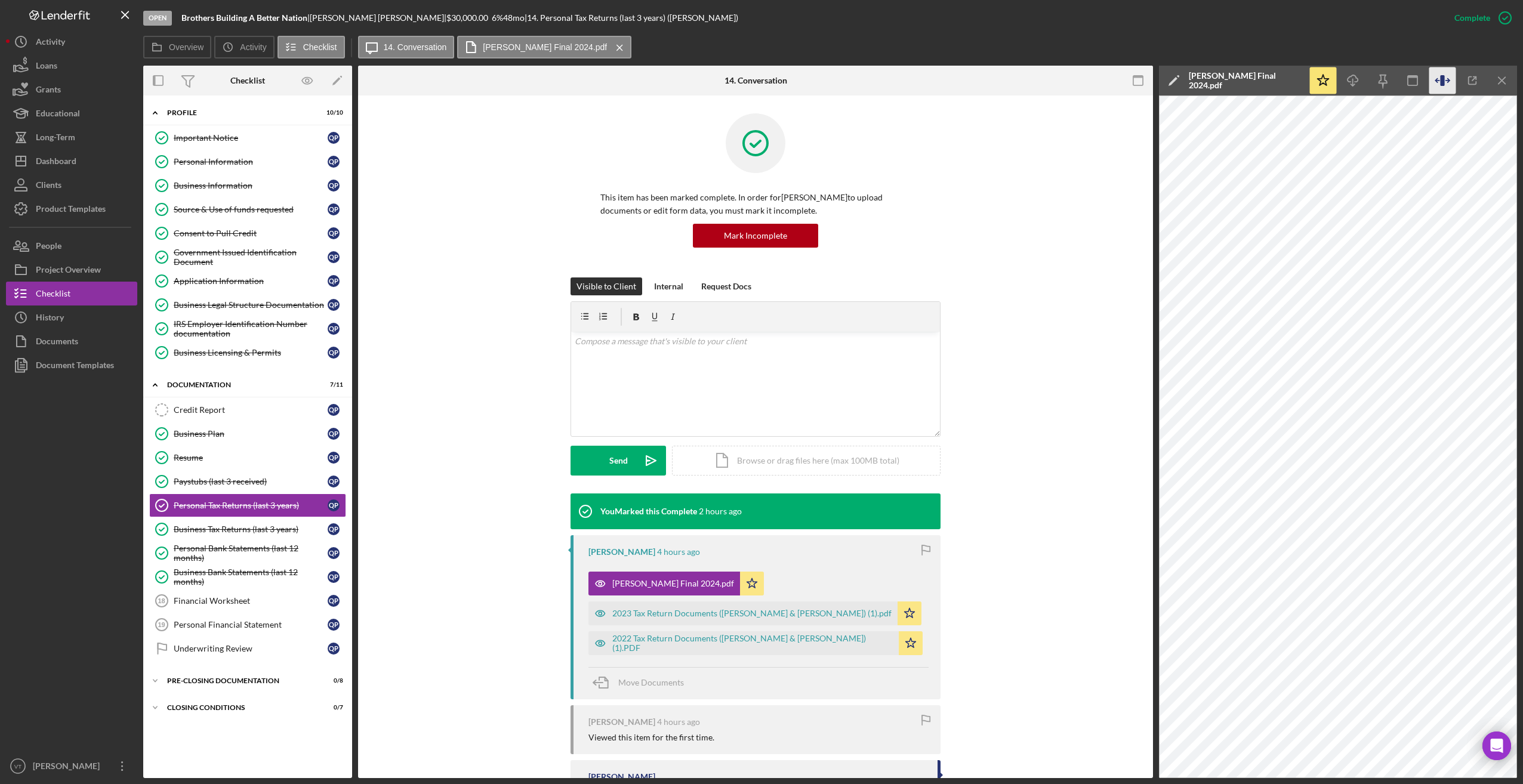
click at [1442, 84] on icon "button" at bounding box center [1442, 81] width 4 height 11
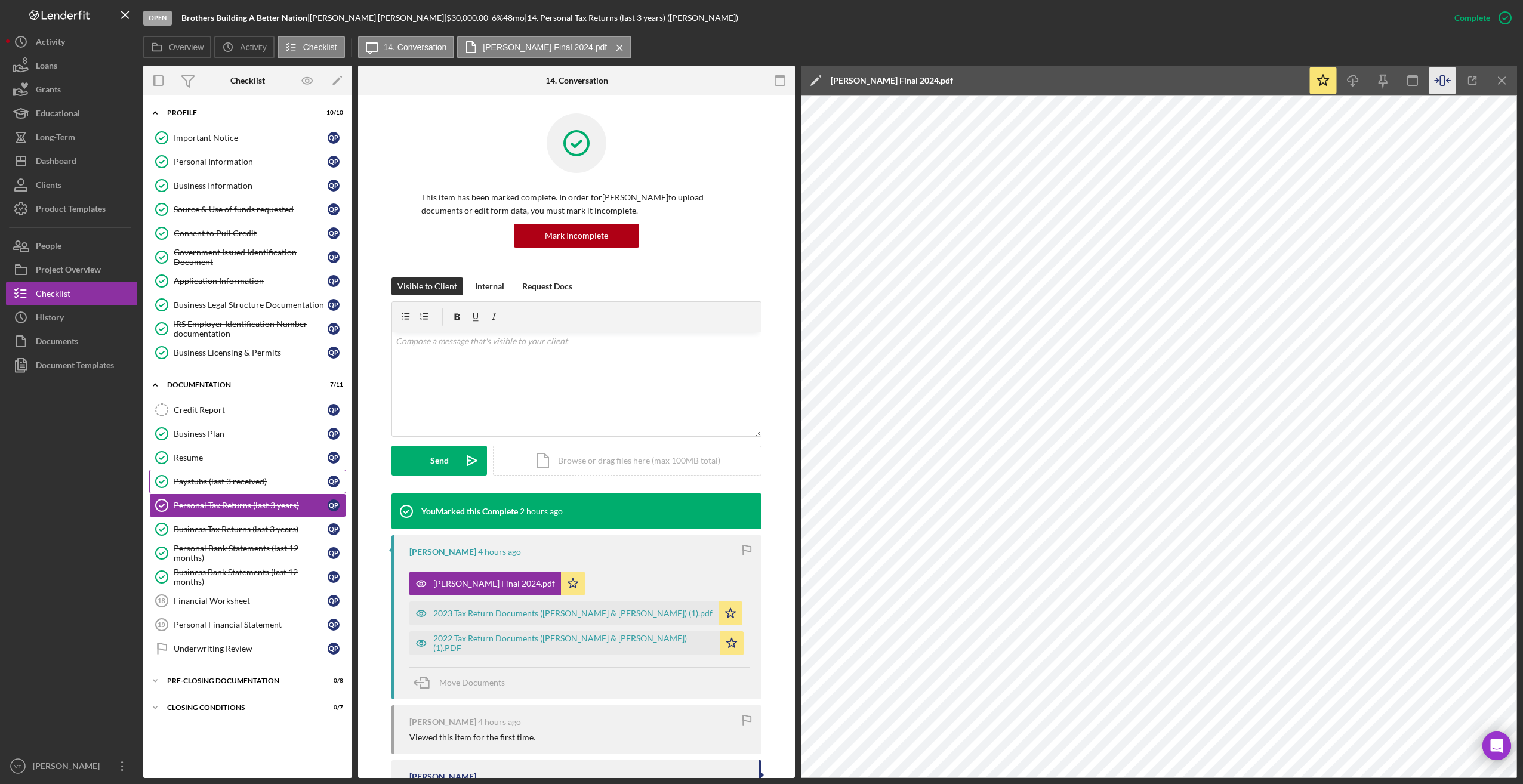
click at [228, 484] on div "Paystubs (last 3 received)" at bounding box center [250, 481] width 154 height 9
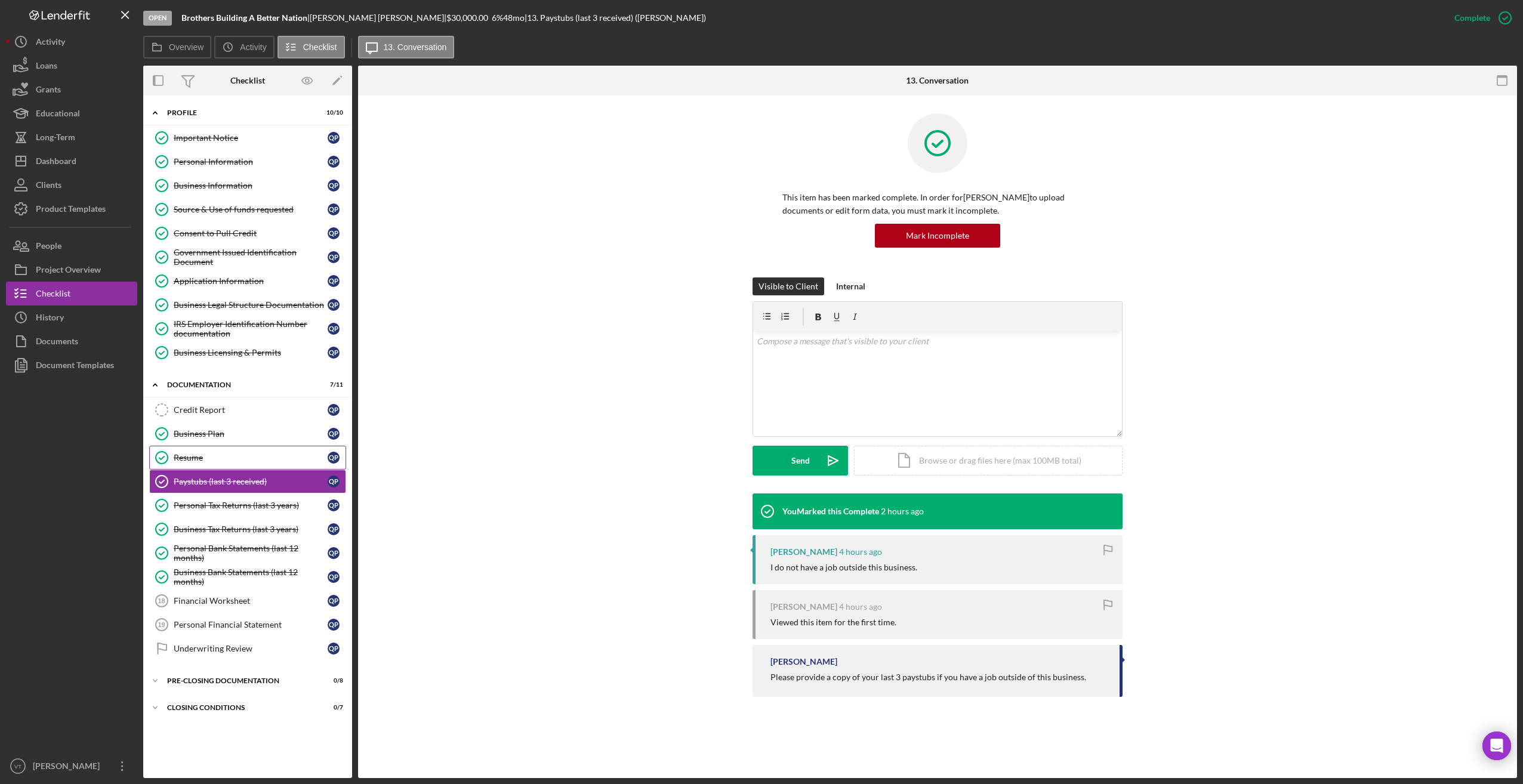
click at [195, 453] on div "Resume" at bounding box center [250, 457] width 154 height 9
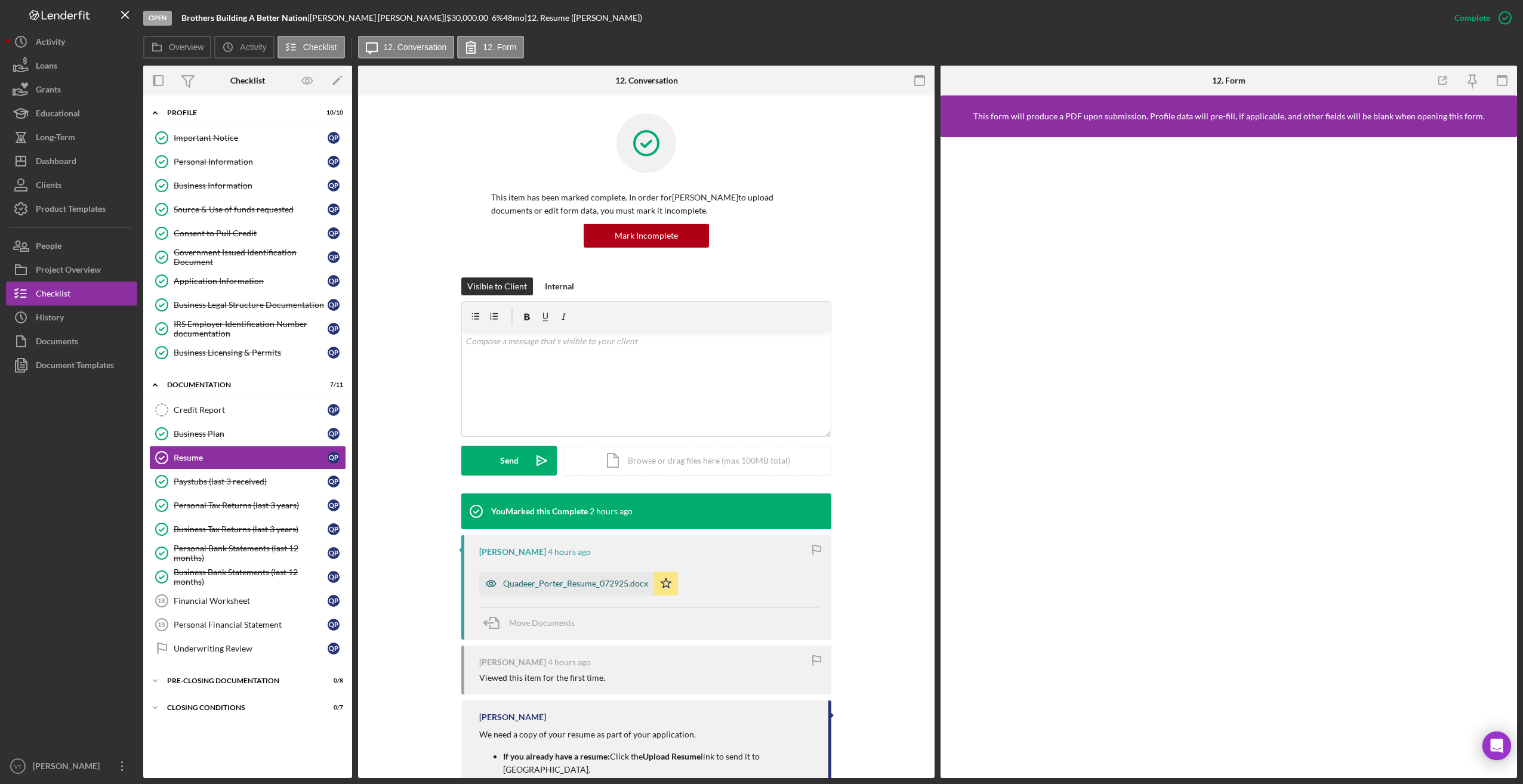
click at [577, 583] on div "Quadeer_Porter_Resume_072925.docx" at bounding box center [576, 583] width 145 height 9
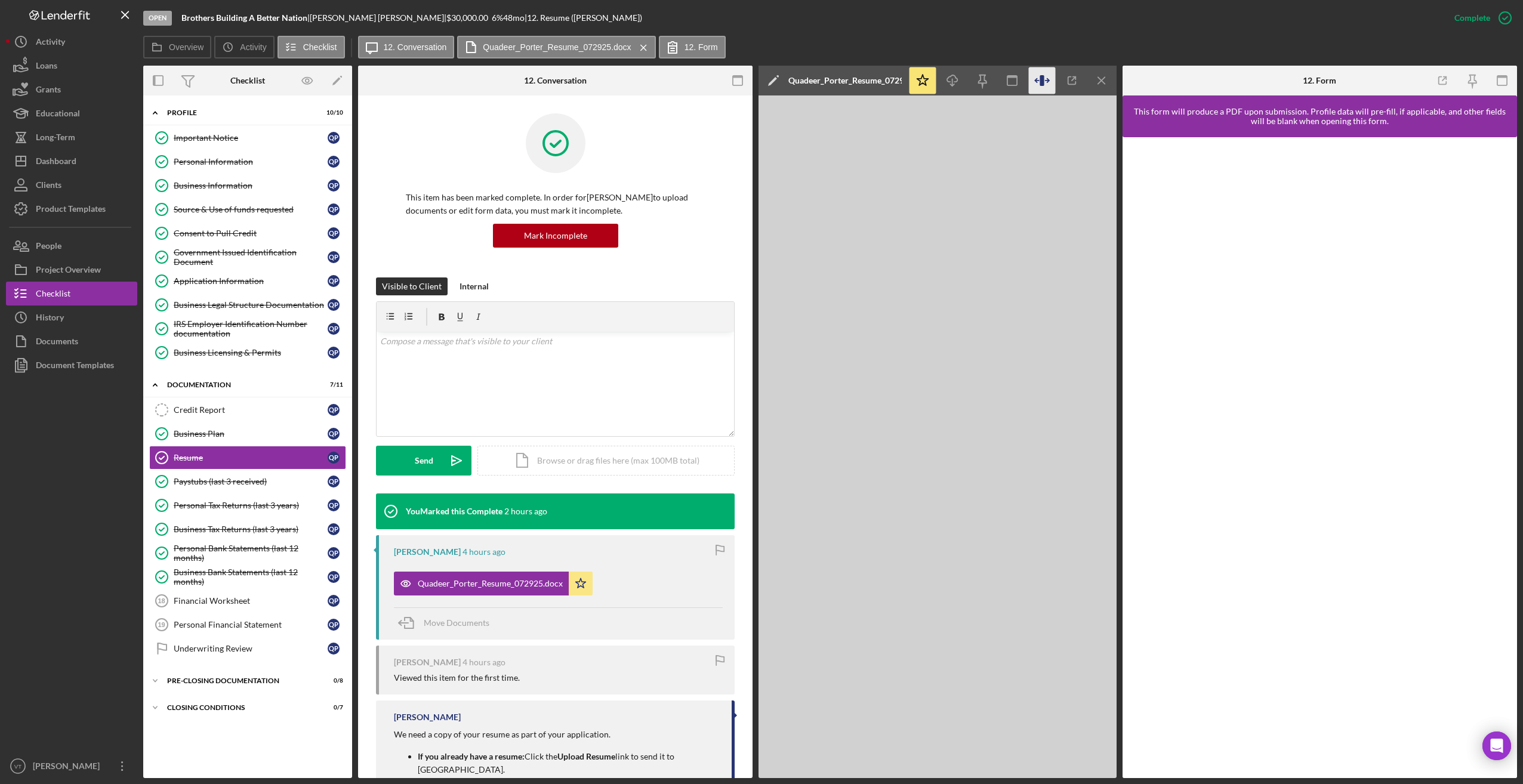
click at [1039, 85] on icon "button" at bounding box center [1042, 81] width 27 height 27
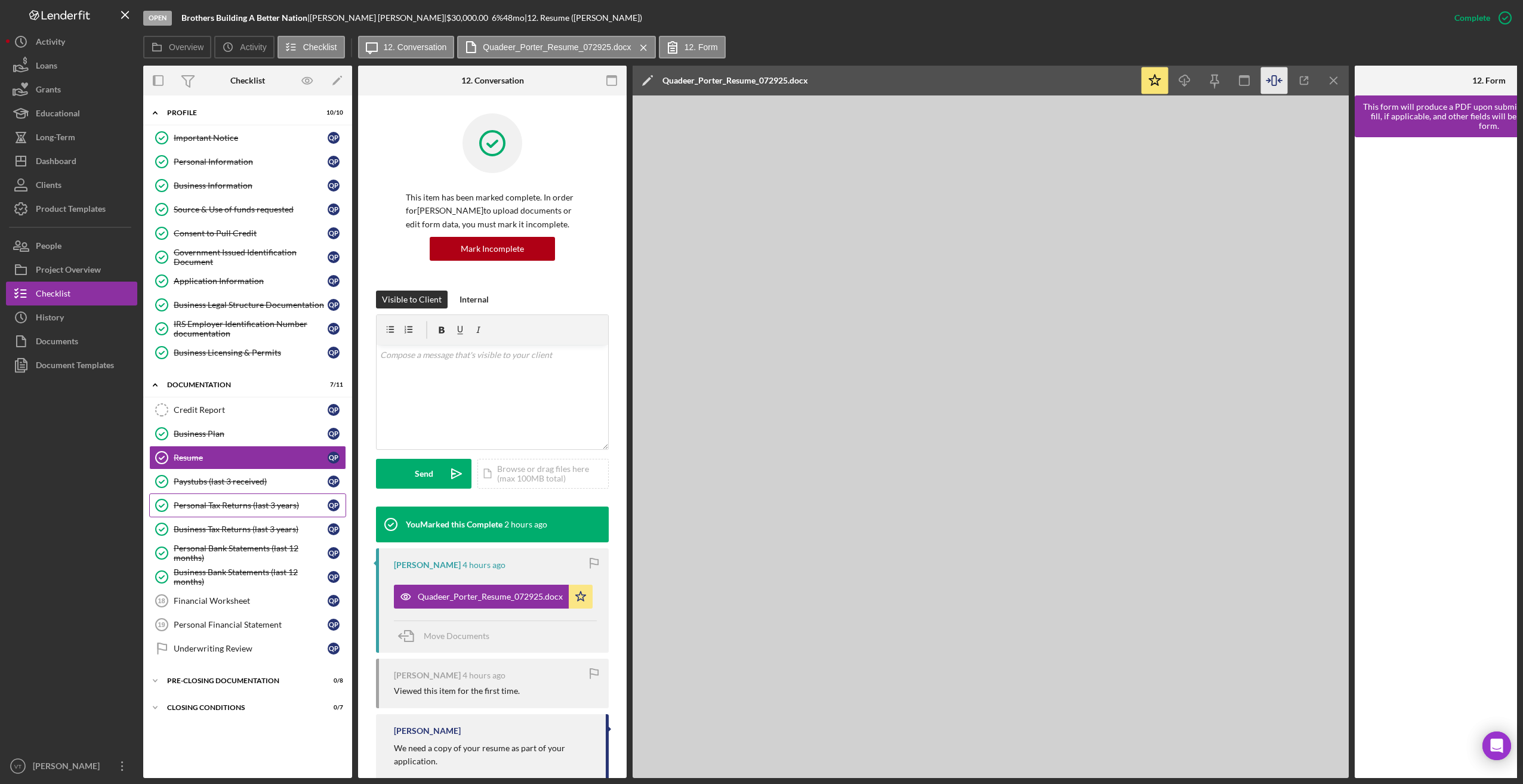
click at [220, 510] on div "Personal Tax Returns (last 3 years)" at bounding box center [250, 505] width 154 height 9
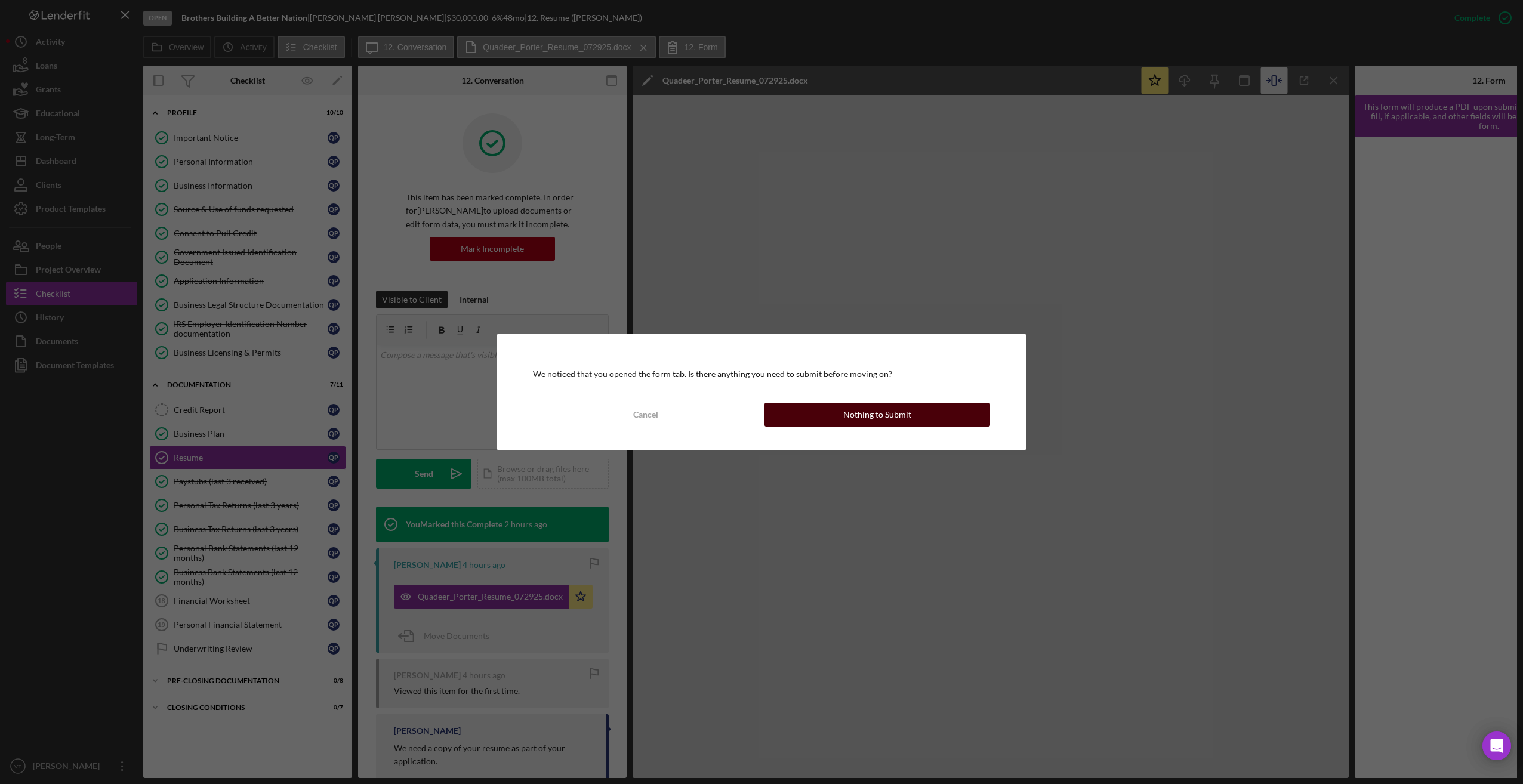
click at [884, 415] on div "Nothing to Submit" at bounding box center [877, 414] width 68 height 24
